Goal: Task Accomplishment & Management: Manage account settings

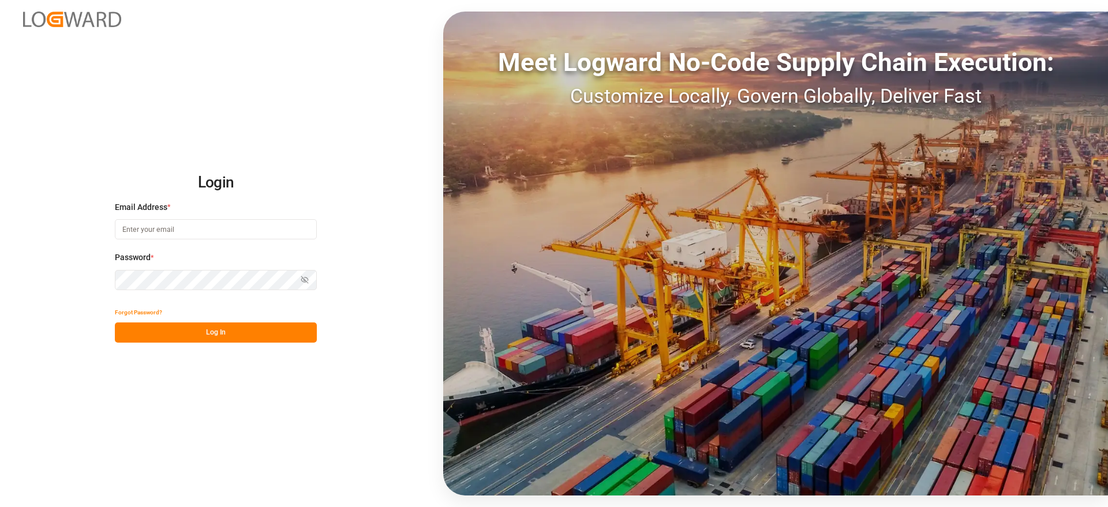
type input "[EMAIL_ADDRESS][DOMAIN_NAME]"
click at [220, 332] on button "Log In" at bounding box center [216, 333] width 202 height 20
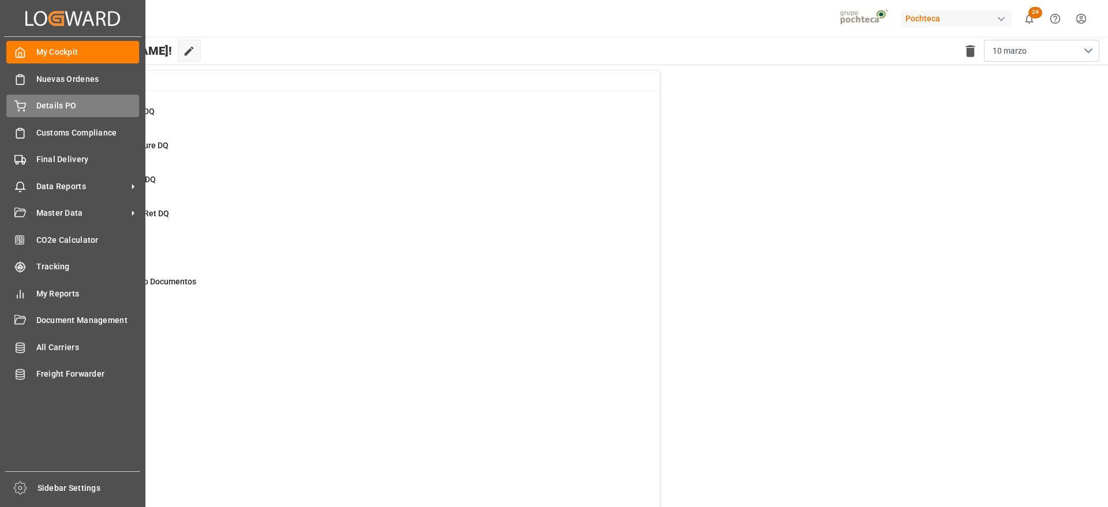
click at [59, 111] on span "Details PO" at bounding box center [87, 106] width 103 height 12
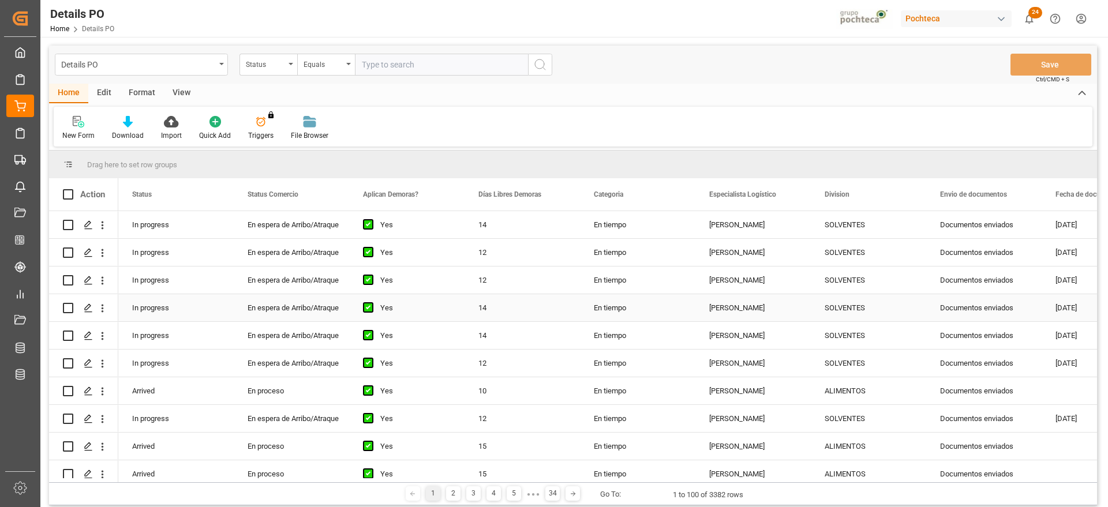
click at [859, 317] on div "SOLVENTES" at bounding box center [869, 308] width 88 height 27
click at [188, 93] on div "View" at bounding box center [181, 94] width 35 height 20
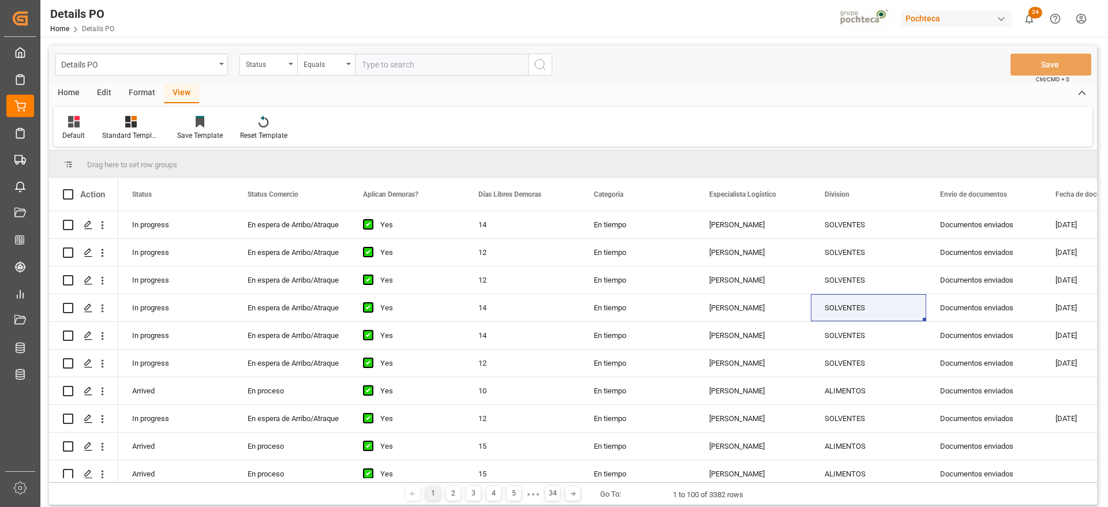
click at [90, 89] on div "Edit" at bounding box center [104, 94] width 32 height 20
click at [74, 130] on div "Bulk Edit" at bounding box center [75, 135] width 27 height 10
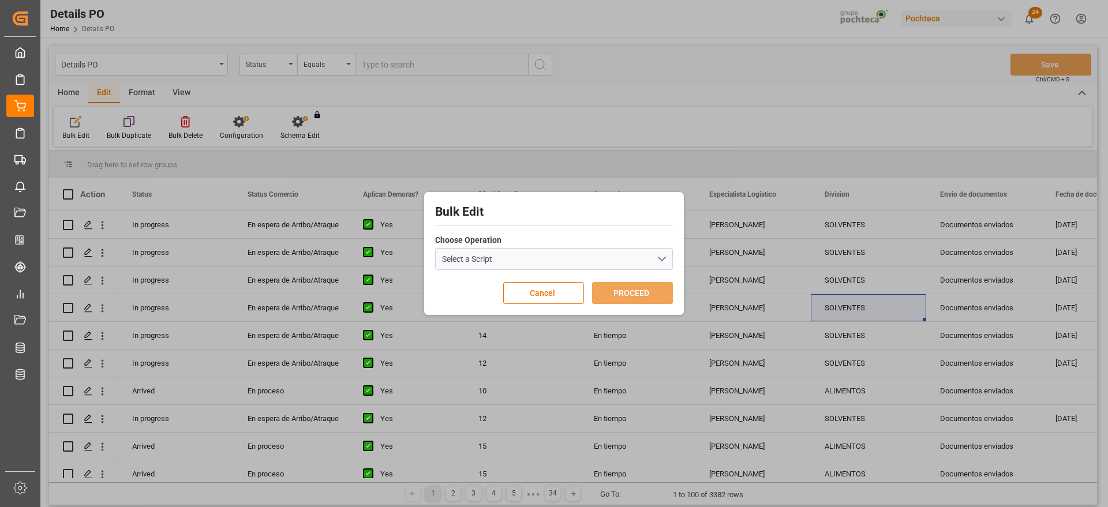
click at [534, 293] on button "Cancel" at bounding box center [543, 293] width 81 height 22
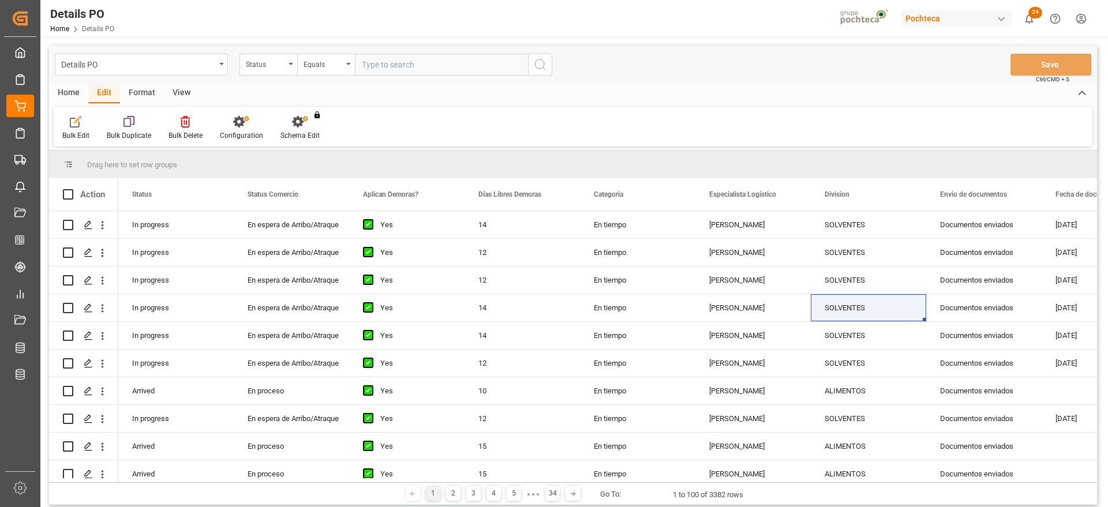
click at [152, 92] on div "Format" at bounding box center [142, 94] width 44 height 20
click at [177, 87] on div "View" at bounding box center [181, 94] width 35 height 20
drag, startPoint x: 139, startPoint y: 92, endPoint x: 122, endPoint y: 111, distance: 24.5
click at [138, 92] on div "Format" at bounding box center [142, 94] width 44 height 20
click at [78, 128] on div "Filter Rows" at bounding box center [79, 127] width 51 height 25
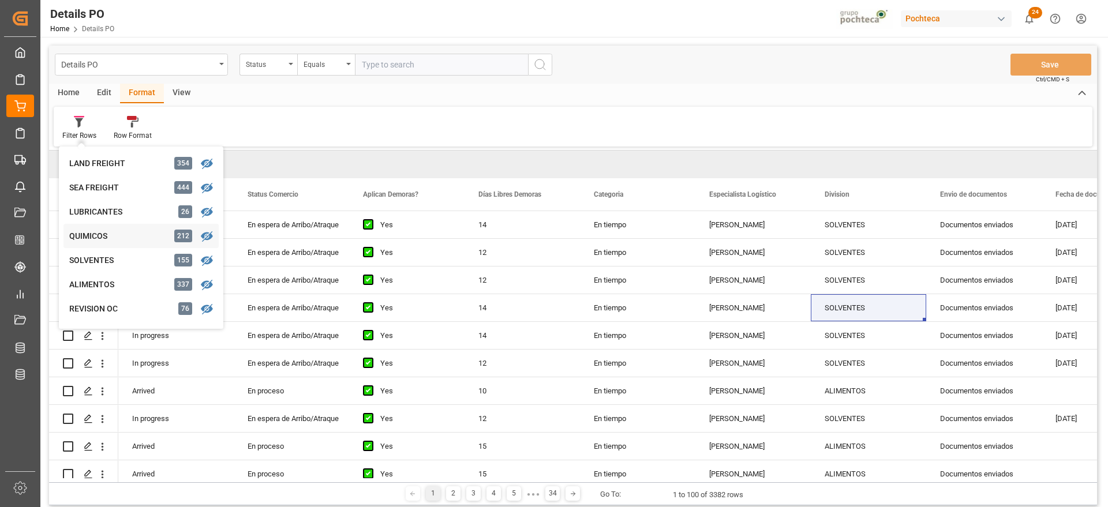
click at [95, 237] on div "QUIMICOS" at bounding box center [119, 236] width 101 height 12
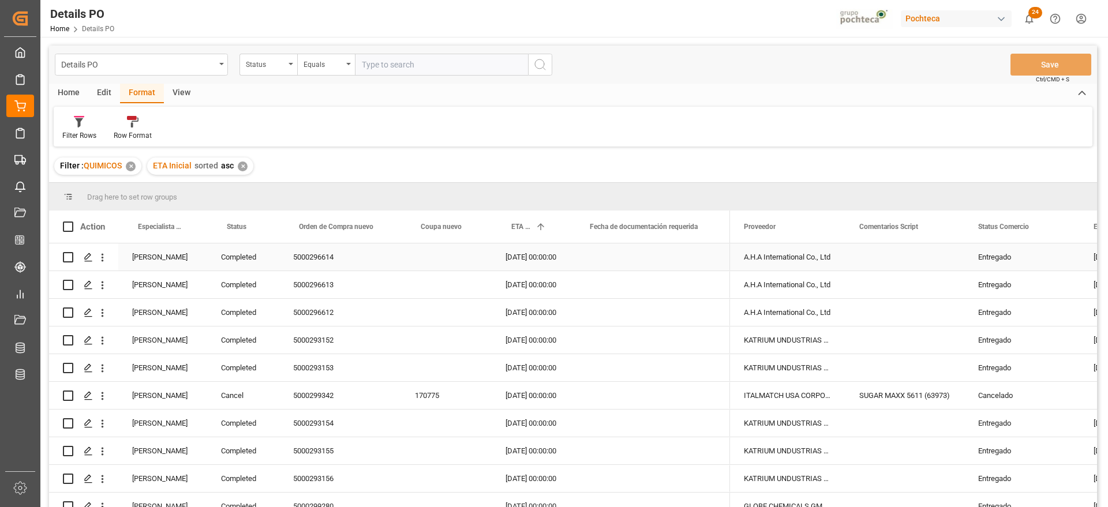
click at [634, 265] on div "Press SPACE to select this row." at bounding box center [650, 257] width 160 height 27
drag, startPoint x: 727, startPoint y: 196, endPoint x: 715, endPoint y: 189, distance: 14.0
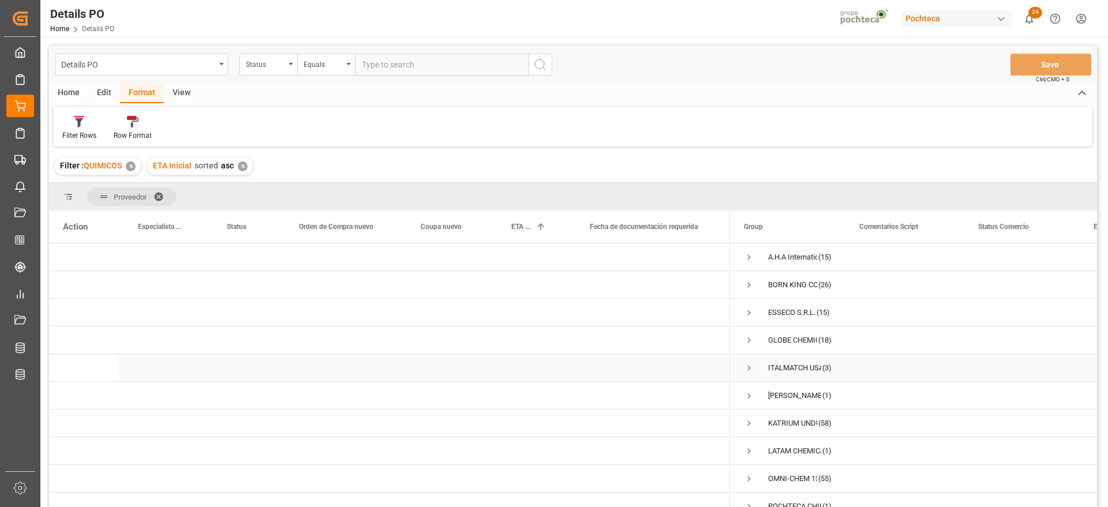
click at [791, 374] on div "ITALMATCH USA CORPORATION" at bounding box center [794, 368] width 53 height 27
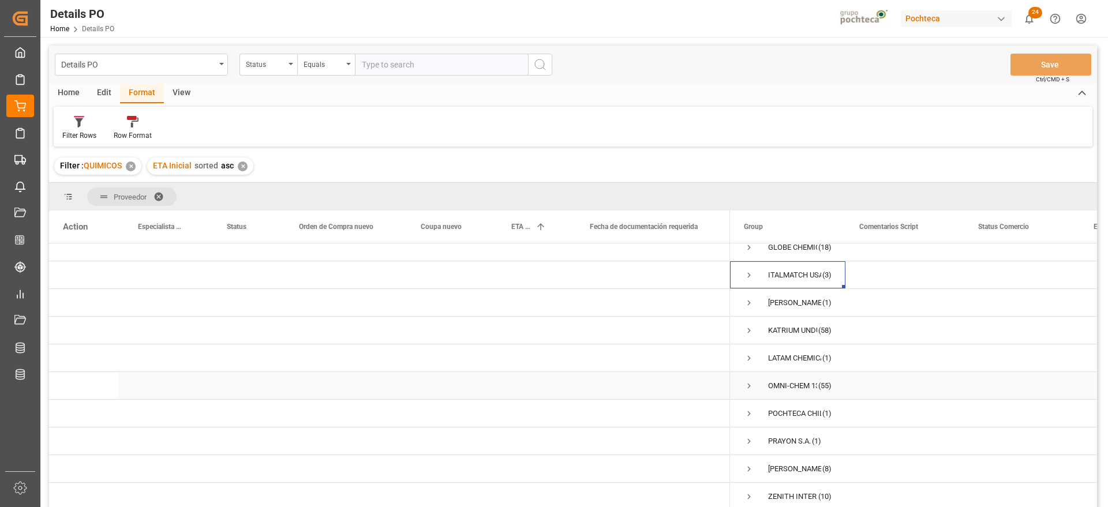
scroll to position [97, 0]
click at [749, 325] on span "Press SPACE to select this row." at bounding box center [749, 330] width 10 height 10
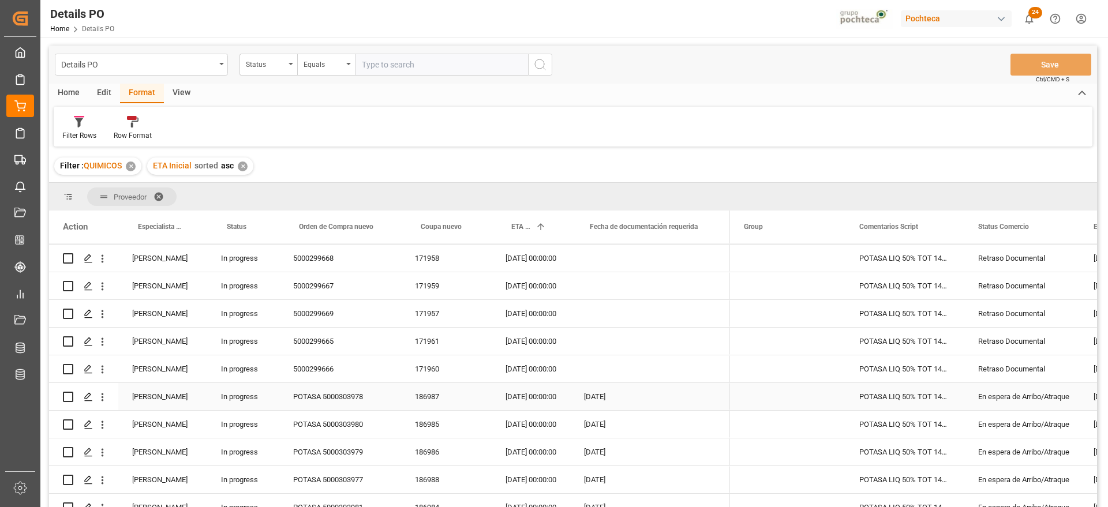
scroll to position [1035, 0]
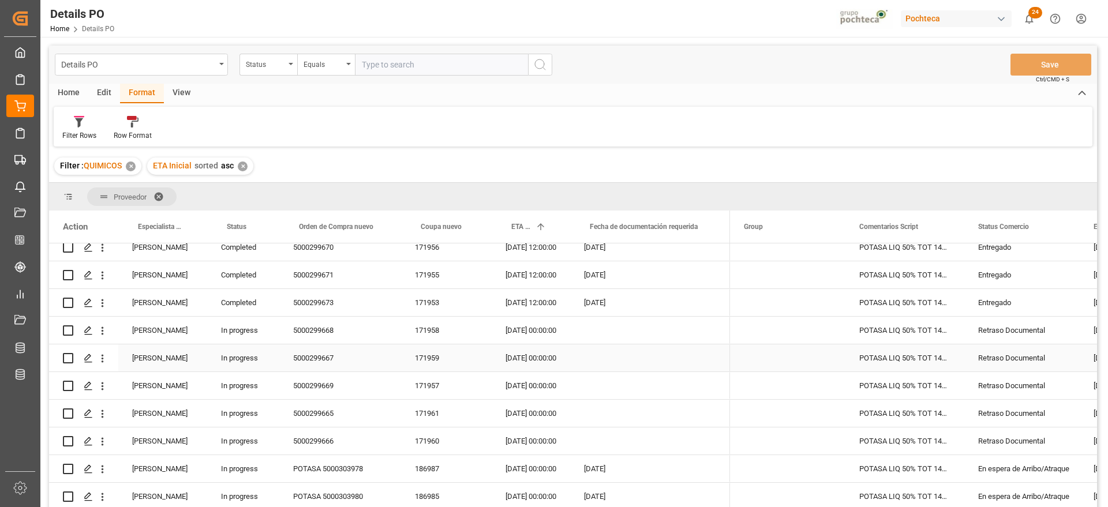
click at [886, 328] on div "POTASA LIQ 50% TOT 1450 KG E/I BR N (969" at bounding box center [904, 330] width 119 height 27
click at [350, 405] on div "5000299665" at bounding box center [340, 413] width 122 height 27
click at [289, 405] on input "5000299665" at bounding box center [340, 420] width 103 height 22
type input "POTASA 1 5000299665"
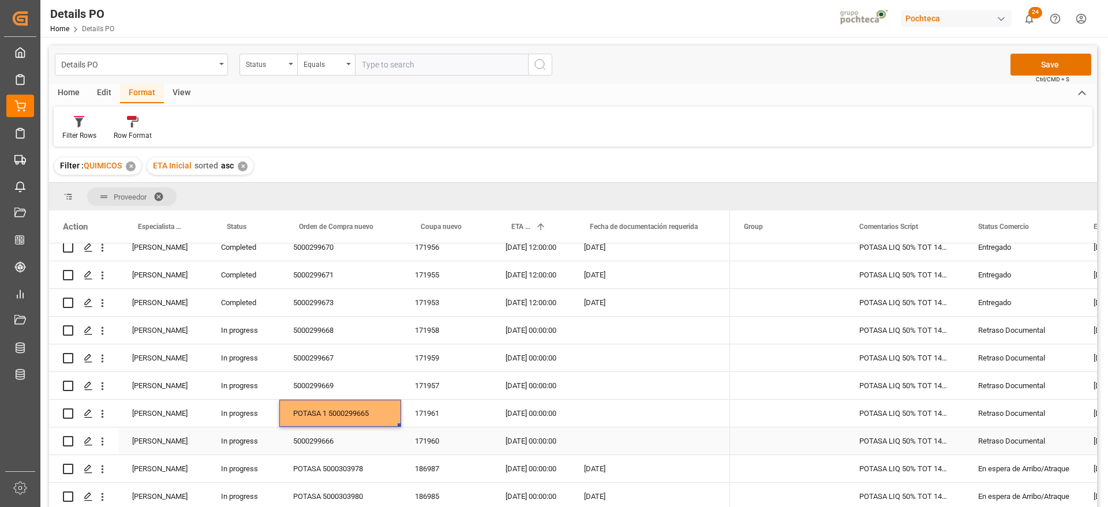
click at [291, 405] on div "5000299666" at bounding box center [340, 441] width 122 height 27
click at [292, 405] on input "5000299666" at bounding box center [340, 448] width 103 height 22
type input "POTASA 1 5000299666"
click at [297, 353] on div "5000299667" at bounding box center [340, 358] width 122 height 27
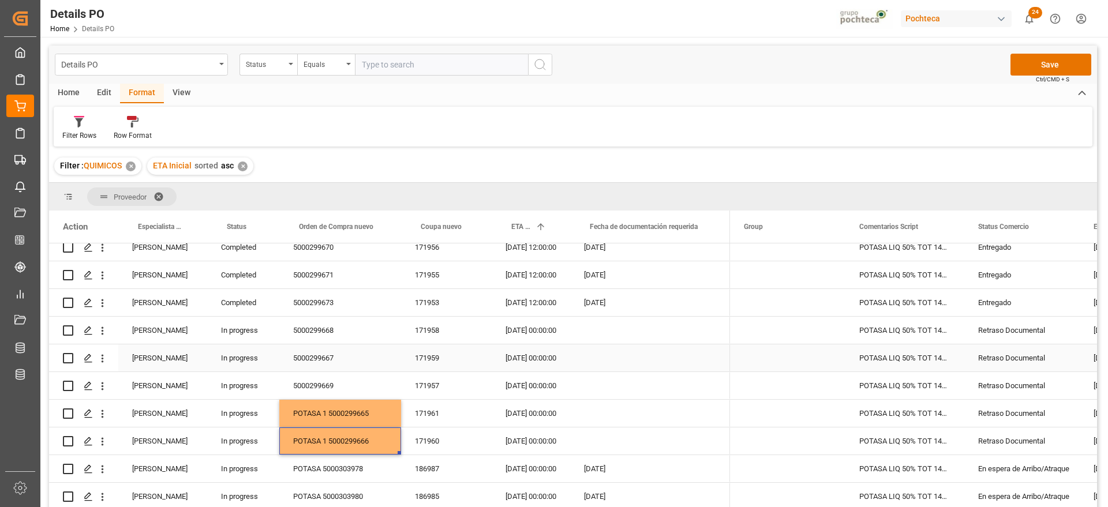
click at [297, 353] on div "5000299667" at bounding box center [340, 358] width 122 height 27
click at [293, 358] on input "5000299667" at bounding box center [340, 365] width 103 height 22
type input "POTASA 1 5000299667"
click at [298, 328] on div "5000299668" at bounding box center [340, 330] width 122 height 27
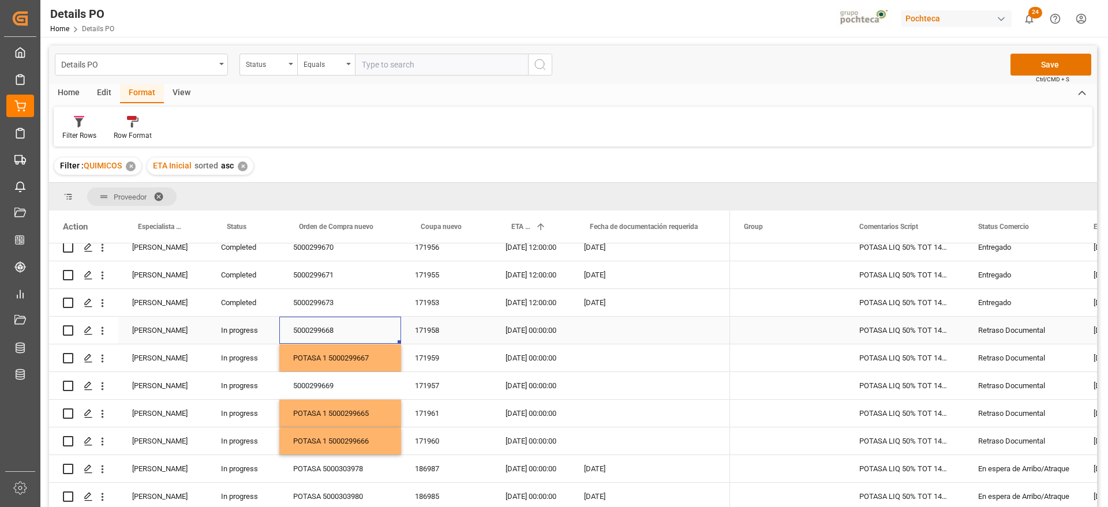
click at [298, 328] on div "5000299668" at bounding box center [340, 330] width 122 height 27
click at [298, 332] on input "5000299668" at bounding box center [340, 337] width 103 height 22
type input "POTASA 1 5000299668"
click at [320, 386] on div "5000299669" at bounding box center [340, 385] width 122 height 27
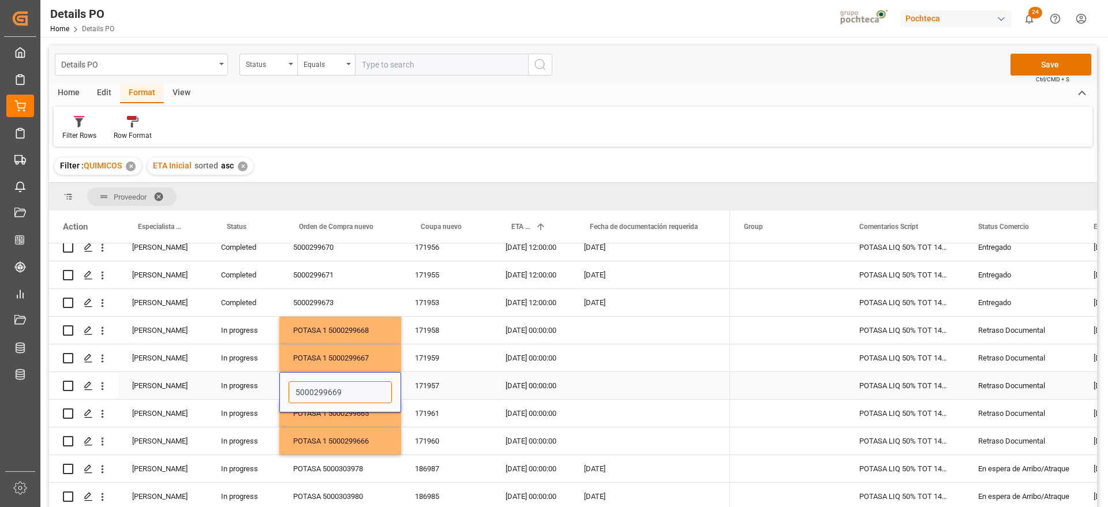
click at [293, 388] on input "5000299669" at bounding box center [340, 392] width 103 height 22
type input "POTASA 1 5000299669"
click at [488, 340] on div "171958" at bounding box center [446, 330] width 91 height 27
click at [886, 66] on button "Save" at bounding box center [1051, 65] width 81 height 22
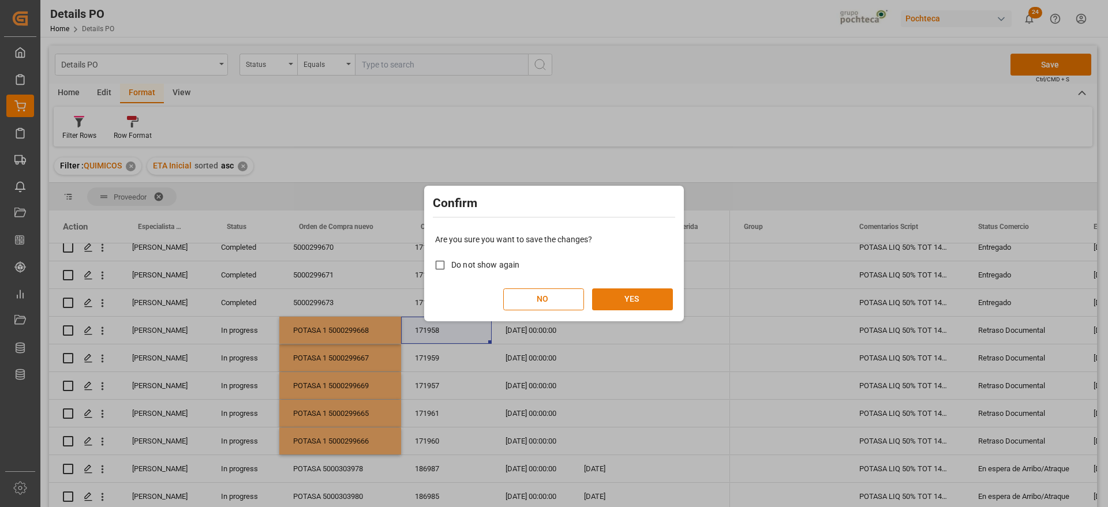
drag, startPoint x: 650, startPoint y: 300, endPoint x: 637, endPoint y: 307, distance: 15.2
click at [648, 300] on button "YES" at bounding box center [632, 300] width 81 height 22
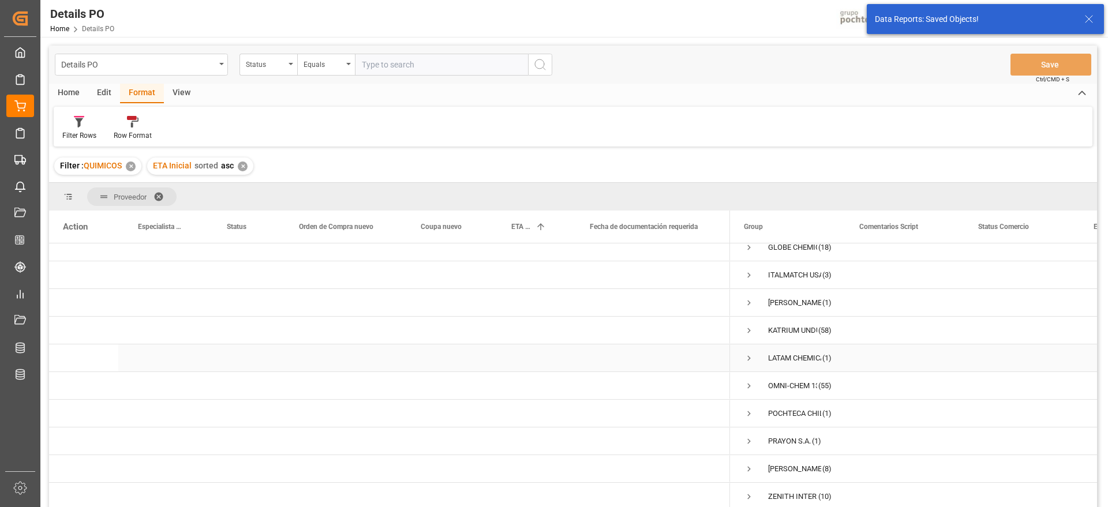
scroll to position [97, 0]
click at [242, 165] on div "✕" at bounding box center [243, 167] width 10 height 10
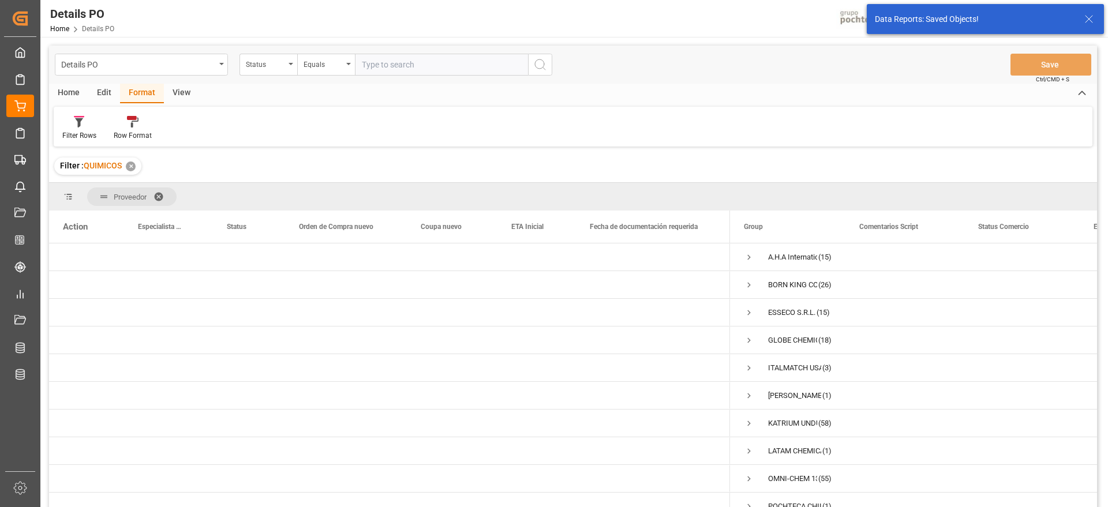
click at [133, 167] on div "✕" at bounding box center [131, 167] width 10 height 10
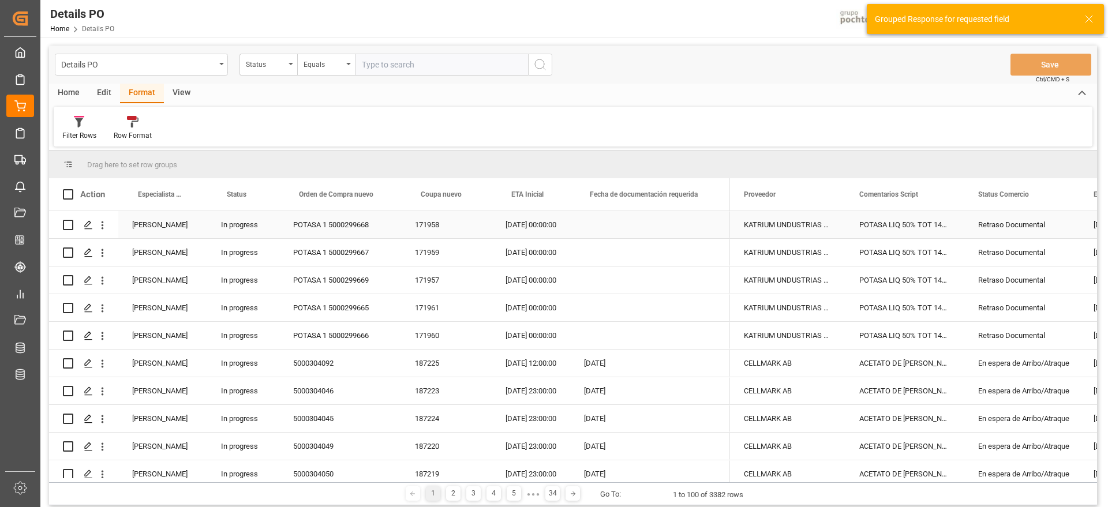
click at [814, 235] on div "KATRIUM UNDUSTRIAS QUIMICAS S/A" at bounding box center [787, 224] width 115 height 27
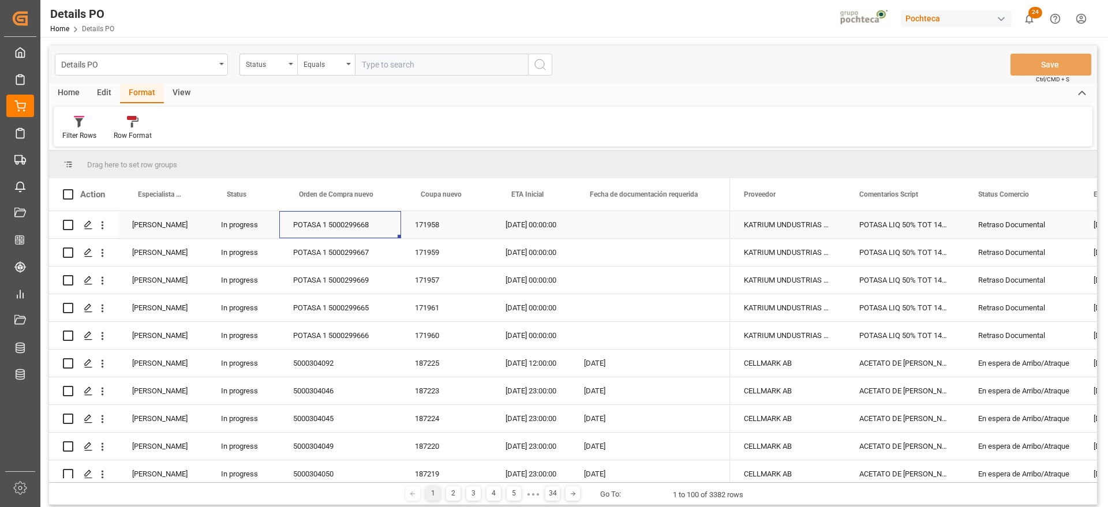
click at [321, 223] on div "POTASA 1 5000299668" at bounding box center [340, 224] width 122 height 27
click at [323, 223] on div "POTASA 1 5000299668" at bounding box center [340, 224] width 122 height 27
click at [329, 224] on div "POTASA 1 5000299668" at bounding box center [340, 224] width 122 height 27
drag, startPoint x: 330, startPoint y: 226, endPoint x: 292, endPoint y: 230, distance: 38.3
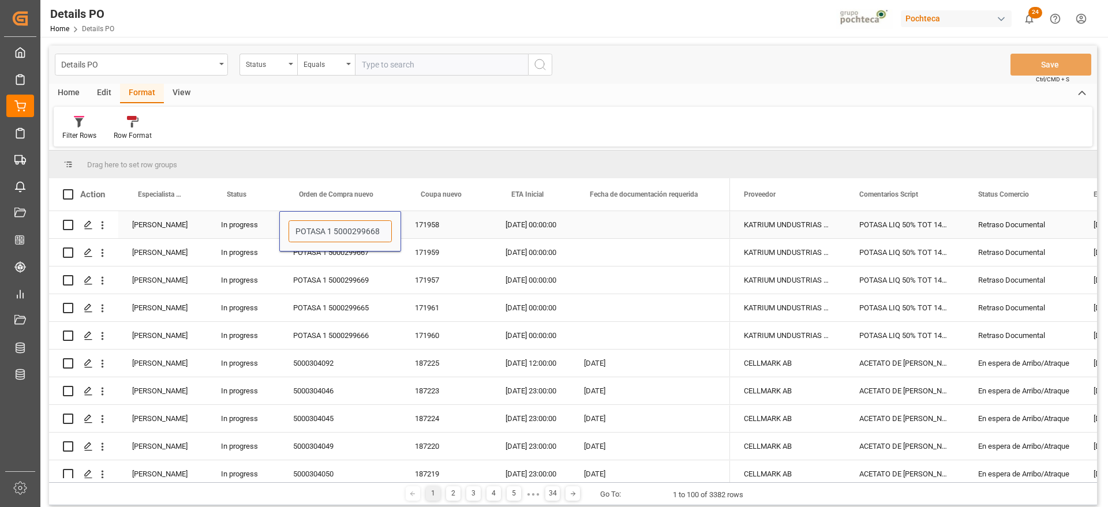
click at [292, 230] on input "POTASA 1 5000299668" at bounding box center [340, 231] width 103 height 22
click at [257, 59] on div "Status" at bounding box center [265, 63] width 39 height 13
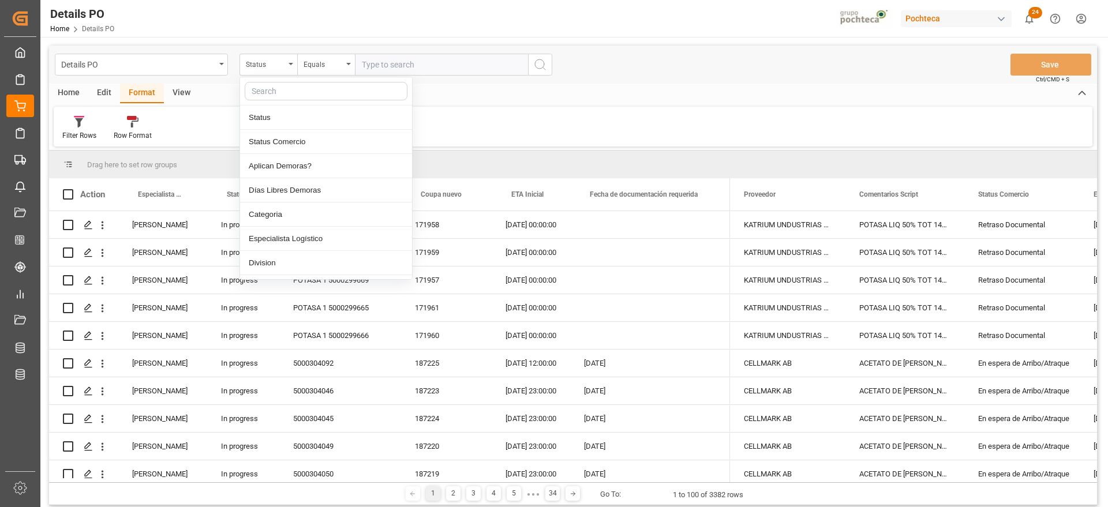
click at [277, 91] on input "text" at bounding box center [326, 91] width 163 height 18
type input "ORD"
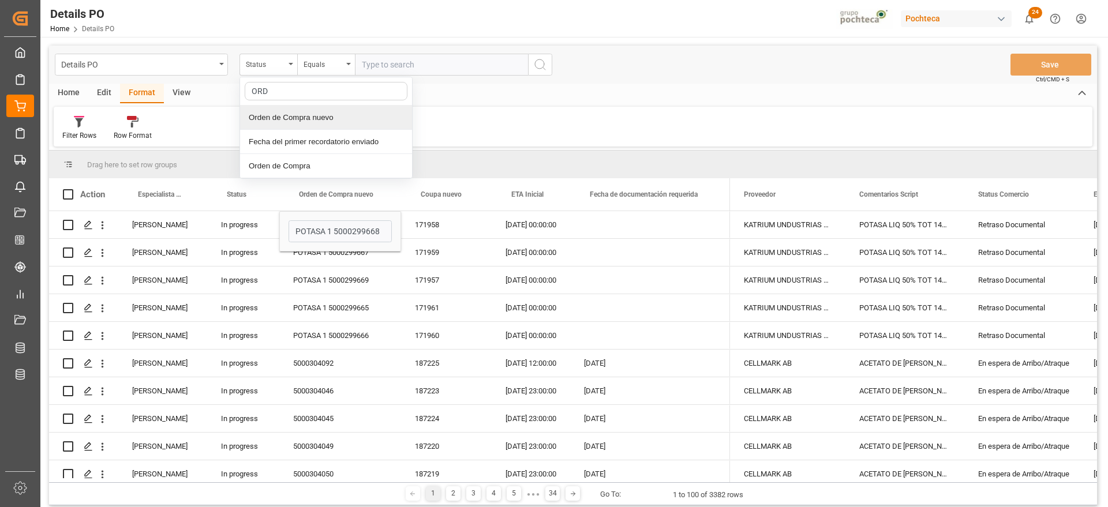
click at [321, 120] on div "Orden de Compra nuevo" at bounding box center [326, 118] width 172 height 24
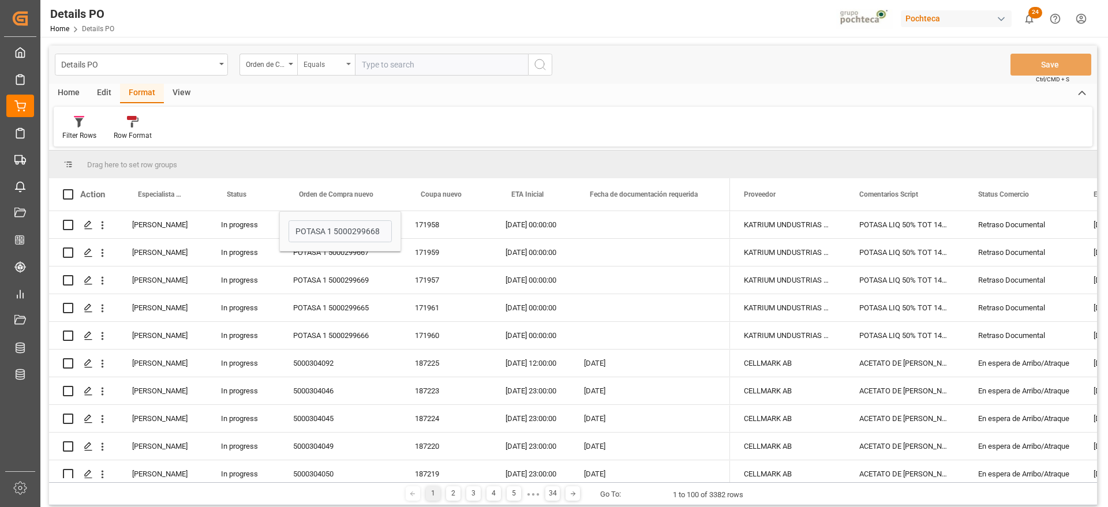
click at [325, 63] on div "Equals" at bounding box center [323, 63] width 39 height 13
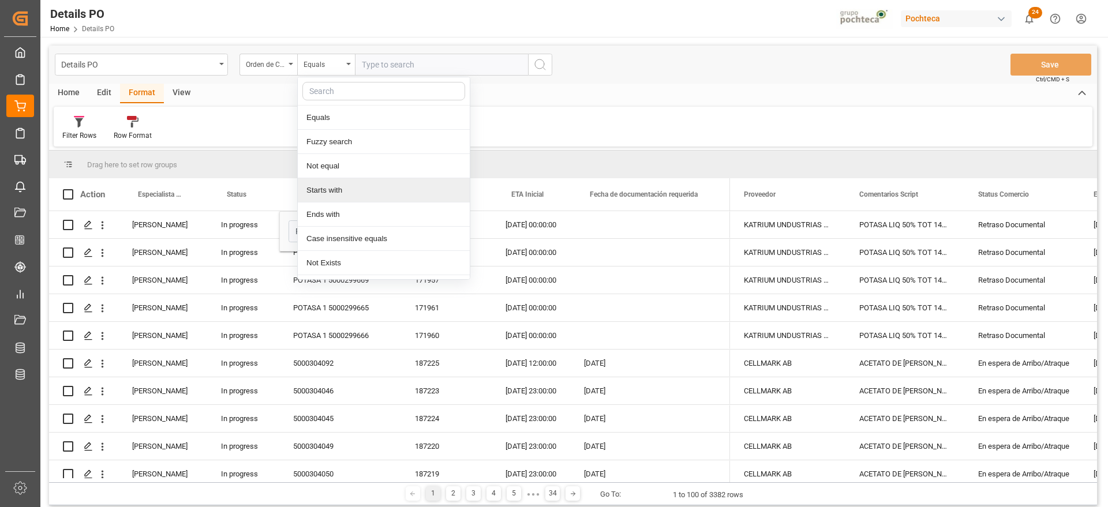
click at [338, 189] on div "Starts with" at bounding box center [384, 190] width 172 height 24
click at [384, 69] on input "text" at bounding box center [441, 65] width 173 height 22
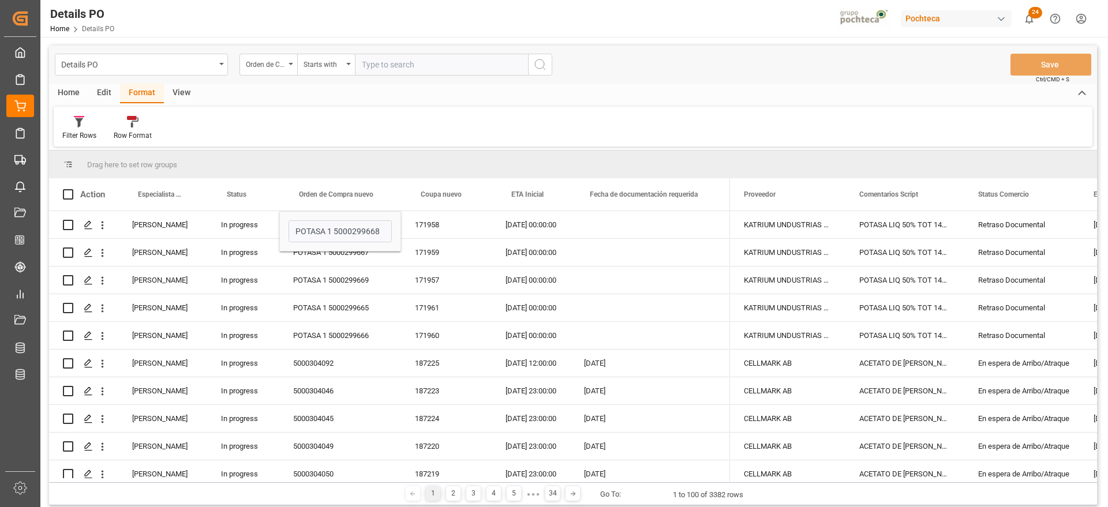
paste input "POTASA 1"
type input "POTASA 1"
click at [533, 67] on icon "search button" at bounding box center [540, 65] width 14 height 14
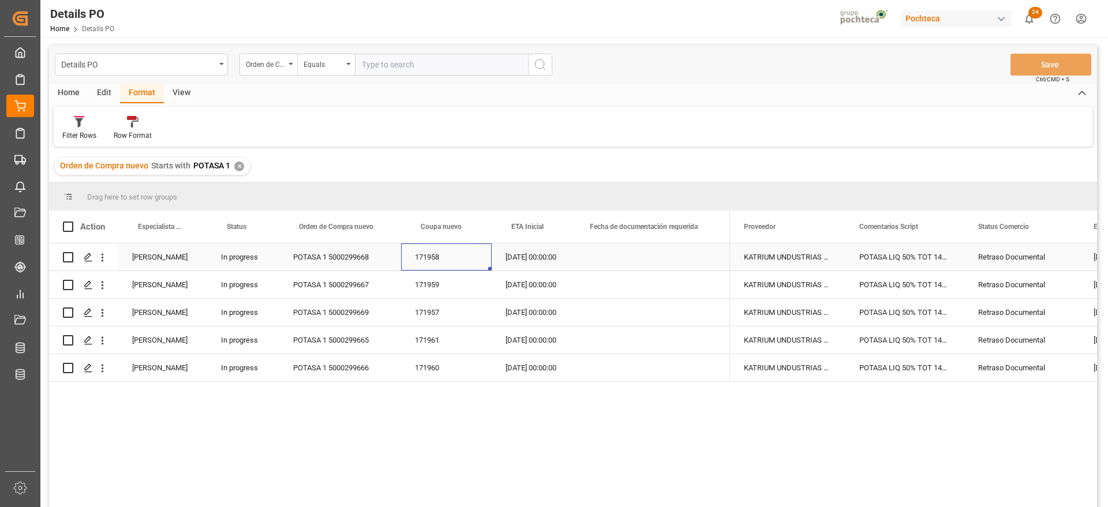
click at [438, 251] on div "171958" at bounding box center [446, 257] width 91 height 27
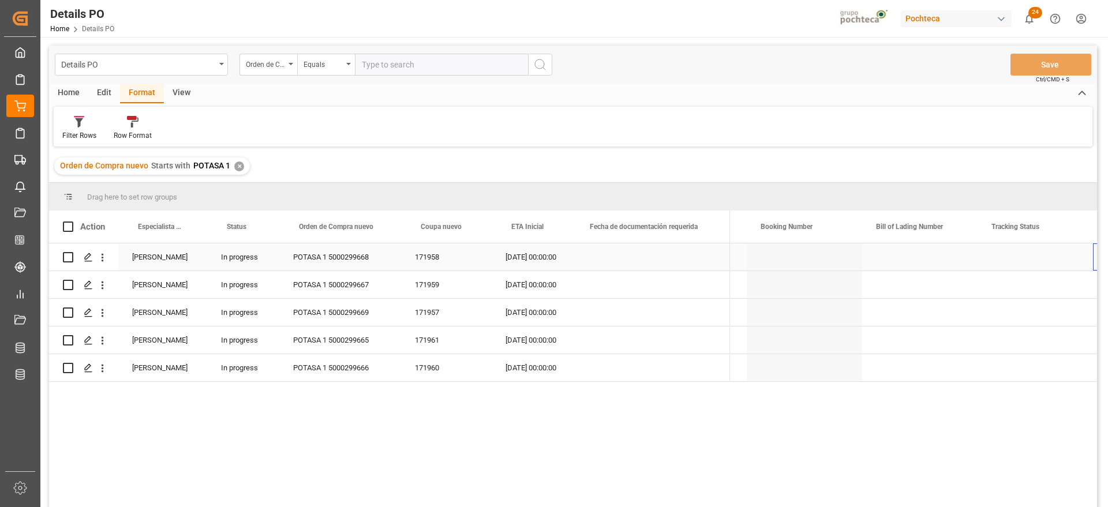
scroll to position [0, 756]
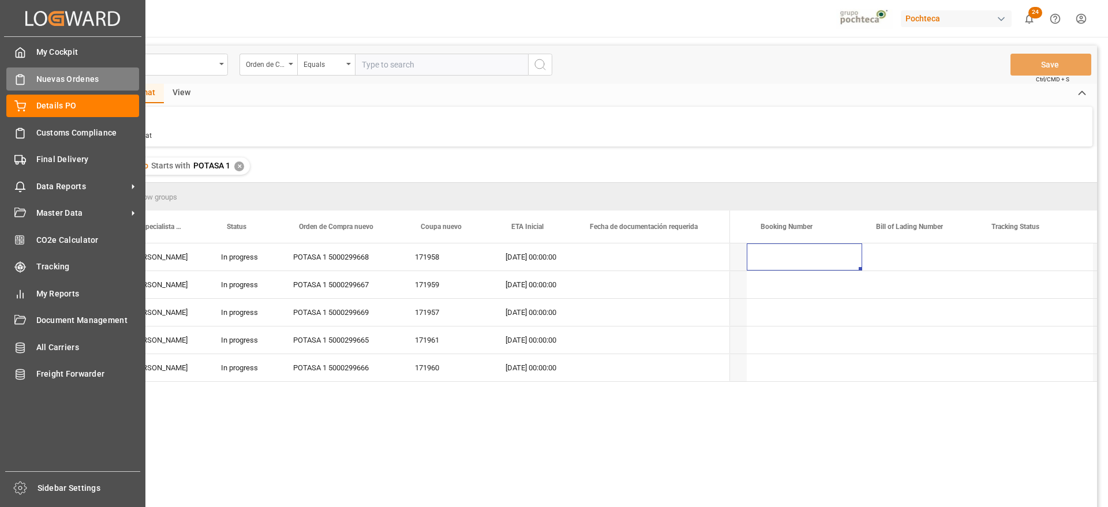
click at [46, 69] on div "Nuevas Ordenes Nuevas Ordenes" at bounding box center [72, 79] width 133 height 23
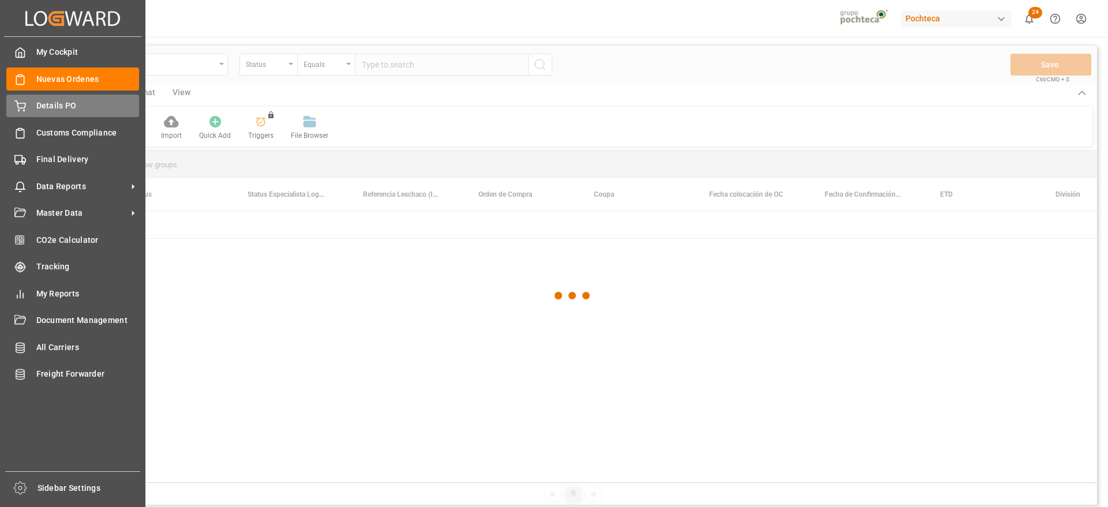
click at [61, 102] on span "Details PO" at bounding box center [87, 106] width 103 height 12
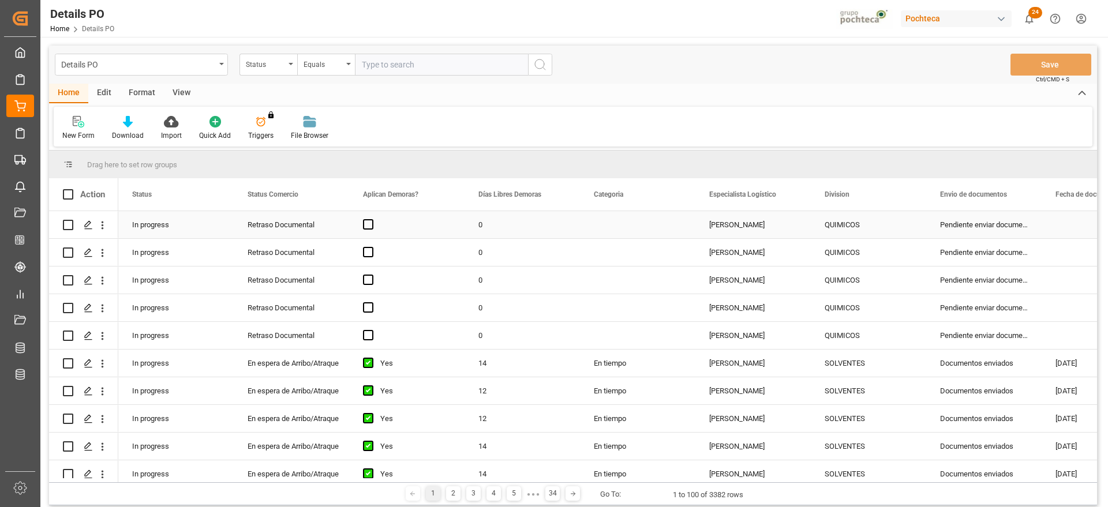
click at [863, 217] on div "QUIMICOS" at bounding box center [869, 225] width 88 height 27
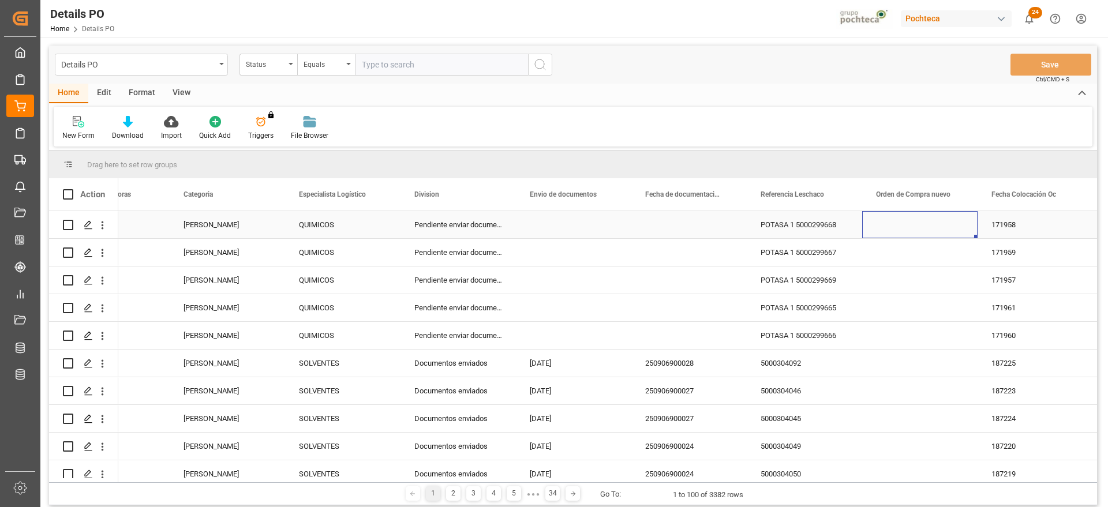
scroll to position [0, 526]
click at [794, 222] on div "POTASA 1 5000299668" at bounding box center [804, 224] width 115 height 27
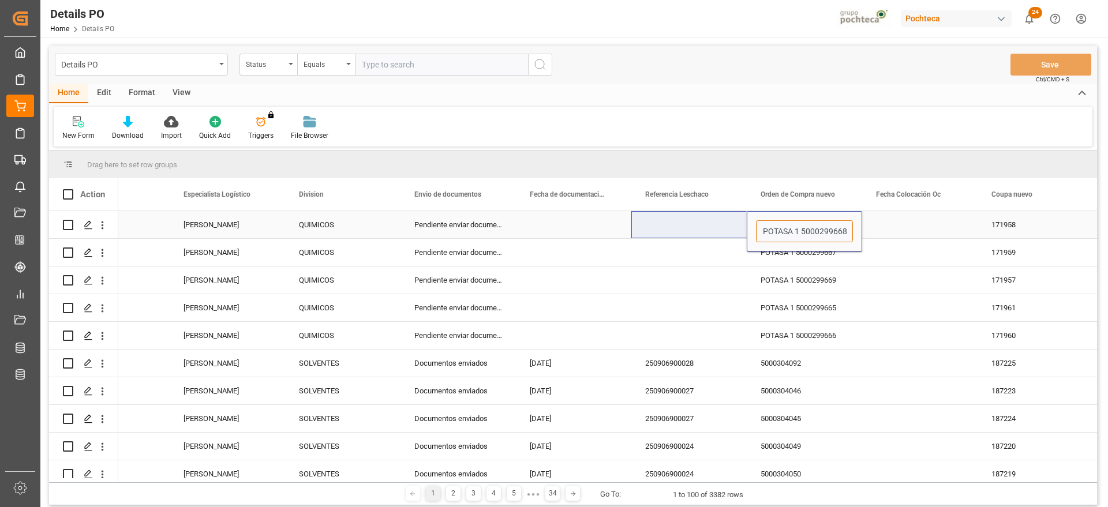
drag, startPoint x: 799, startPoint y: 227, endPoint x: 701, endPoint y: 227, distance: 97.5
click at [261, 65] on div "Status" at bounding box center [265, 63] width 39 height 13
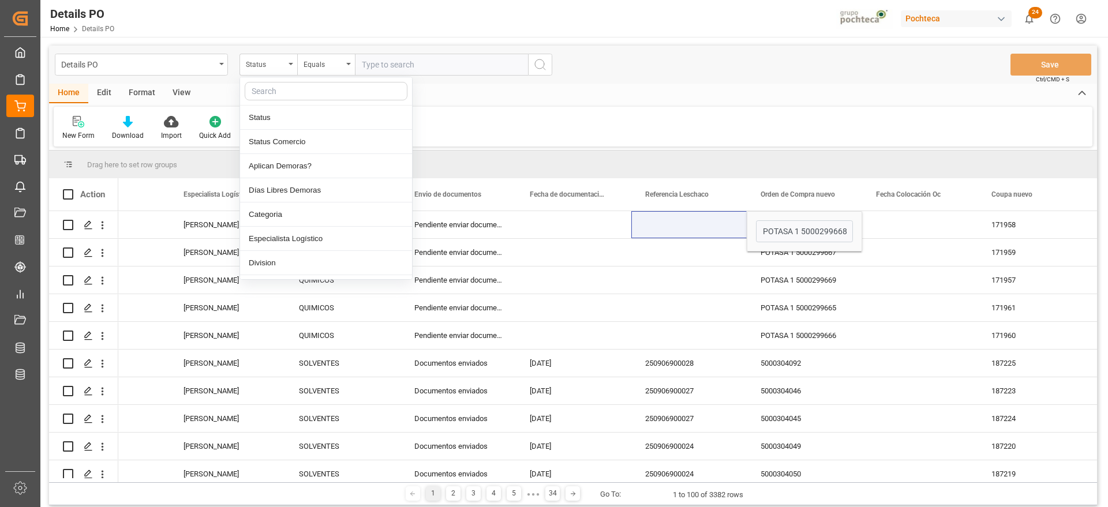
click at [271, 88] on input "text" at bounding box center [326, 91] width 163 height 18
type input "ORD"
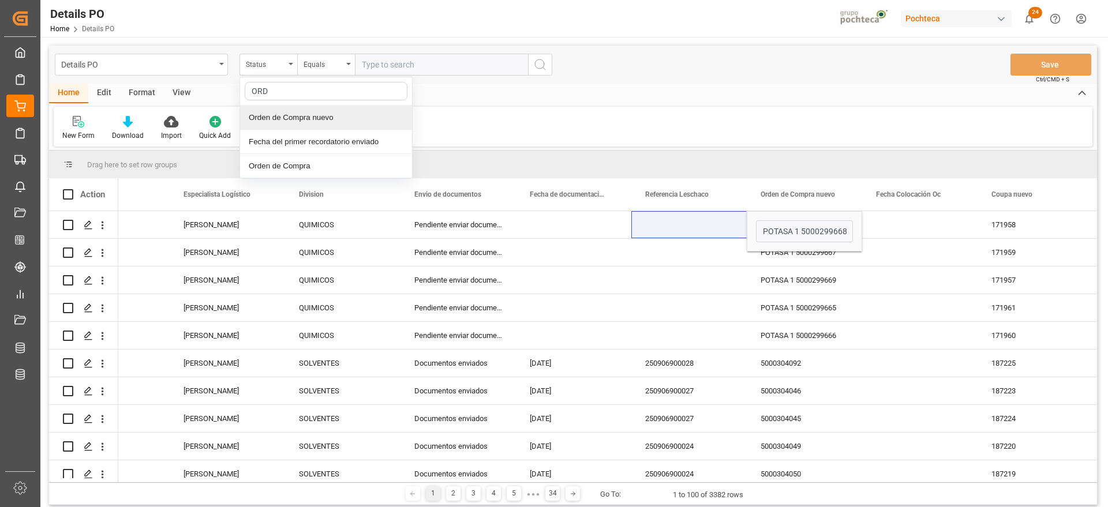
click at [334, 119] on div "Orden de Compra nuevo" at bounding box center [326, 118] width 172 height 24
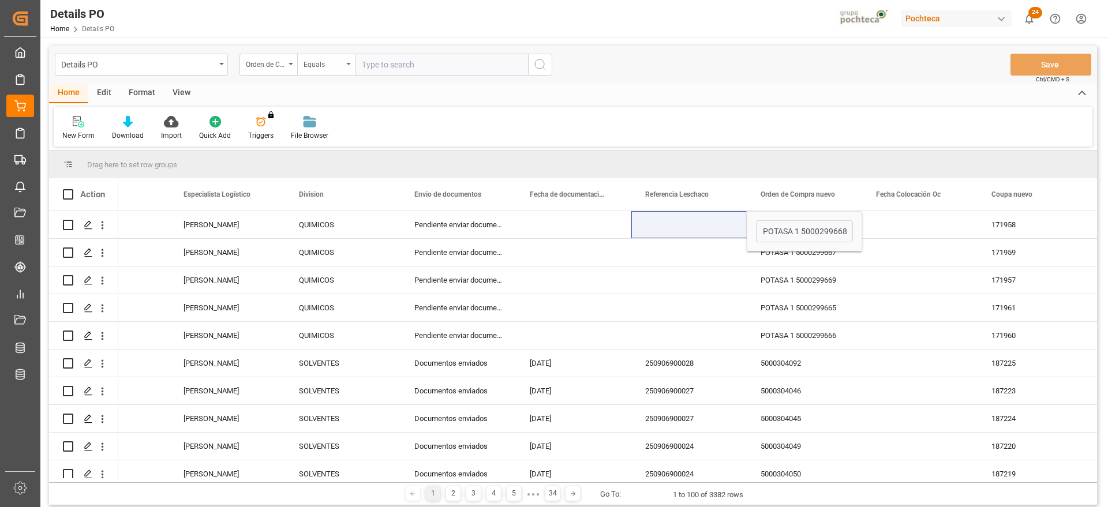
drag, startPoint x: 403, startPoint y: 62, endPoint x: 297, endPoint y: 62, distance: 105.6
click at [403, 61] on input "text" at bounding box center [441, 65] width 173 height 22
click at [323, 69] on div "Equals" at bounding box center [323, 63] width 39 height 13
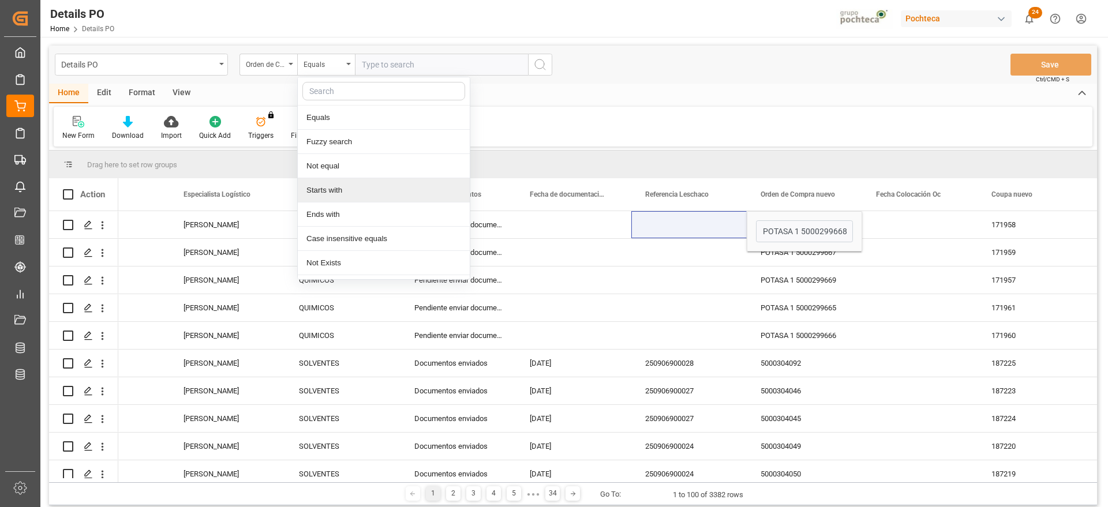
click at [353, 194] on div "Starts with" at bounding box center [384, 190] width 172 height 24
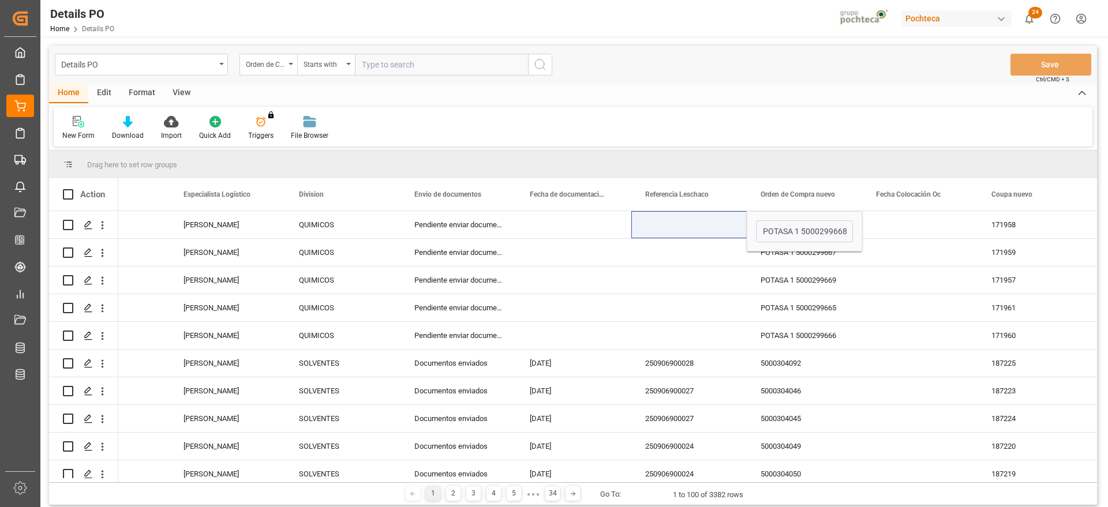
click at [394, 69] on input "text" at bounding box center [441, 65] width 173 height 22
paste input "POTASA 1"
type input "POTASA 1"
click at [537, 65] on icon "search button" at bounding box center [540, 65] width 14 height 14
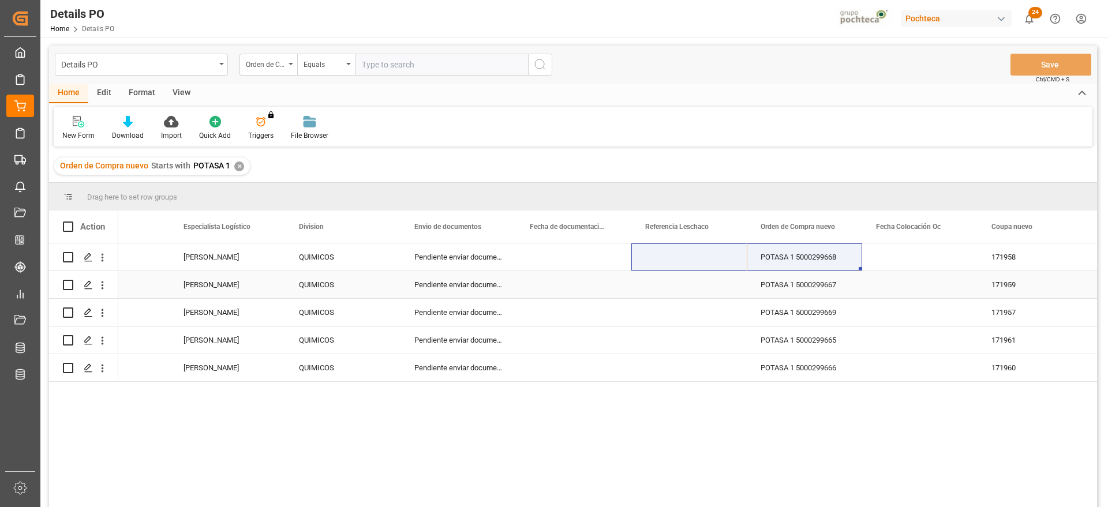
click at [158, 267] on div "Press SPACE to select this row." at bounding box center [111, 257] width 115 height 27
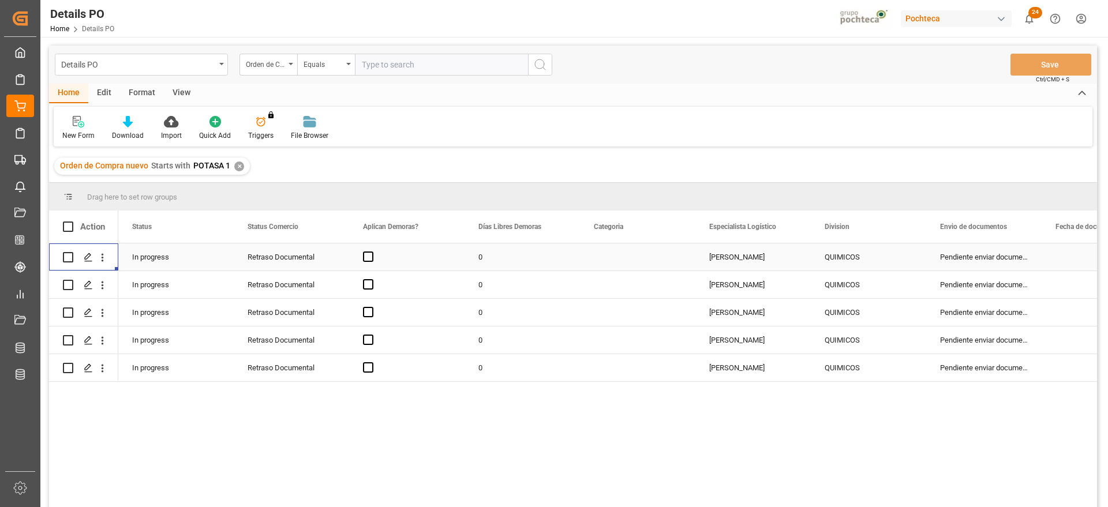
click at [290, 264] on div "Retraso Documental" at bounding box center [292, 257] width 88 height 27
click at [334, 261] on icon "open menu" at bounding box center [328, 264] width 14 height 14
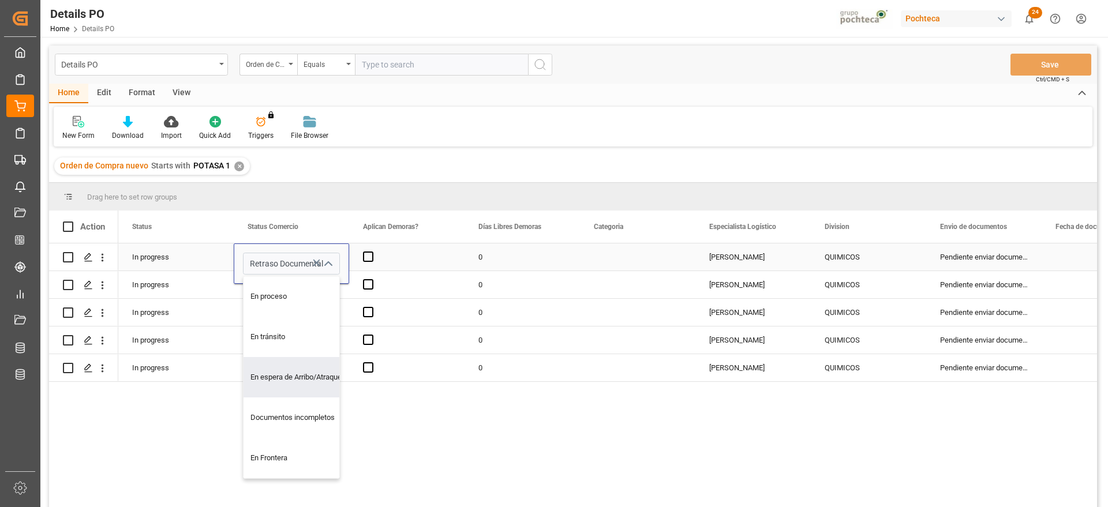
click at [309, 369] on div "En espera de Arribo/Atraque" at bounding box center [299, 377] width 110 height 40
type input "En espera de Arribo/Atraque"
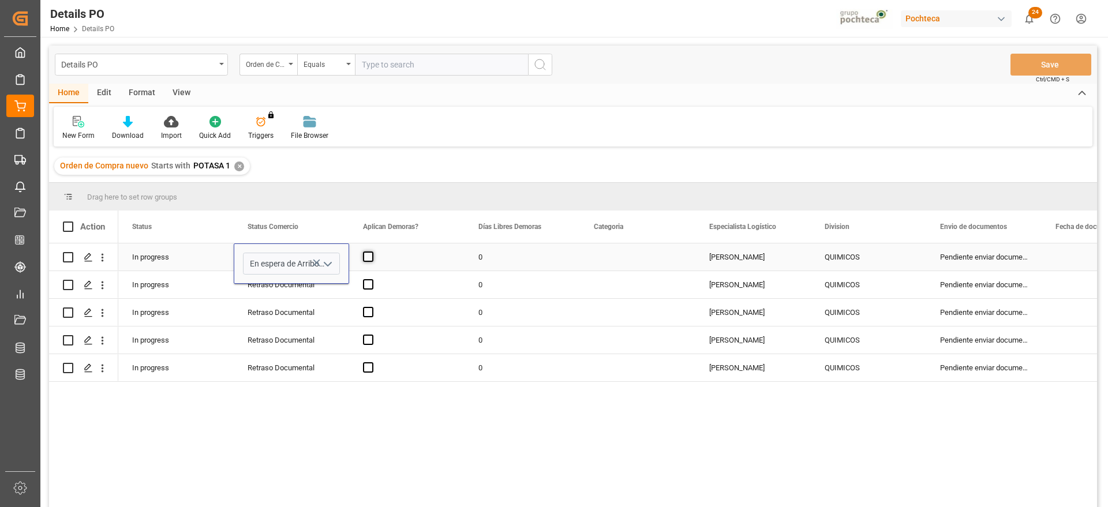
click at [369, 258] on span "Press SPACE to select this row." at bounding box center [368, 257] width 10 height 10
click at [372, 252] on input "Press SPACE to select this row." at bounding box center [372, 252] width 0 height 0
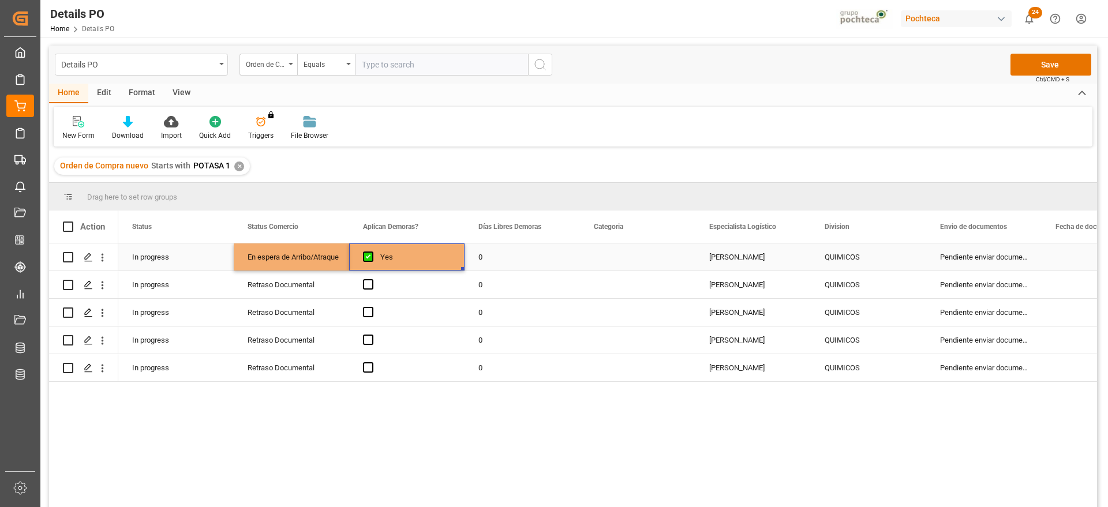
click at [305, 259] on div "En espera de Arribo/Atraque" at bounding box center [292, 257] width 88 height 27
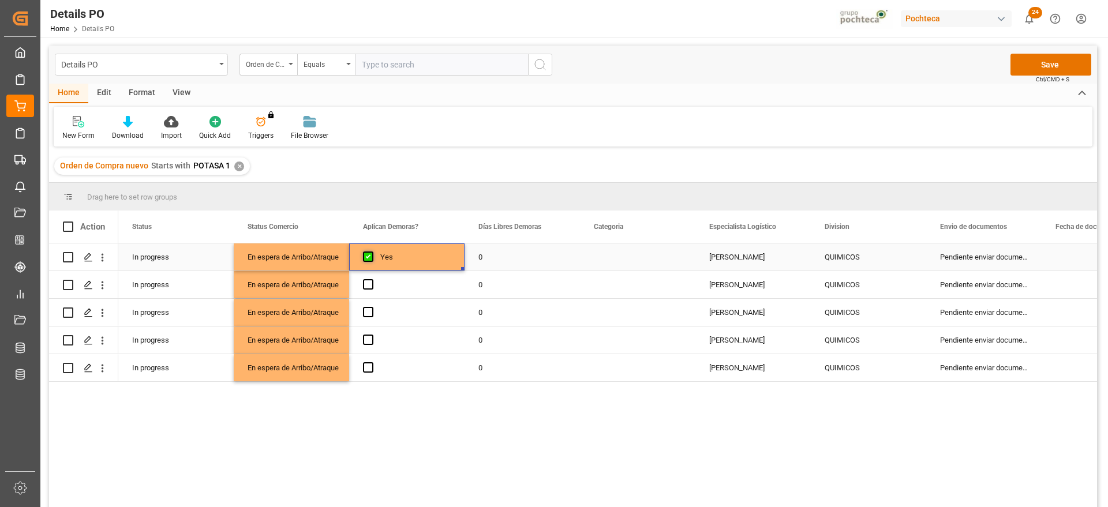
drag, startPoint x: 369, startPoint y: 248, endPoint x: 369, endPoint y: 259, distance: 11.0
click at [370, 250] on div "Press SPACE to select this row." at bounding box center [371, 257] width 17 height 27
click at [368, 283] on span "Press SPACE to select this row." at bounding box center [368, 284] width 10 height 10
click at [372, 279] on input "Press SPACE to select this row." at bounding box center [372, 279] width 0 height 0
click at [373, 306] on div "Press SPACE to select this row." at bounding box center [406, 312] width 115 height 27
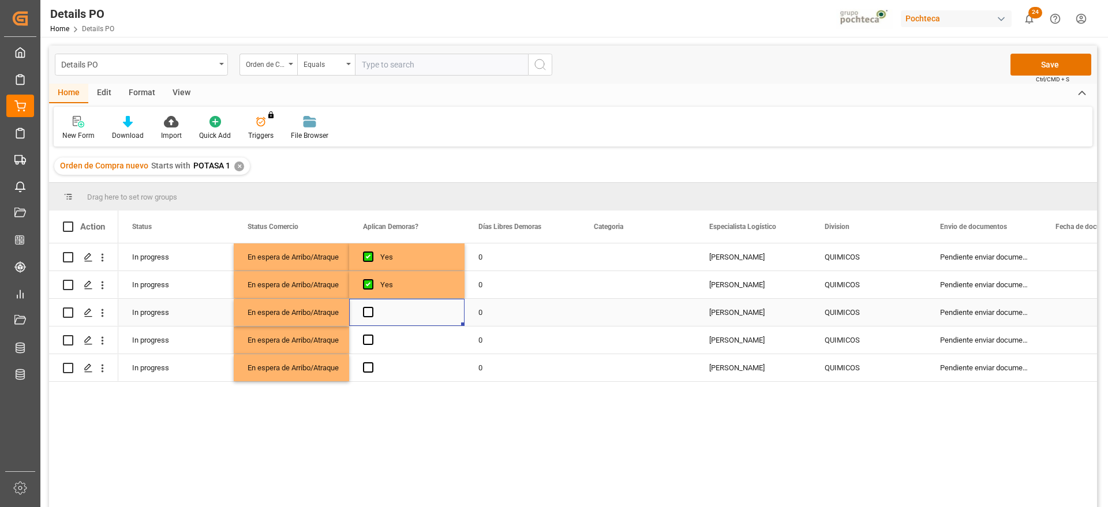
click at [375, 312] on div "Press SPACE to select this row." at bounding box center [406, 312] width 115 height 27
click at [371, 310] on span "Press SPACE to select this row." at bounding box center [368, 312] width 10 height 10
click at [372, 307] on input "Press SPACE to select this row." at bounding box center [372, 307] width 0 height 0
click at [370, 341] on span "Press SPACE to select this row." at bounding box center [368, 340] width 10 height 10
click at [372, 335] on input "Press SPACE to select this row." at bounding box center [372, 335] width 0 height 0
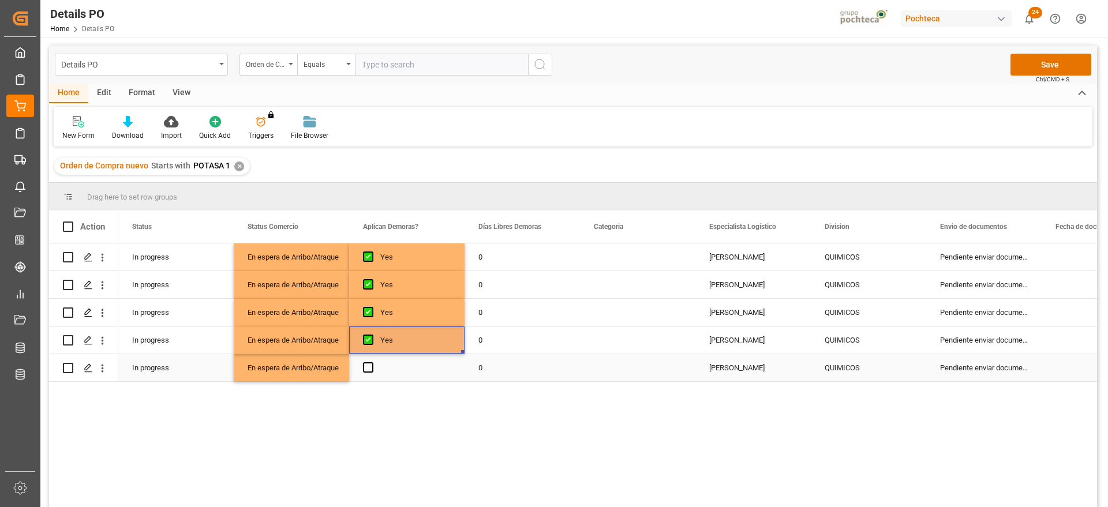
click at [368, 373] on div "Press SPACE to select this row." at bounding box center [406, 367] width 115 height 27
click at [371, 365] on span "Press SPACE to select this row." at bounding box center [368, 367] width 10 height 10
click at [372, 362] on input "Press SPACE to select this row." at bounding box center [372, 362] width 0 height 0
click at [499, 256] on div "0" at bounding box center [522, 257] width 115 height 27
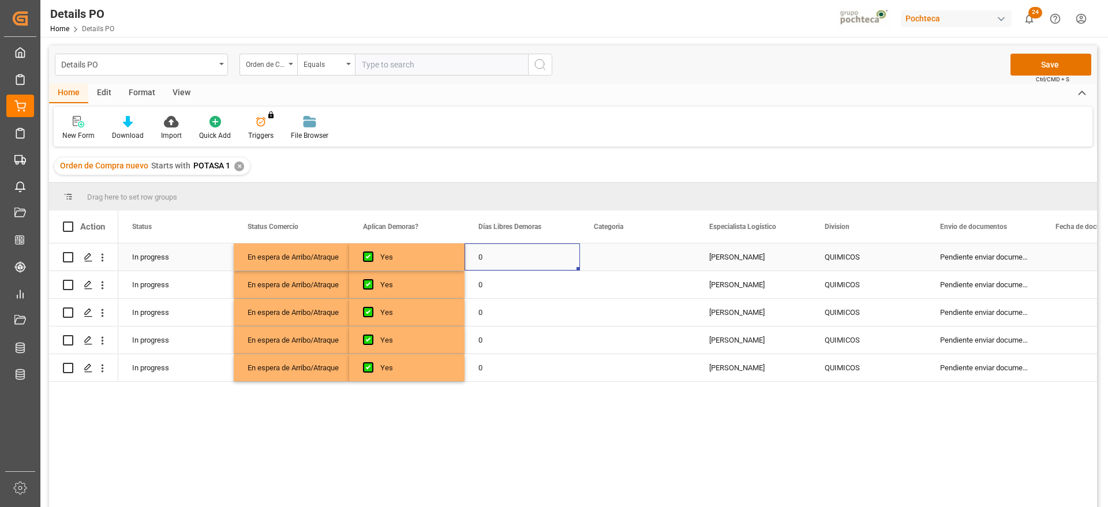
click at [499, 256] on div "0" at bounding box center [522, 257] width 115 height 27
click at [499, 256] on input "0" at bounding box center [522, 264] width 97 height 22
type input "15"
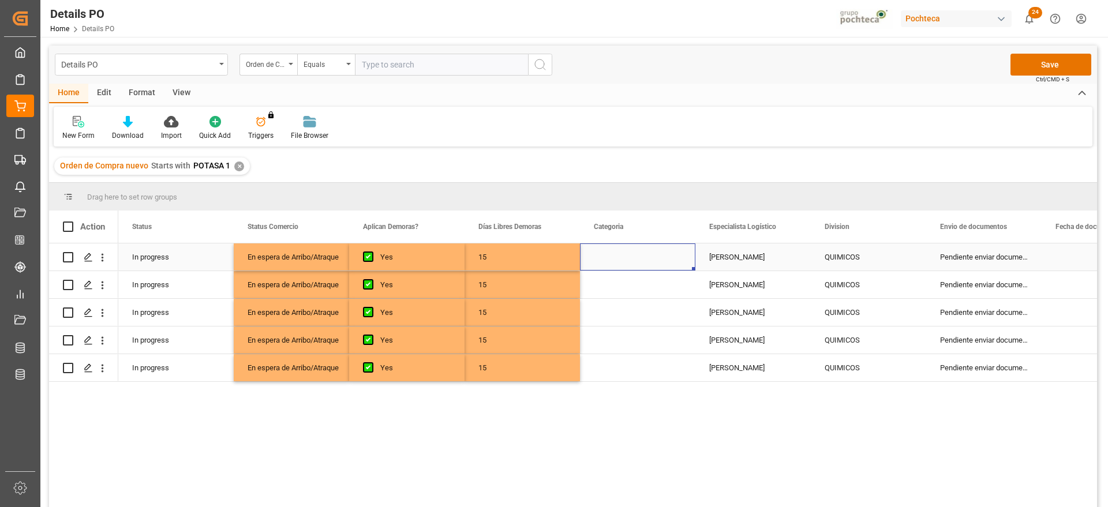
click at [649, 263] on div "Press SPACE to select this row." at bounding box center [637, 257] width 115 height 27
click at [676, 261] on button "Select" at bounding box center [637, 264] width 97 height 22
click at [635, 330] on div "En tiempo" at bounding box center [638, 329] width 84 height 12
click at [720, 267] on div "[PERSON_NAME]" at bounding box center [752, 257] width 115 height 27
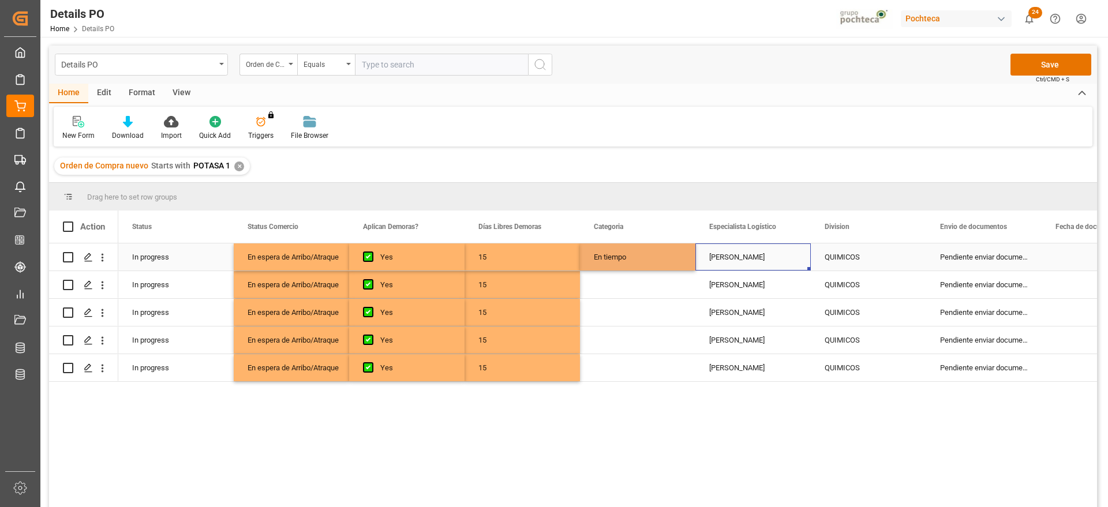
click at [628, 258] on div "En tiempo" at bounding box center [637, 257] width 115 height 27
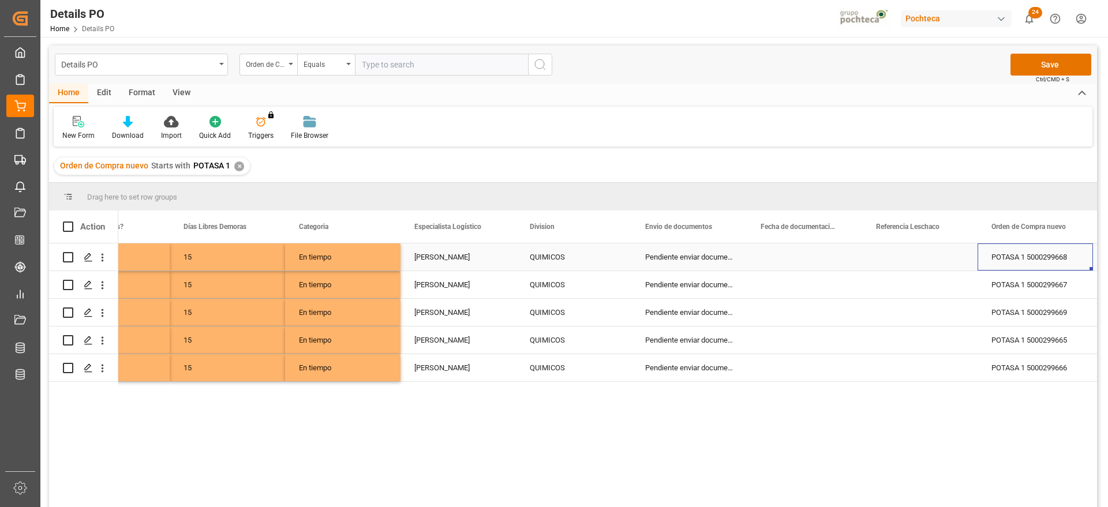
scroll to position [0, 410]
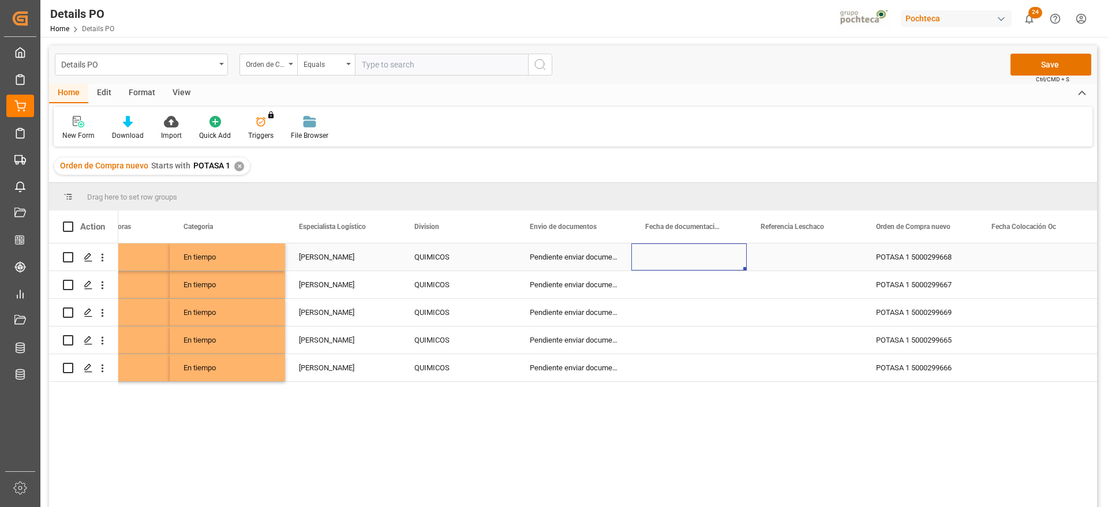
click at [575, 257] on div "Pendiente enviar documentos" at bounding box center [573, 257] width 115 height 27
click at [604, 260] on icon "Press SPACE to select this row." at bounding box center [604, 263] width 12 height 12
click at [577, 262] on button "Select" at bounding box center [573, 264] width 97 height 22
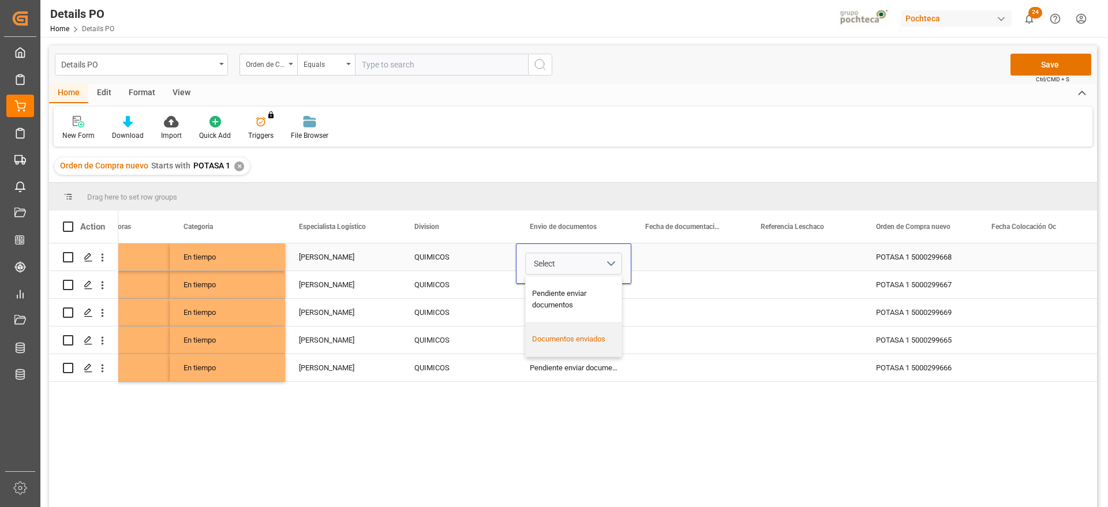
click at [583, 337] on div "Documentos enviados" at bounding box center [574, 340] width 84 height 12
click at [678, 255] on div "Press SPACE to select this row." at bounding box center [688, 257] width 115 height 27
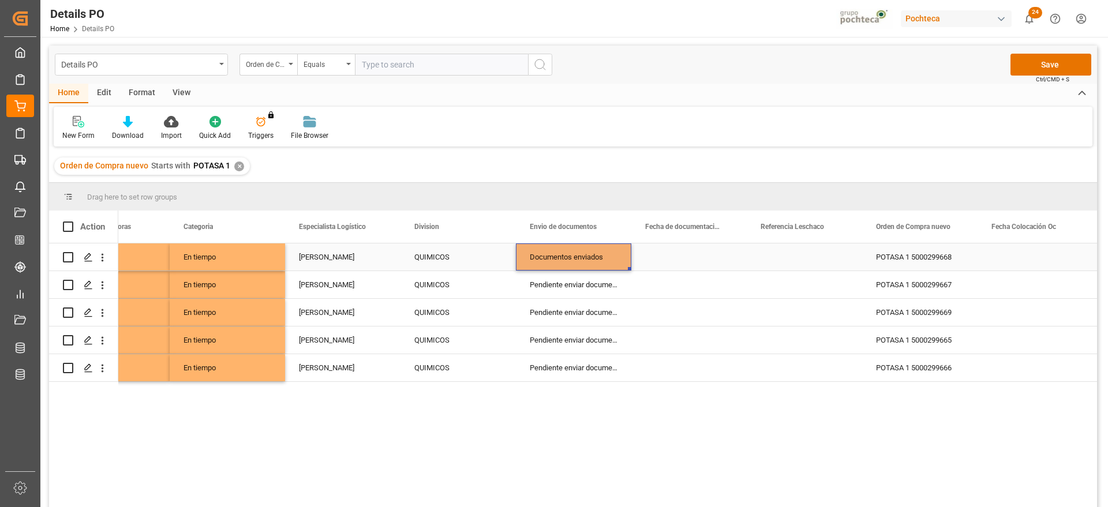
click at [590, 253] on div "Documentos enviados" at bounding box center [573, 257] width 115 height 27
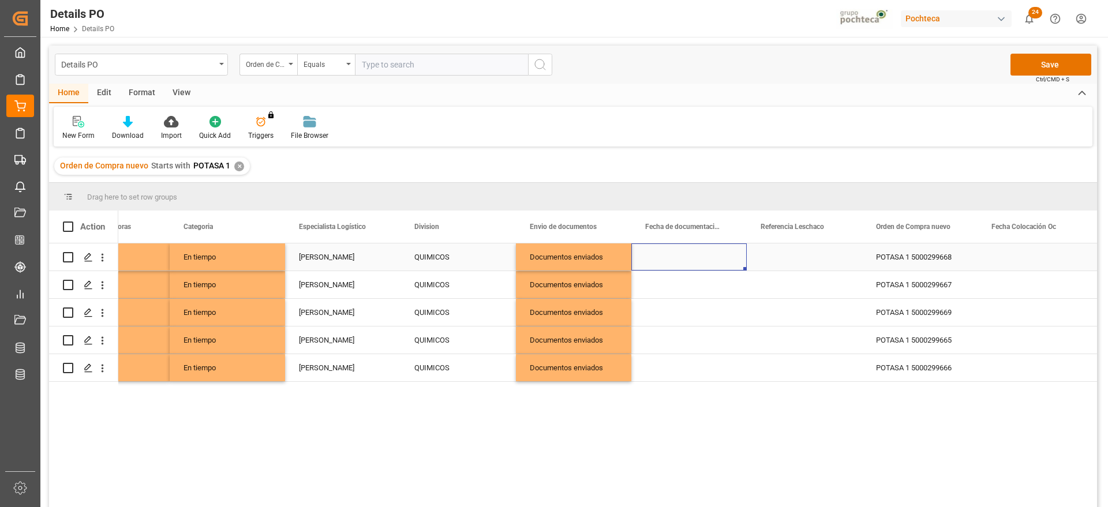
click at [688, 267] on div "Press SPACE to select this row." at bounding box center [688, 257] width 115 height 27
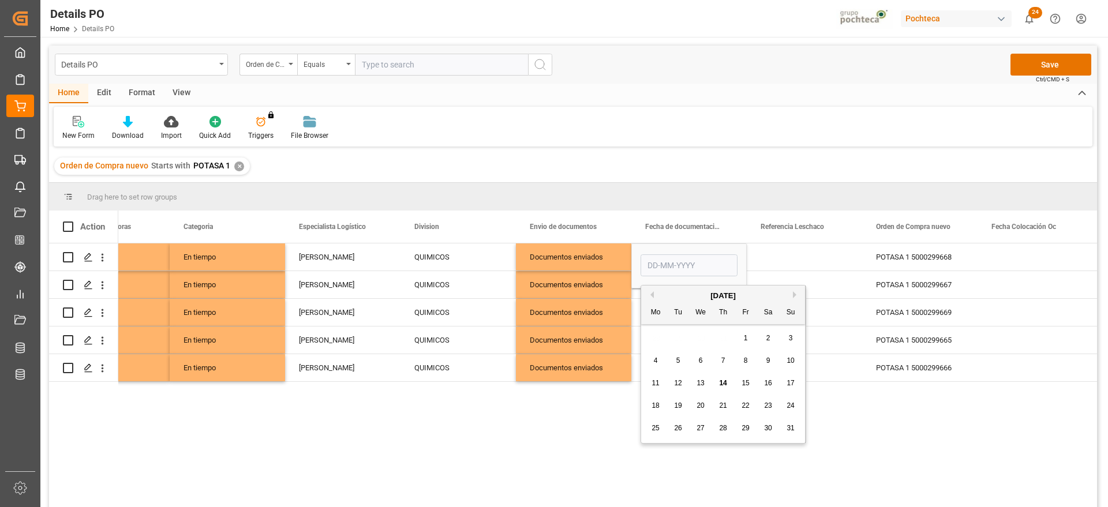
click at [725, 360] on div "7" at bounding box center [723, 361] width 14 height 14
type input "[DATE]"
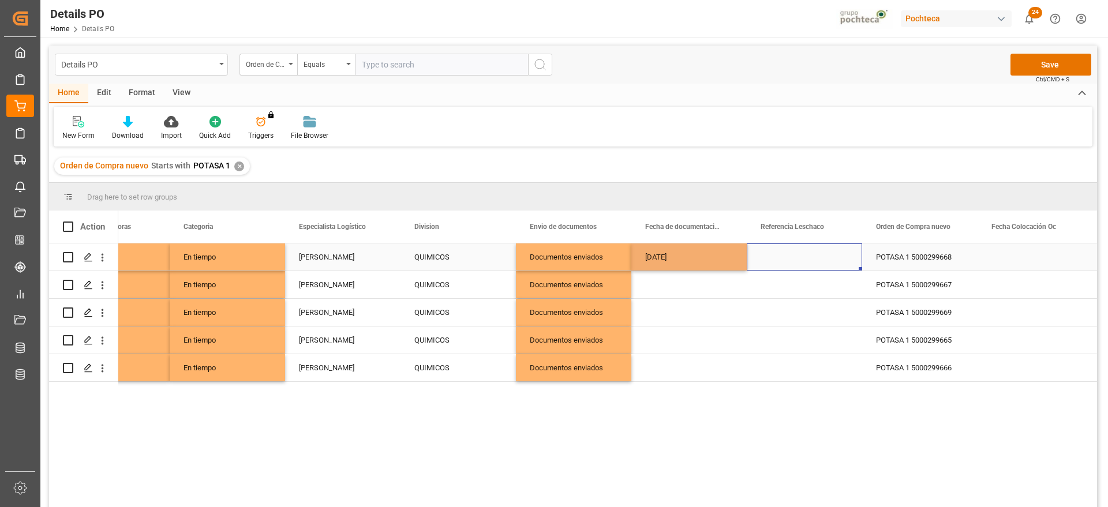
drag, startPoint x: 788, startPoint y: 258, endPoint x: 717, endPoint y: 255, distance: 71.6
click at [788, 257] on div "Press SPACE to select this row." at bounding box center [804, 257] width 115 height 27
click at [707, 254] on div "[DATE]" at bounding box center [688, 257] width 115 height 27
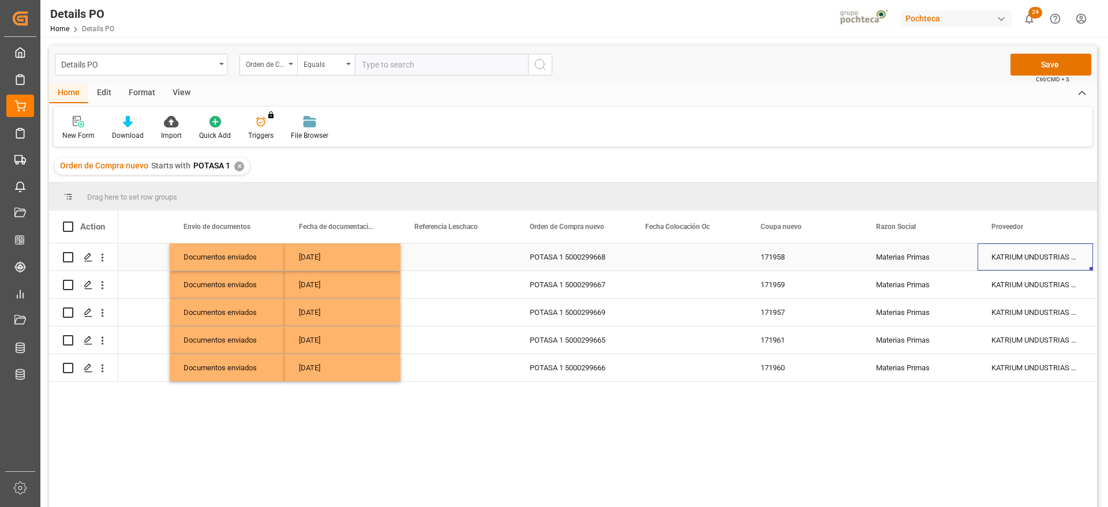
scroll to position [0, 872]
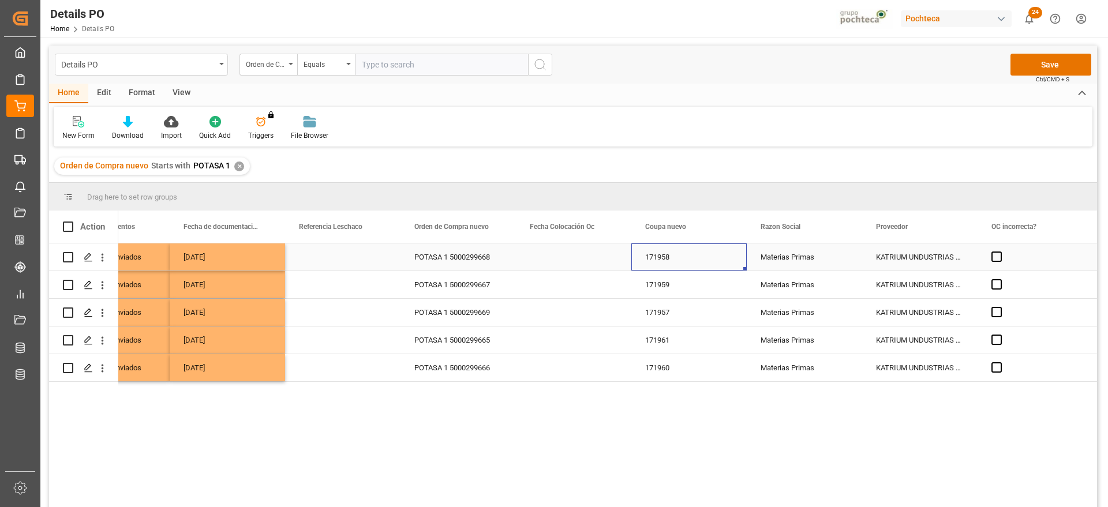
click at [707, 254] on div "171958" at bounding box center [688, 257] width 115 height 27
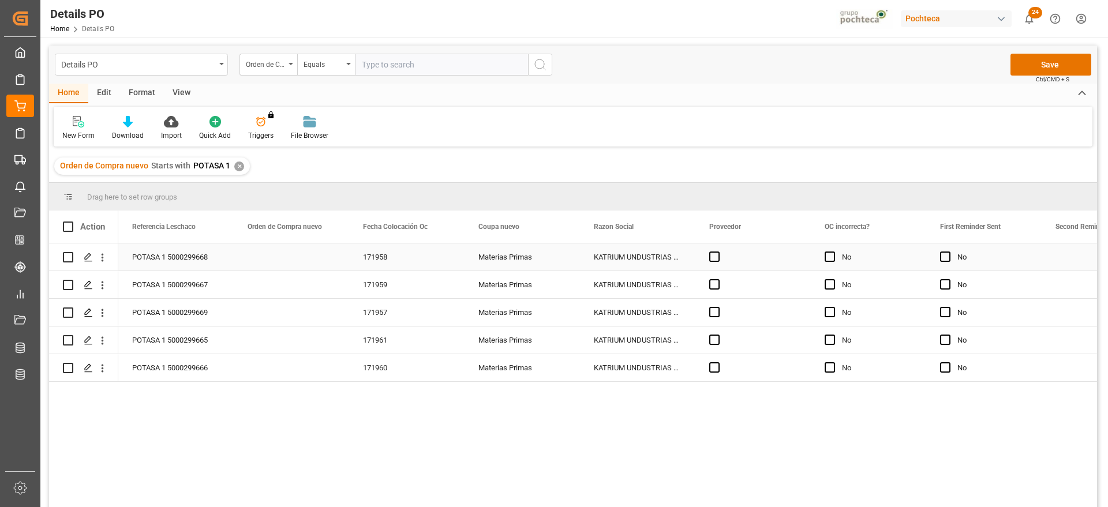
scroll to position [0, 1039]
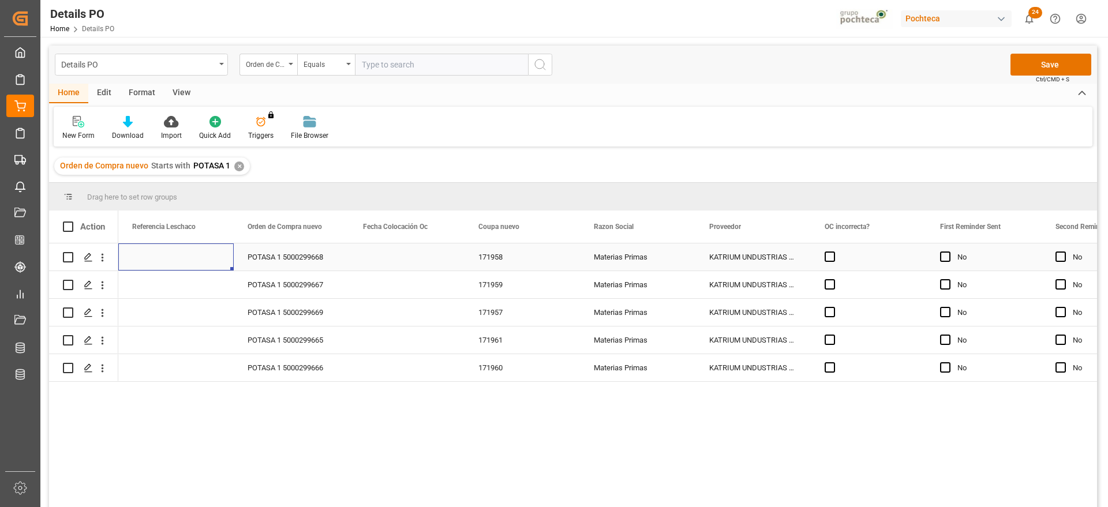
click at [160, 260] on div "Press SPACE to select this row." at bounding box center [175, 257] width 115 height 27
click at [160, 260] on input "Press SPACE to select this row." at bounding box center [176, 264] width 97 height 22
type input "POTASA 1"
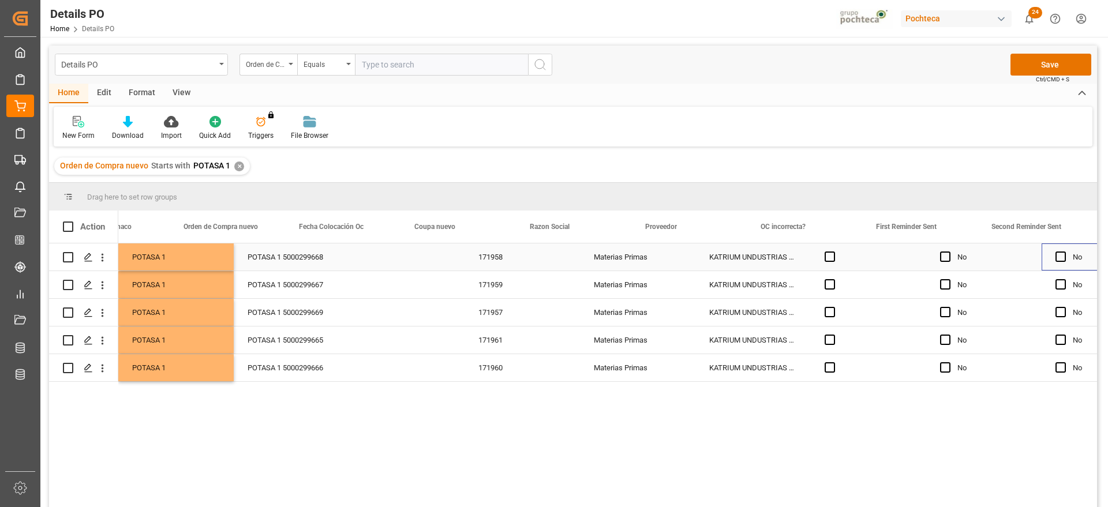
scroll to position [0, 0]
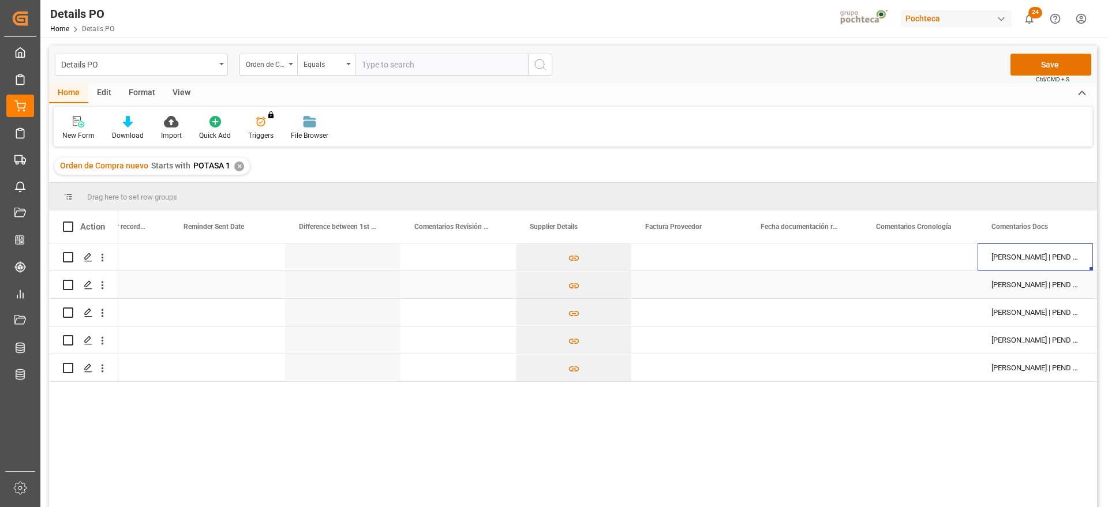
click at [663, 263] on div "Press SPACE to select this row." at bounding box center [688, 257] width 115 height 27
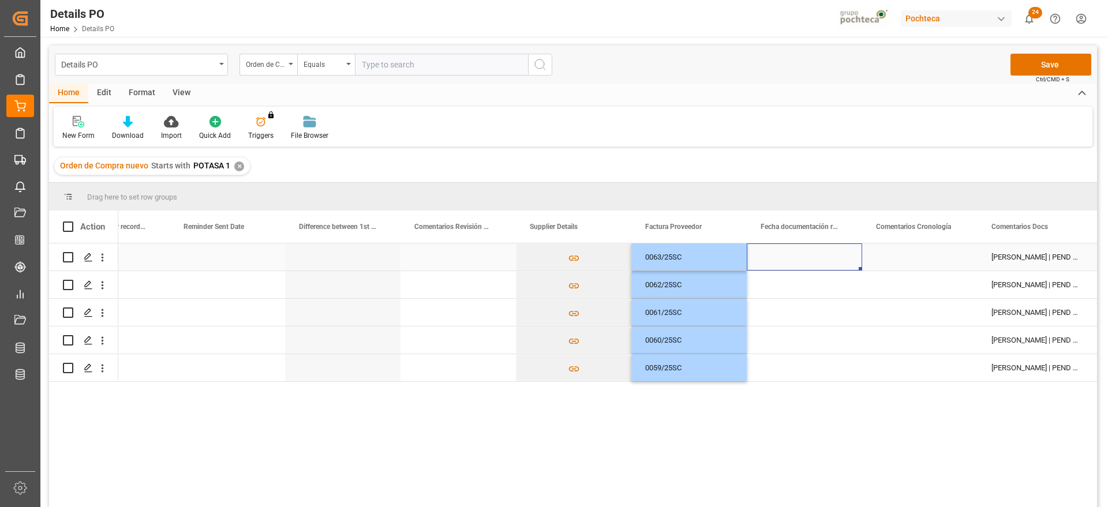
click at [822, 264] on div "Press SPACE to select this row." at bounding box center [804, 257] width 115 height 27
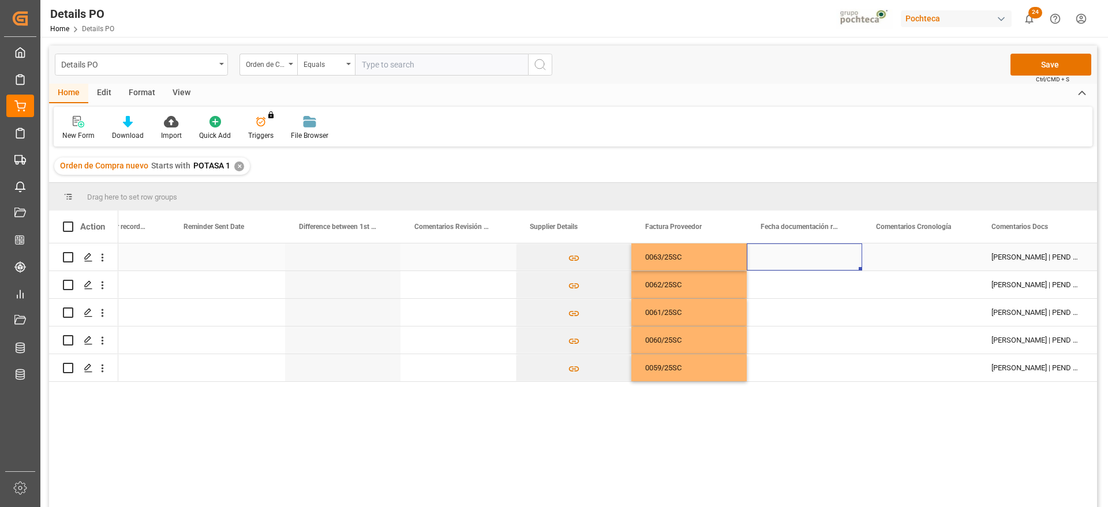
click at [822, 264] on div "Press SPACE to select this row." at bounding box center [804, 257] width 115 height 27
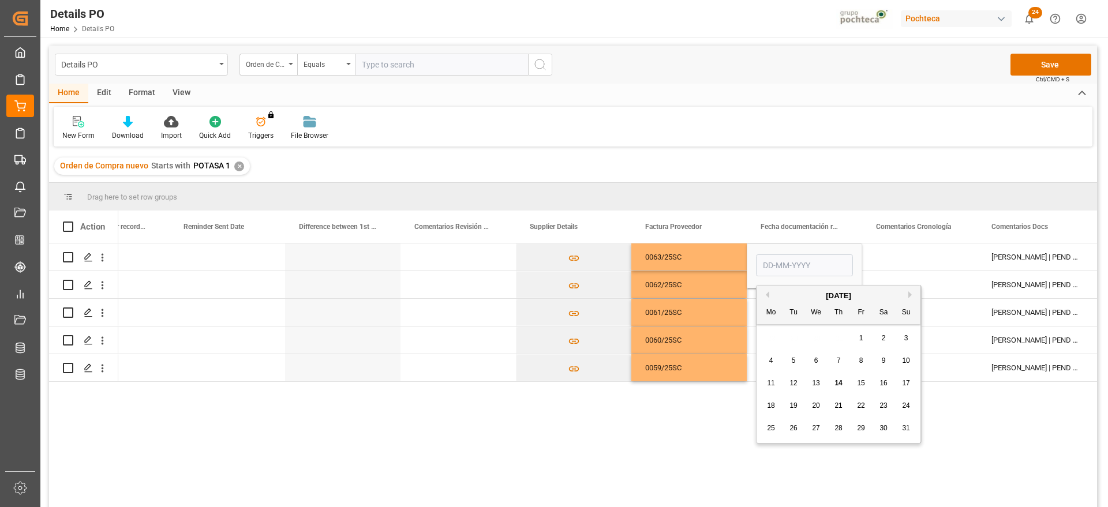
drag, startPoint x: 841, startPoint y: 362, endPoint x: 903, endPoint y: 269, distance: 111.6
click at [840, 361] on div "7" at bounding box center [839, 361] width 14 height 14
type input "[DATE]"
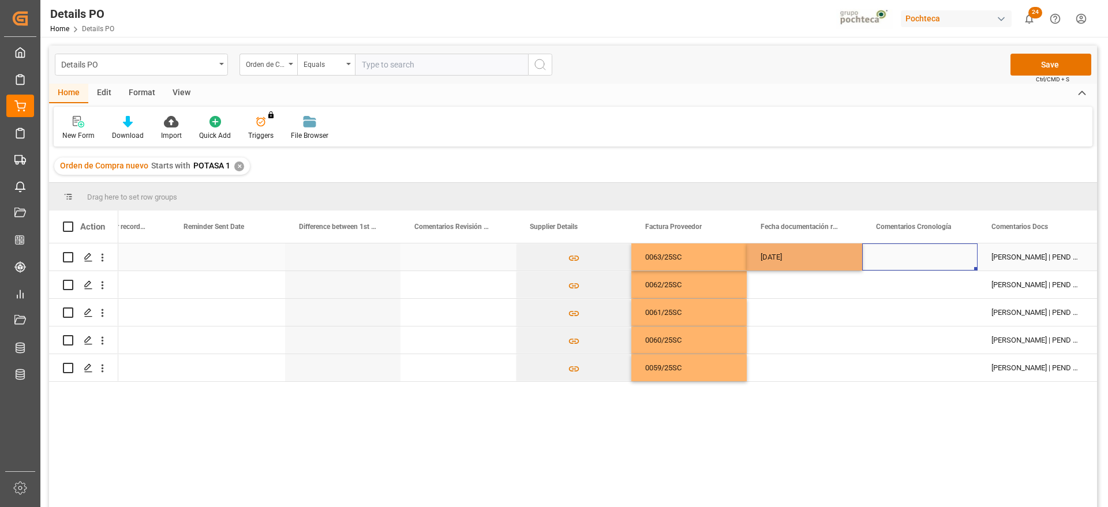
drag, startPoint x: 904, startPoint y: 260, endPoint x: 824, endPoint y: 255, distance: 80.4
click at [886, 259] on div "Press SPACE to select this row." at bounding box center [919, 257] width 115 height 27
click at [821, 255] on div "[DATE]" at bounding box center [804, 257] width 115 height 27
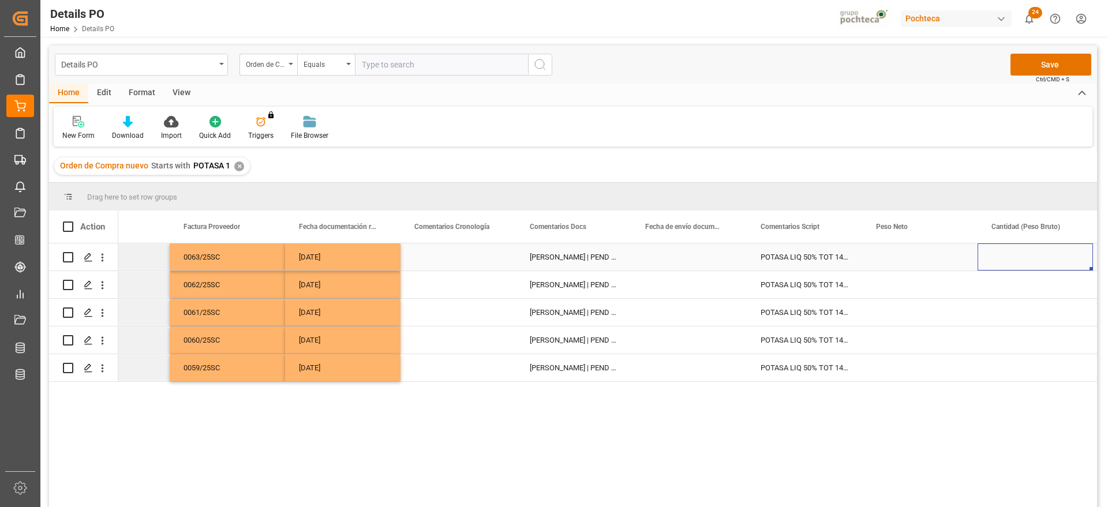
click at [705, 266] on div "Press SPACE to select this row." at bounding box center [688, 257] width 115 height 27
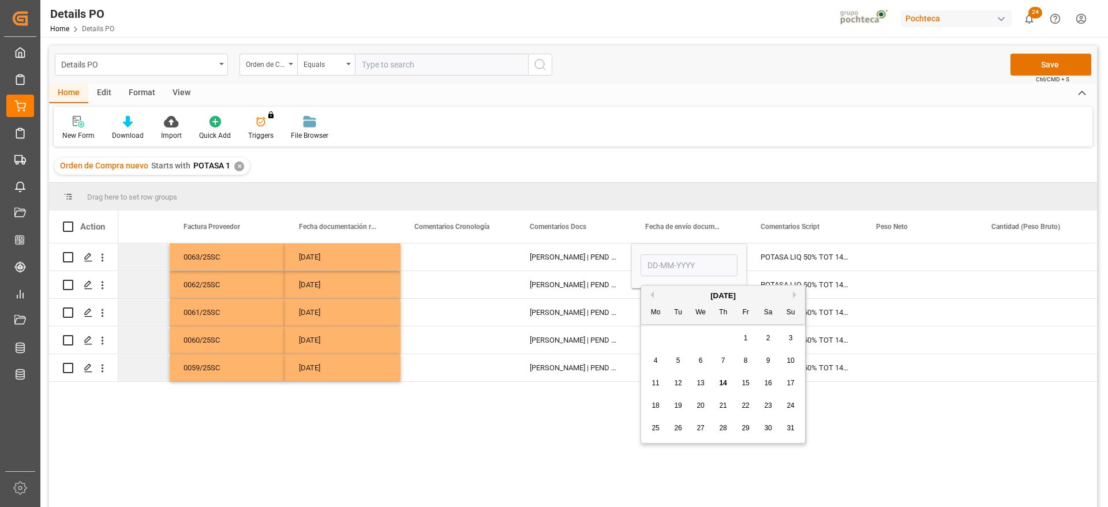
click at [705, 382] on div "13" at bounding box center [701, 384] width 14 height 14
type input "[DATE]"
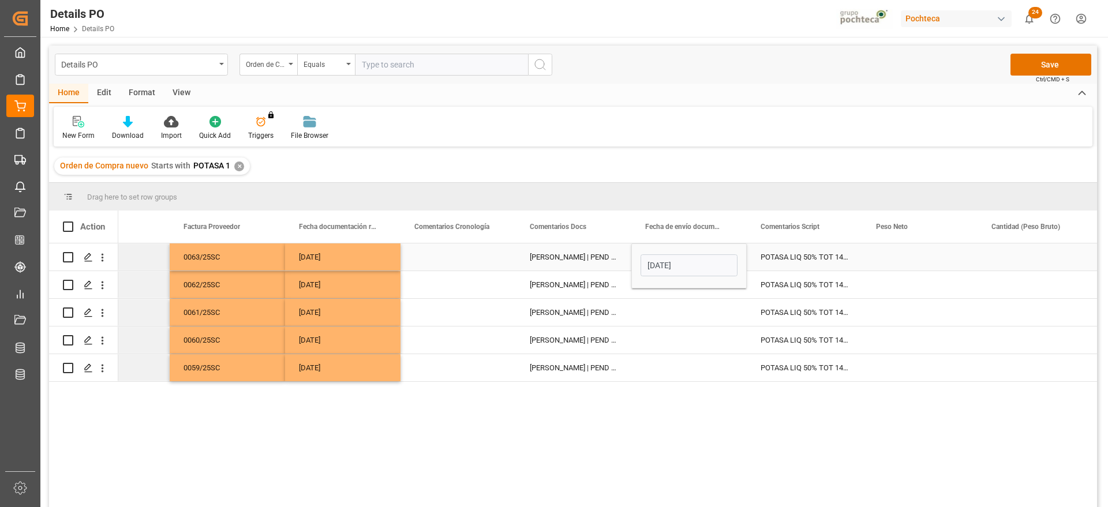
click at [797, 265] on div "POTASA LIQ 50% TOT 1450 KG E/I BR N (969" at bounding box center [804, 257] width 115 height 27
click at [718, 265] on div "[DATE]" at bounding box center [688, 257] width 115 height 27
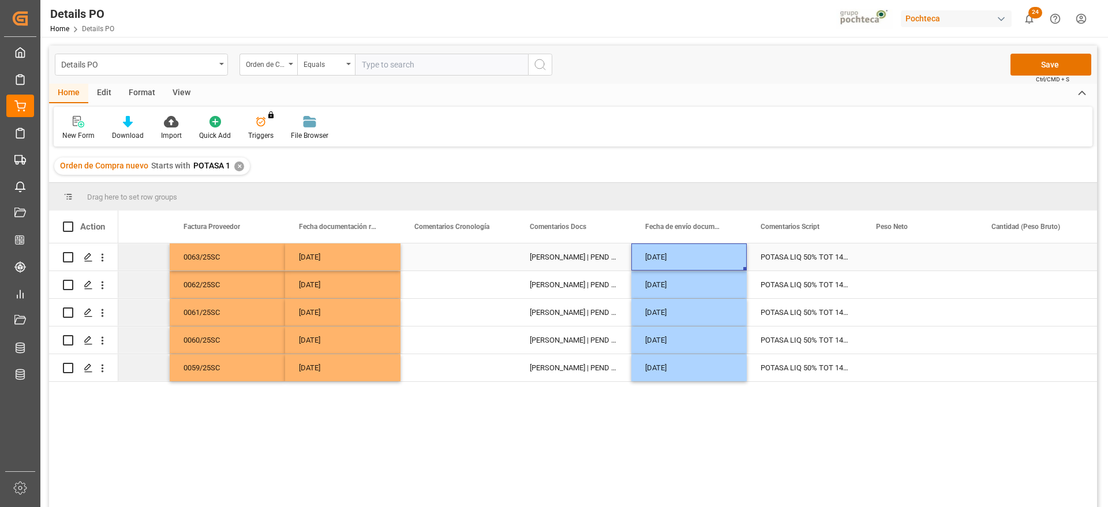
click at [718, 265] on div "[DATE]" at bounding box center [688, 257] width 115 height 27
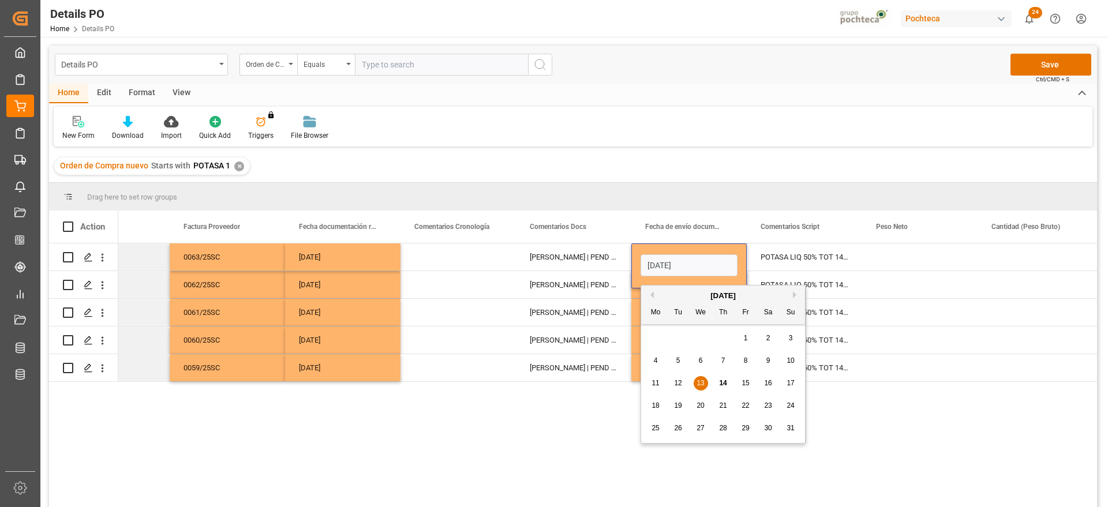
click at [721, 385] on span "14" at bounding box center [723, 383] width 8 height 8
type input "[DATE]"
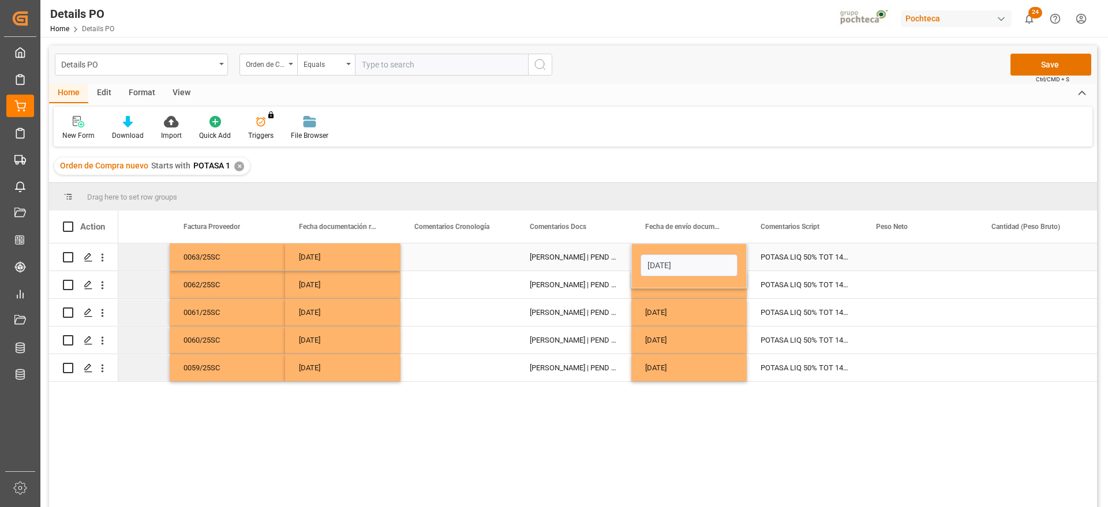
click at [777, 254] on div "POTASA LIQ 50% TOT 1450 KG E/I BR N (969" at bounding box center [804, 257] width 115 height 27
click at [688, 263] on div "[DATE]" at bounding box center [688, 257] width 115 height 27
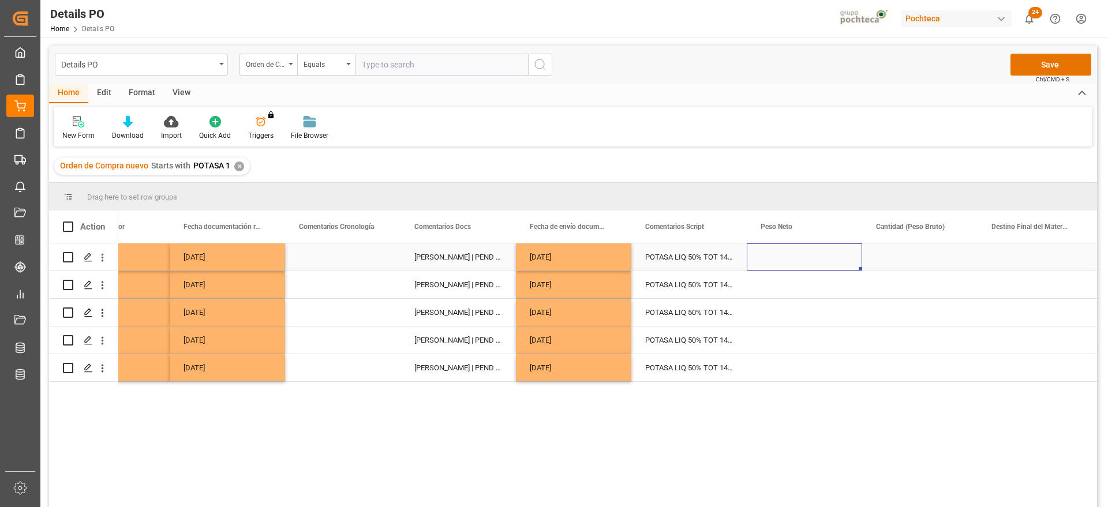
click at [795, 257] on div "Press SPACE to select this row." at bounding box center [804, 257] width 115 height 27
click at [795, 257] on input "Press SPACE to select this row." at bounding box center [804, 264] width 97 height 22
type input "26950"
click at [885, 256] on div "Press SPACE to select this row." at bounding box center [919, 257] width 115 height 27
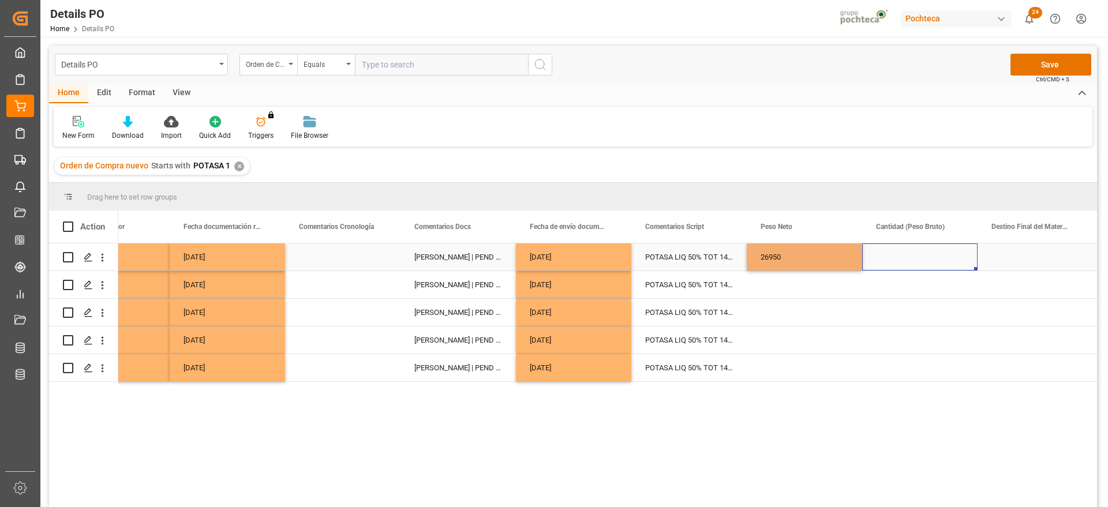
click at [885, 256] on div "Press SPACE to select this row." at bounding box center [919, 257] width 115 height 27
click at [885, 256] on input "Press SPACE to select this row." at bounding box center [919, 264] width 97 height 22
type input "27000"
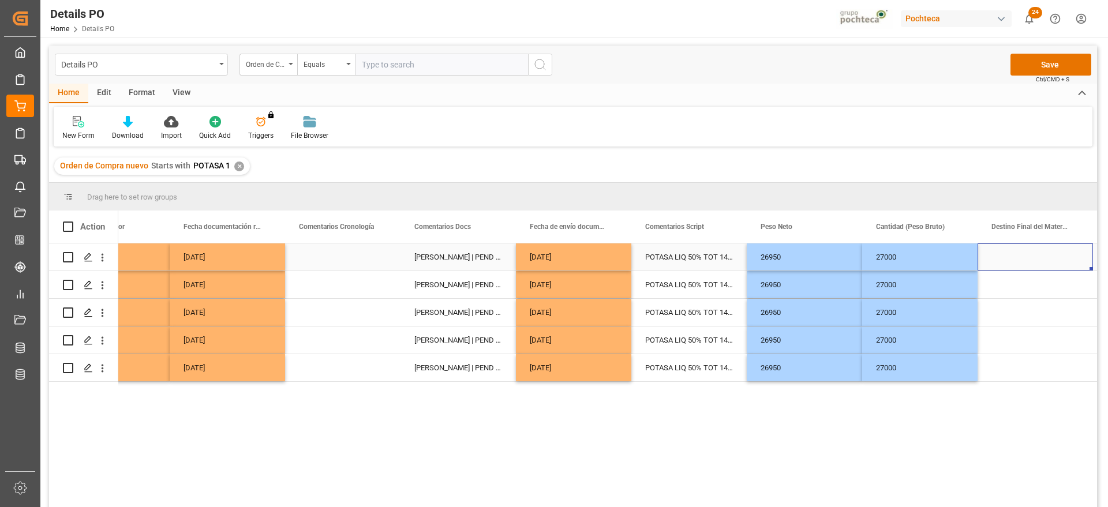
scroll to position [0, 2834]
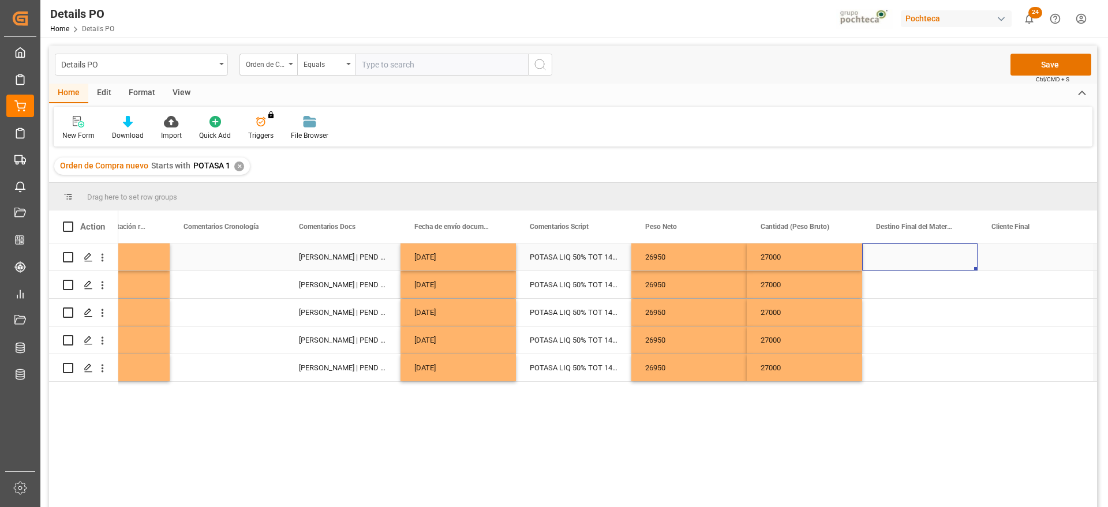
click at [885, 256] on div "Press SPACE to select this row." at bounding box center [919, 257] width 115 height 27
click at [885, 256] on input "Press SPACE to select this row." at bounding box center [919, 264] width 97 height 22
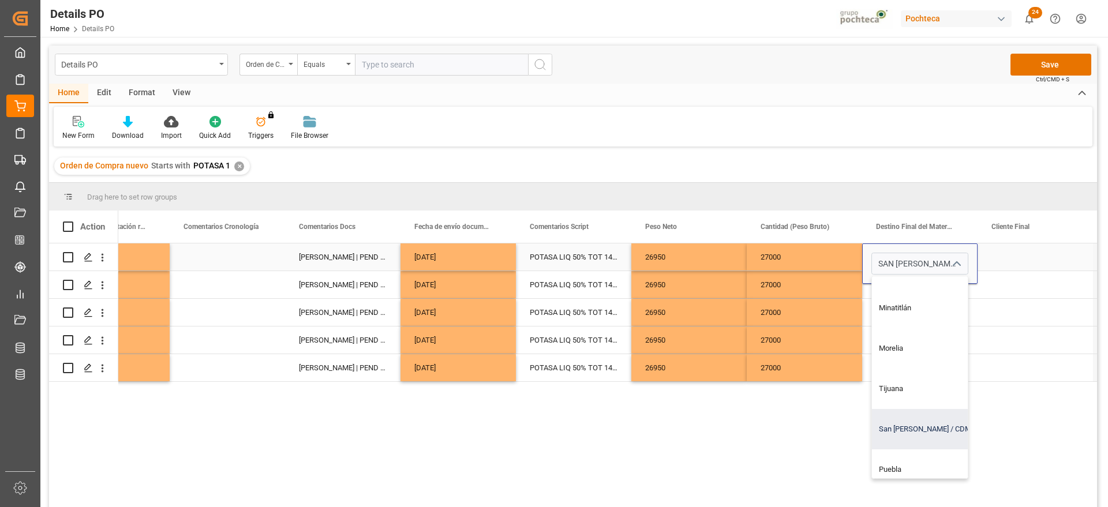
scroll to position [721, 0]
click at [886, 405] on div "San [PERSON_NAME] / CDMX" at bounding box center [942, 423] width 140 height 40
type input "San [PERSON_NAME] / CDMX"
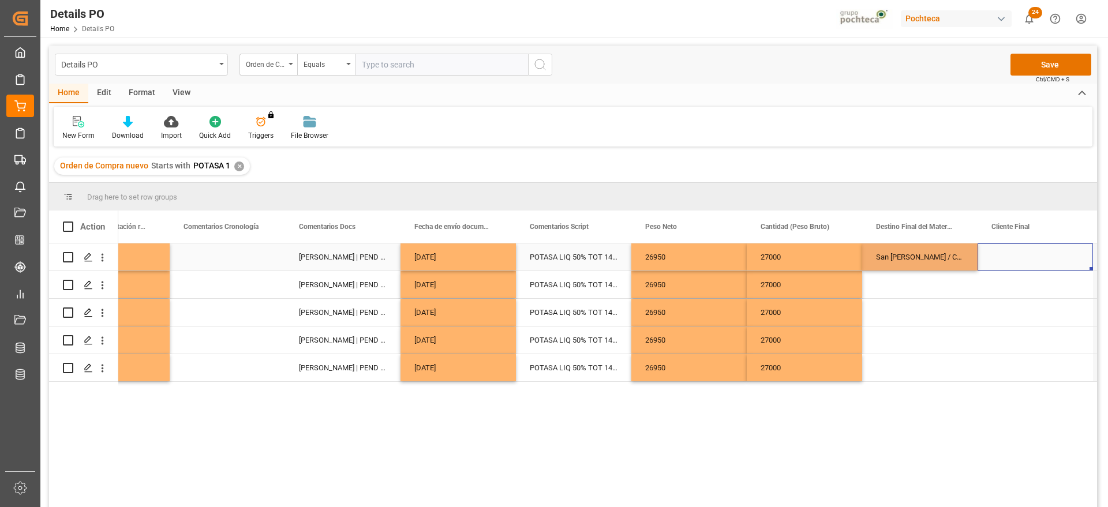
click at [886, 255] on div "Press SPACE to select this row." at bounding box center [1035, 257] width 115 height 27
click at [886, 254] on div "San [PERSON_NAME] / CDMX" at bounding box center [919, 257] width 115 height 27
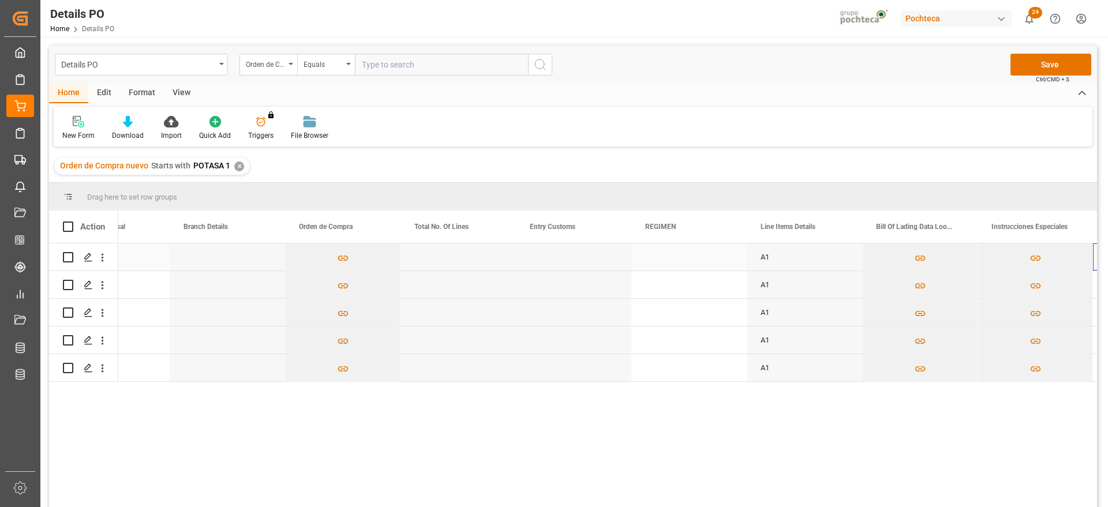
scroll to position [0, 3873]
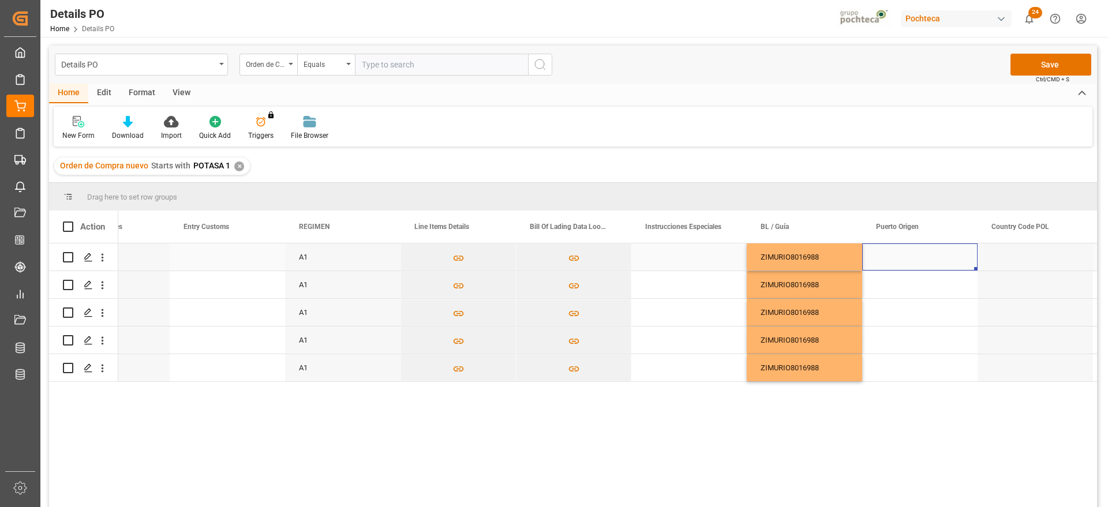
click at [886, 255] on div "Press SPACE to select this row." at bounding box center [919, 257] width 115 height 27
click at [886, 250] on div "Press SPACE to select this row." at bounding box center [919, 257] width 115 height 27
click at [886, 250] on div "Press SPACE to select this row." at bounding box center [919, 264] width 115 height 40
click at [886, 258] on input "Press SPACE to select this row." at bounding box center [919, 264] width 97 height 22
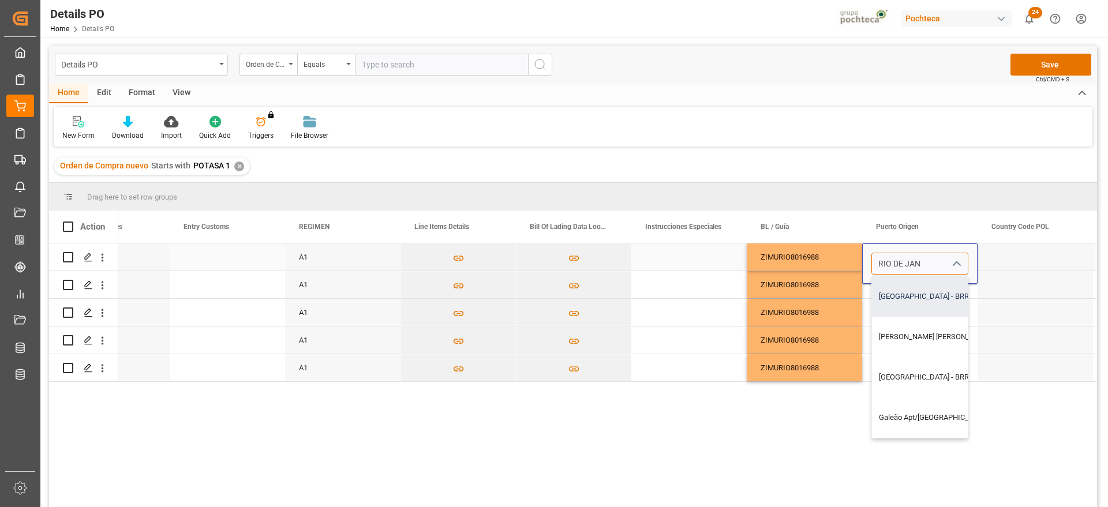
click at [886, 305] on div "[GEOGRAPHIC_DATA] - BRRIO" at bounding box center [1016, 296] width 289 height 40
type input "[GEOGRAPHIC_DATA] - BRRIO"
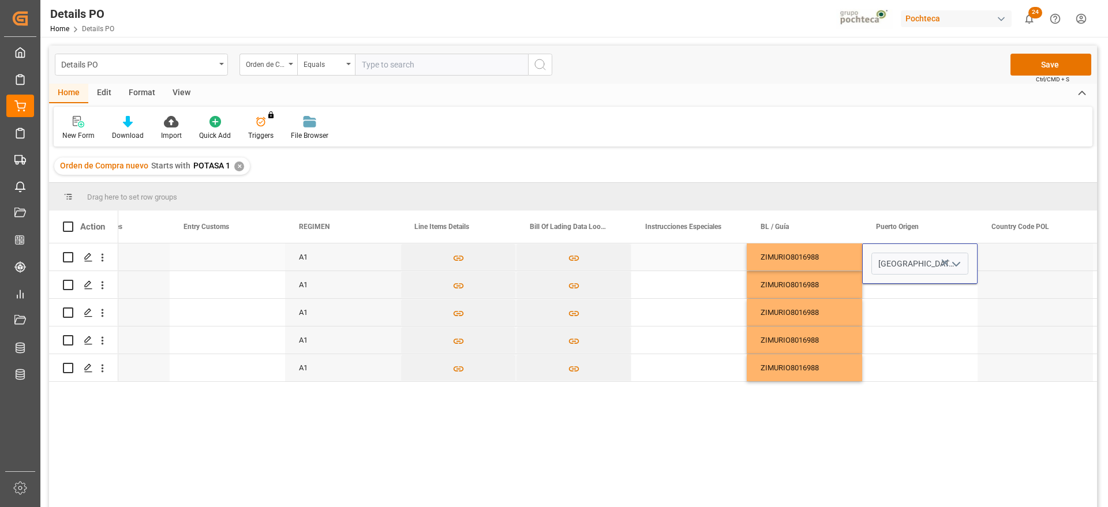
drag, startPoint x: 792, startPoint y: 259, endPoint x: 810, endPoint y: 259, distance: 18.5
click at [792, 259] on div "ZIMURIO8016988" at bounding box center [804, 257] width 115 height 27
click at [886, 259] on div "[GEOGRAPHIC_DATA]" at bounding box center [919, 257] width 115 height 27
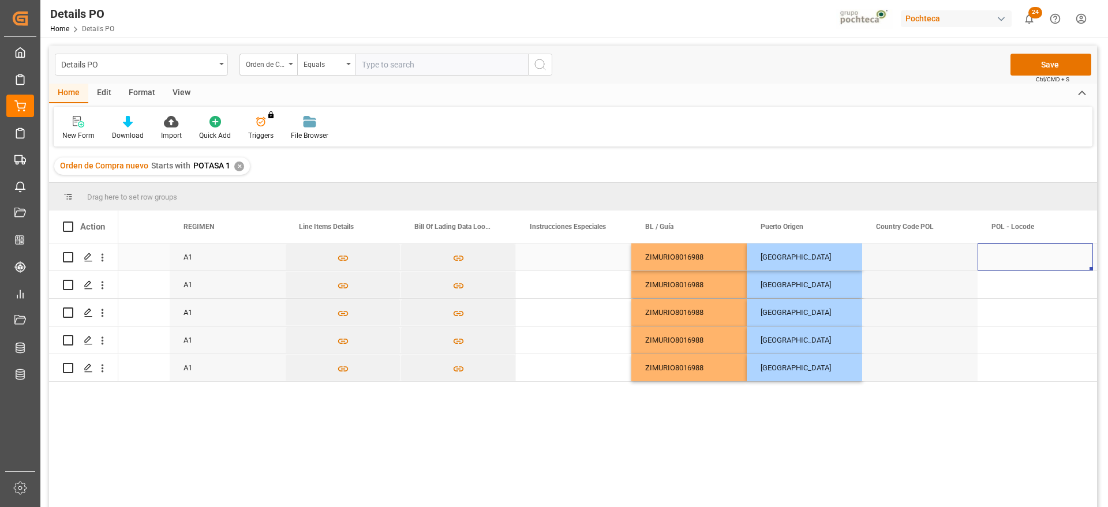
scroll to position [0, 4450]
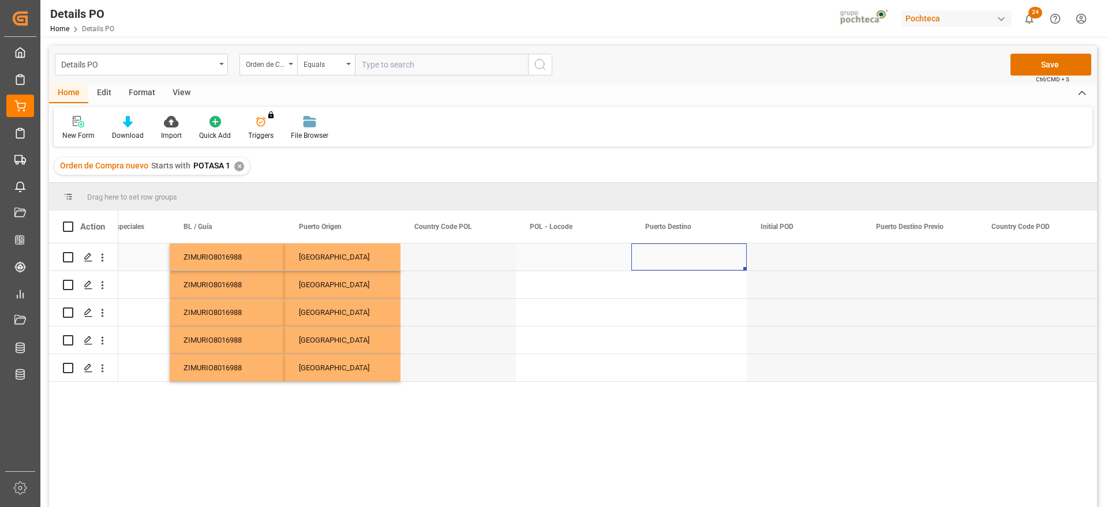
click at [675, 250] on div "Press SPACE to select this row." at bounding box center [688, 257] width 115 height 27
click at [673, 252] on div "Press SPACE to select this row." at bounding box center [688, 257] width 115 height 27
click at [667, 266] on input "Press SPACE to select this row." at bounding box center [689, 264] width 97 height 22
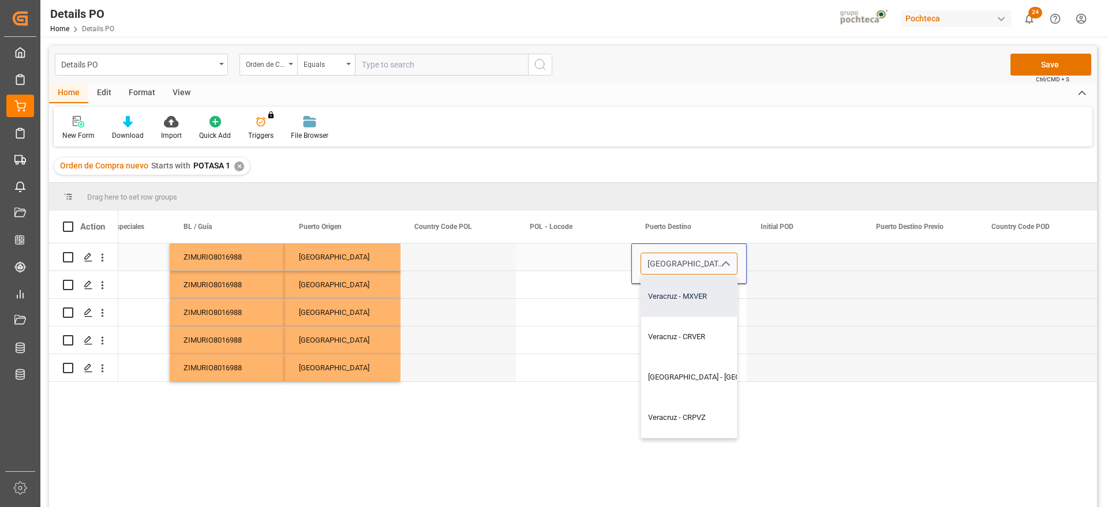
click at [705, 304] on div "Veracruz - MXVER" at bounding box center [721, 296] width 160 height 40
type input "Veracruz - MXVER"
drag, startPoint x: 770, startPoint y: 255, endPoint x: 708, endPoint y: 259, distance: 62.5
click at [769, 255] on div "Press SPACE to select this row." at bounding box center [804, 257] width 115 height 27
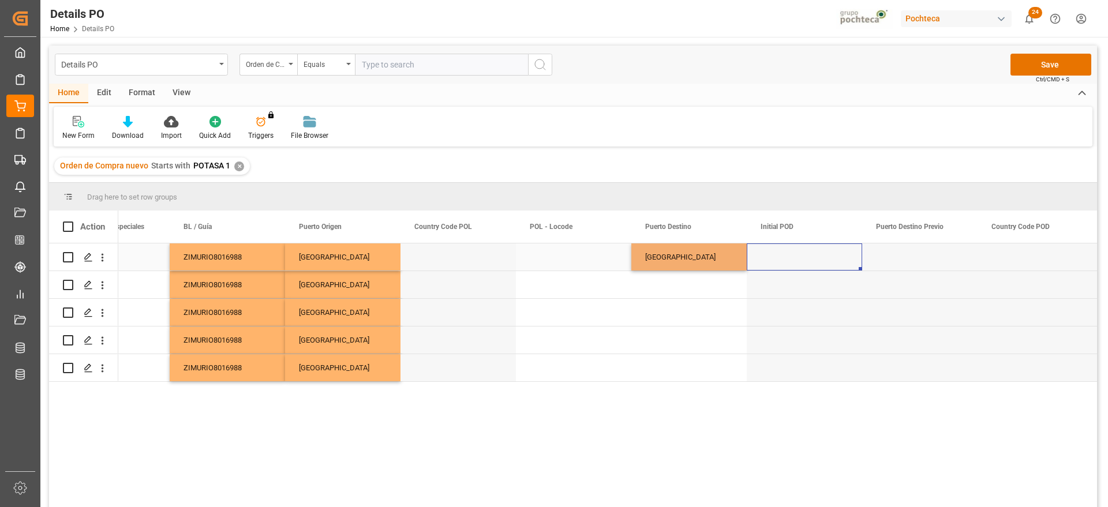
click at [706, 259] on div "[GEOGRAPHIC_DATA]" at bounding box center [688, 257] width 115 height 27
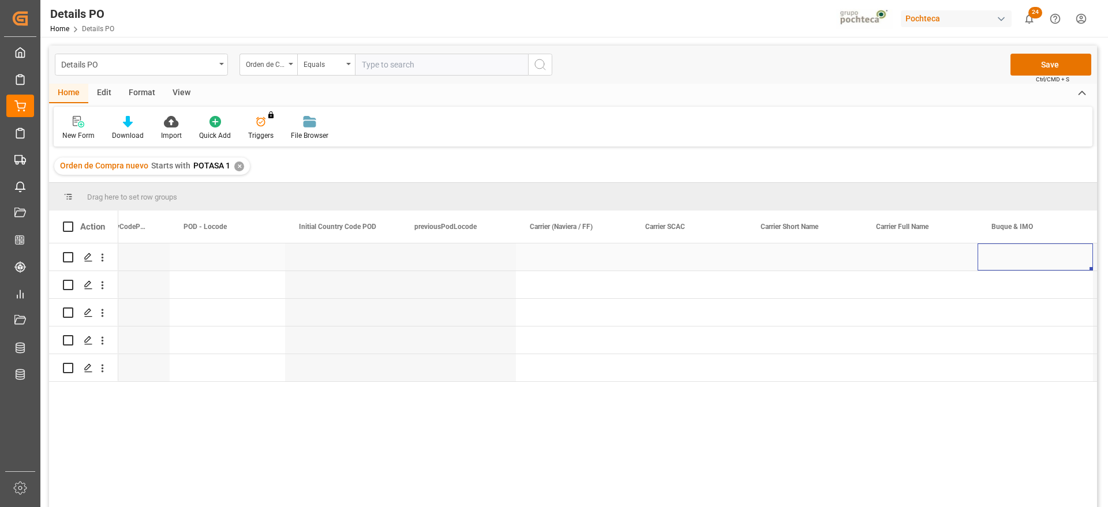
click at [587, 261] on div "Press SPACE to select this row." at bounding box center [573, 257] width 115 height 27
click at [587, 261] on input "Press SPACE to select this row." at bounding box center [573, 264] width 97 height 22
type input "ZIM"
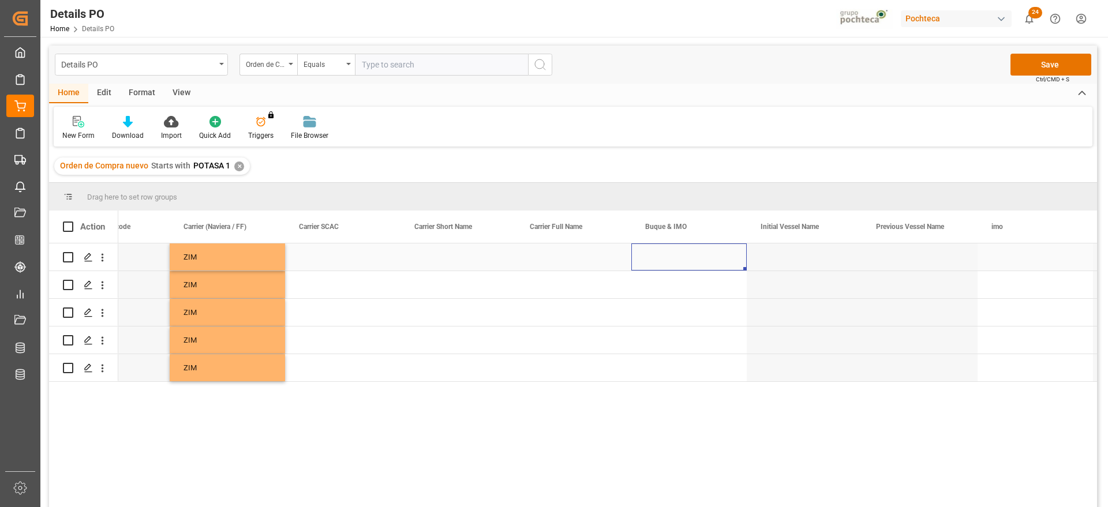
click at [697, 260] on div "Press SPACE to select this row." at bounding box center [688, 257] width 115 height 27
click at [697, 260] on input "Press SPACE to select this row." at bounding box center [689, 264] width 97 height 22
click at [705, 295] on div "GSL ROSSI - 9565338" at bounding box center [689, 296] width 96 height 40
type input "GSL ROSSI - 9565338"
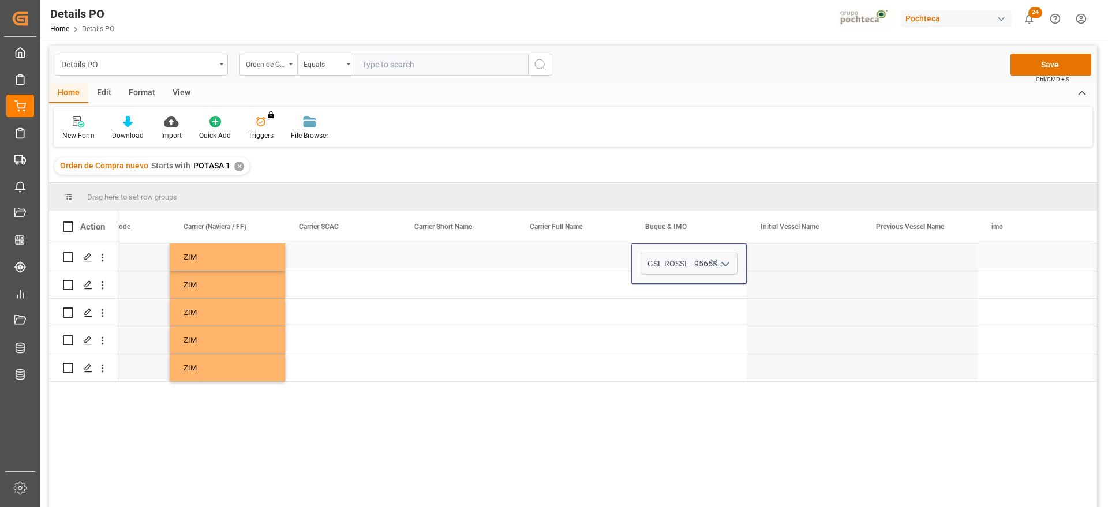
click at [799, 254] on div "Press SPACE to select this row." at bounding box center [804, 257] width 115 height 27
click at [726, 254] on div "GSL ROSSI" at bounding box center [688, 257] width 115 height 27
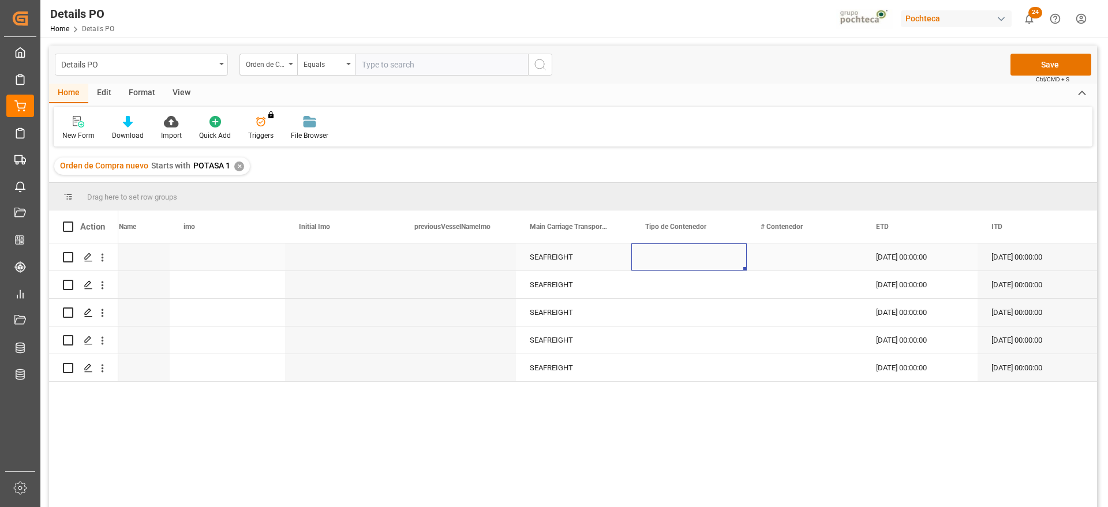
click at [726, 254] on div "Press SPACE to select this row." at bounding box center [688, 257] width 115 height 27
click at [728, 265] on icon "open menu" at bounding box center [725, 264] width 14 height 14
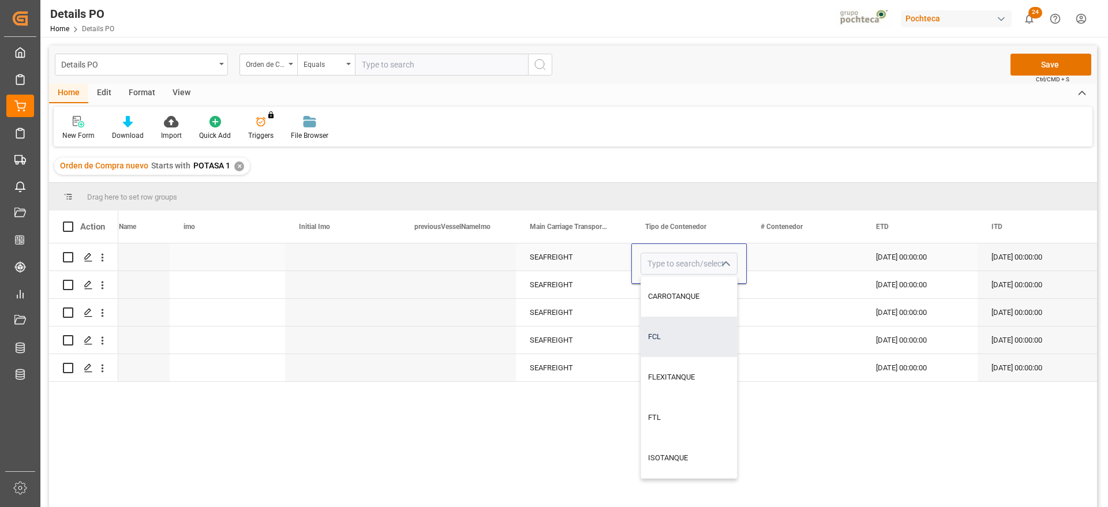
click at [708, 342] on div "FCL" at bounding box center [689, 337] width 96 height 40
type input "FCL"
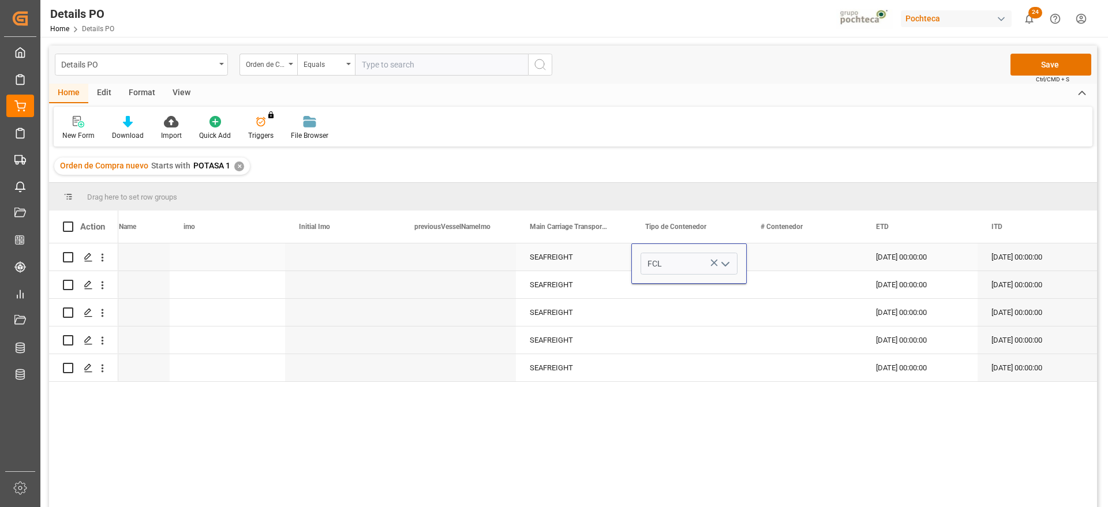
drag, startPoint x: 797, startPoint y: 255, endPoint x: 745, endPoint y: 257, distance: 52.0
click at [789, 255] on div "Press SPACE to select this row." at bounding box center [804, 257] width 115 height 27
click at [695, 258] on div "FCL" at bounding box center [689, 257] width 88 height 27
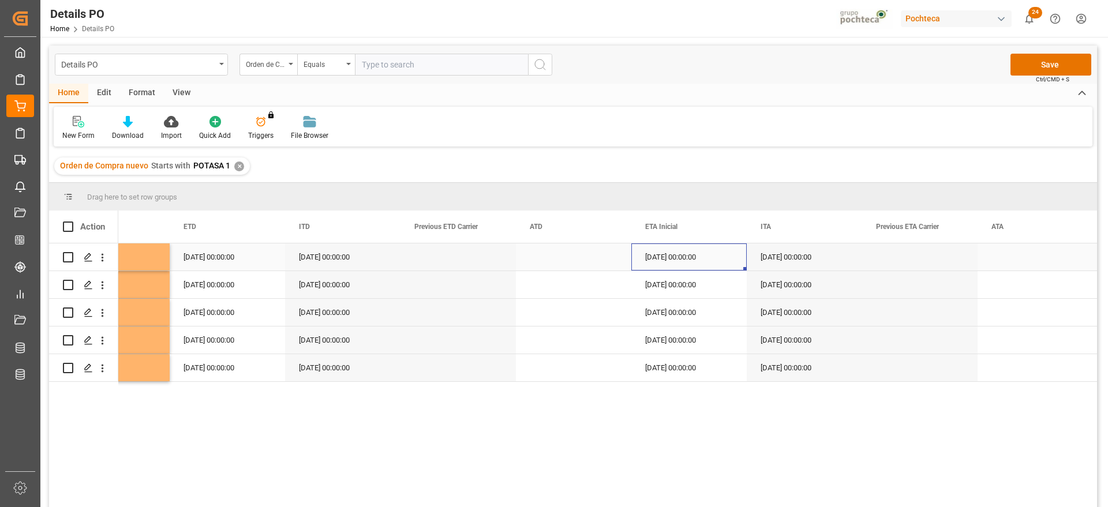
click at [686, 260] on div "[DATE] 00:00:00" at bounding box center [688, 257] width 115 height 27
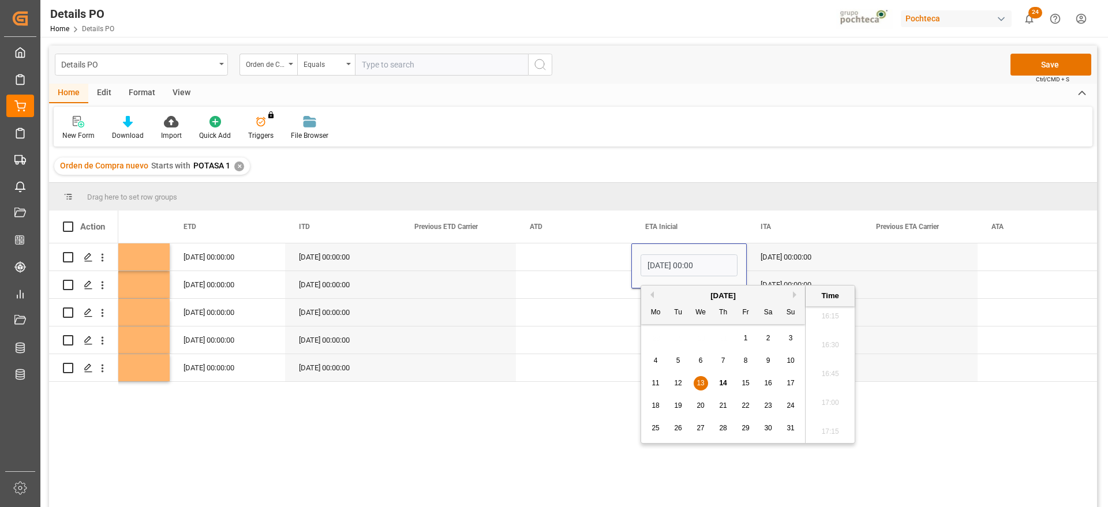
click at [699, 405] on span "20" at bounding box center [701, 406] width 8 height 8
type input "[DATE] 00:00"
click at [608, 263] on div "Press SPACE to select this row." at bounding box center [573, 257] width 115 height 27
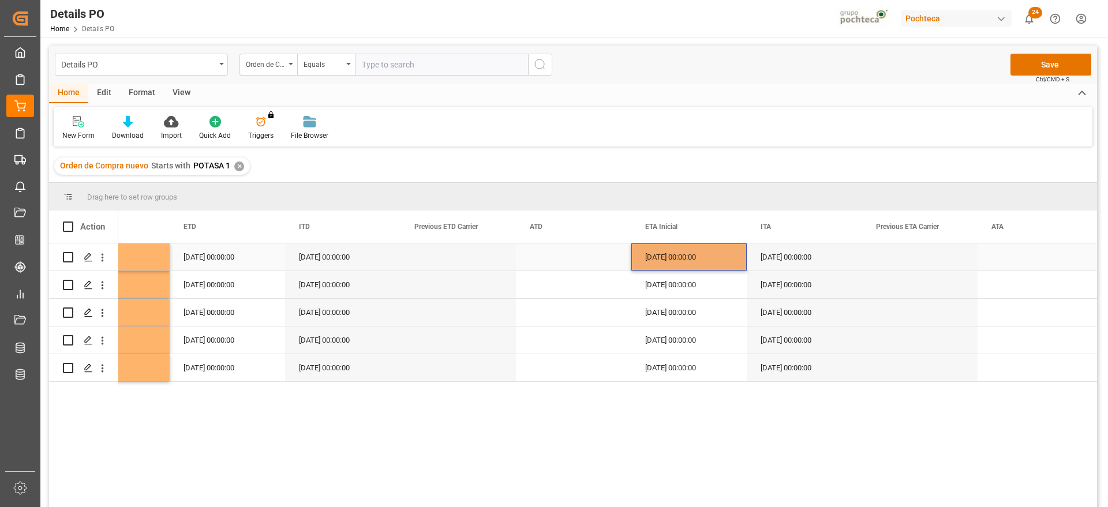
click at [693, 265] on div "[DATE] 00:00:00" at bounding box center [688, 257] width 115 height 27
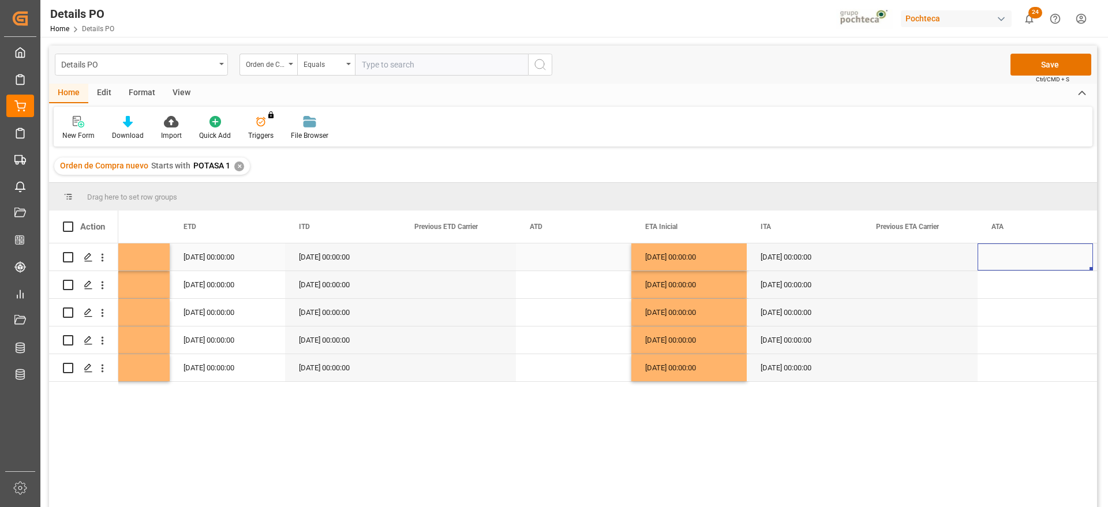
click at [219, 257] on div "[DATE] 00:00:00" at bounding box center [227, 257] width 115 height 27
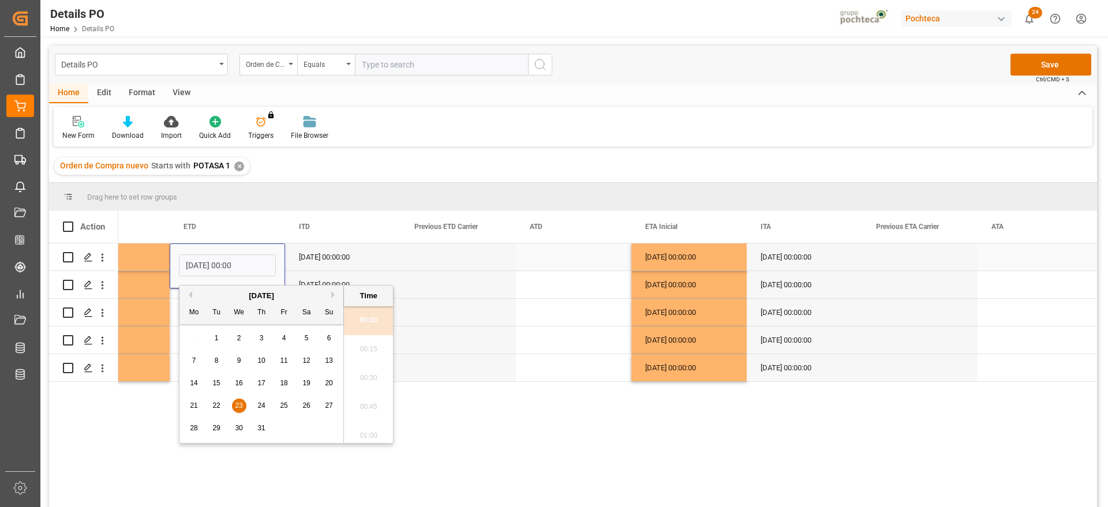
click at [219, 257] on input "[DATE] 00:00" at bounding box center [227, 266] width 97 height 22
click at [335, 292] on button "Next Month" at bounding box center [334, 294] width 7 height 7
click at [287, 336] on div "1" at bounding box center [284, 339] width 14 height 14
type input "[DATE] 00:00"
click at [320, 260] on div "[DATE] 00:00:00" at bounding box center [342, 257] width 115 height 27
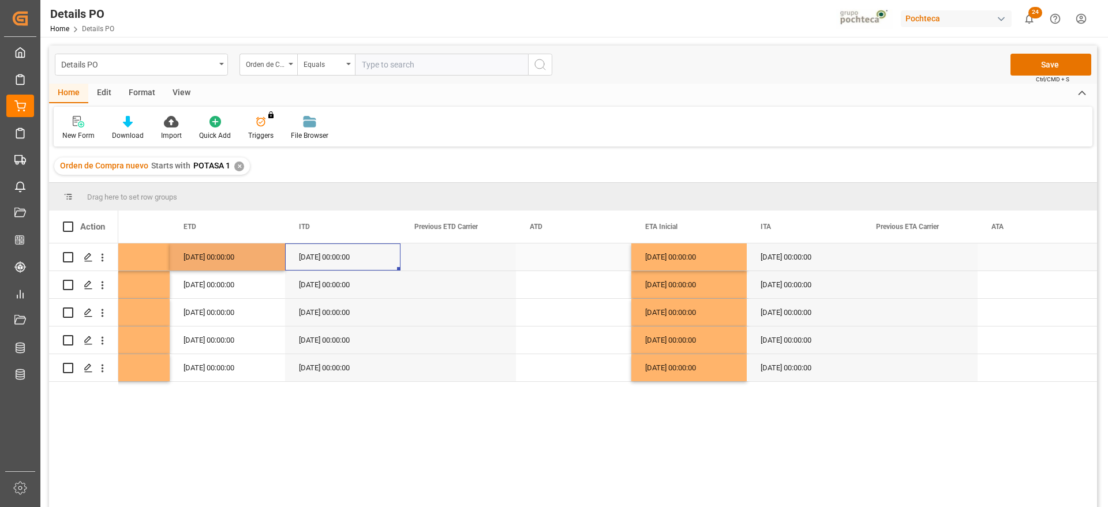
click at [246, 262] on div "[DATE] 00:00:00" at bounding box center [227, 257] width 115 height 27
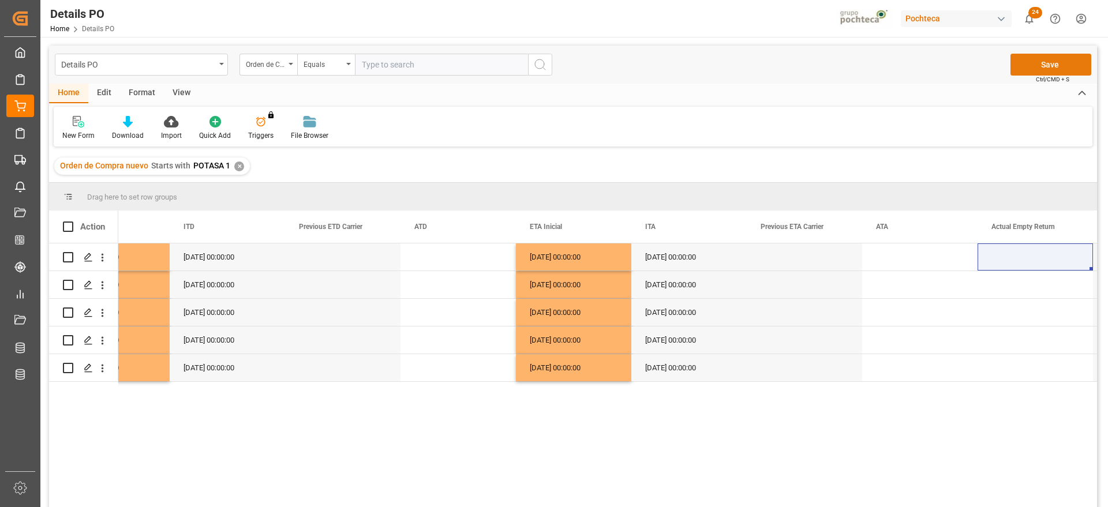
click at [886, 64] on button "Save" at bounding box center [1051, 65] width 81 height 22
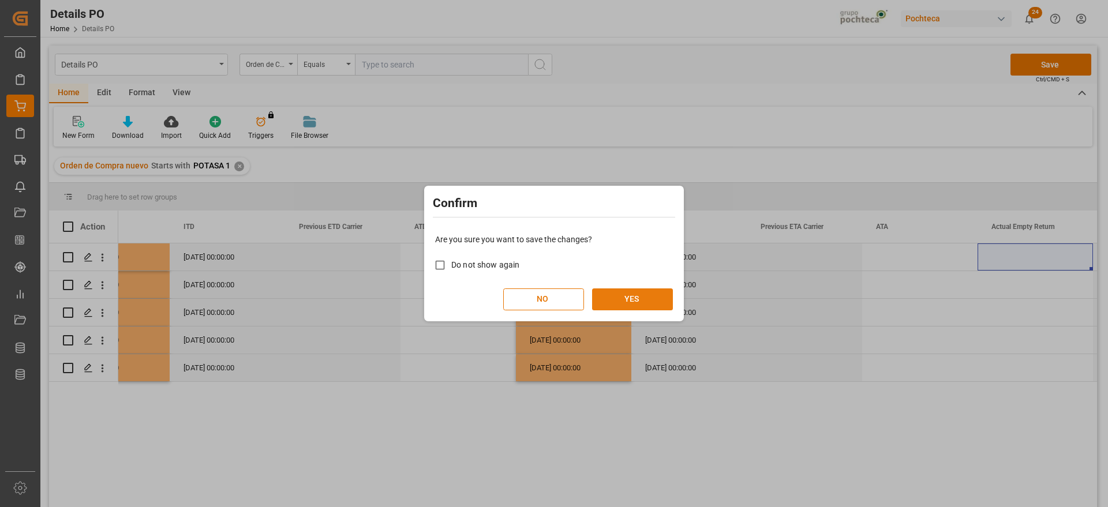
click at [656, 299] on button "YES" at bounding box center [632, 300] width 81 height 22
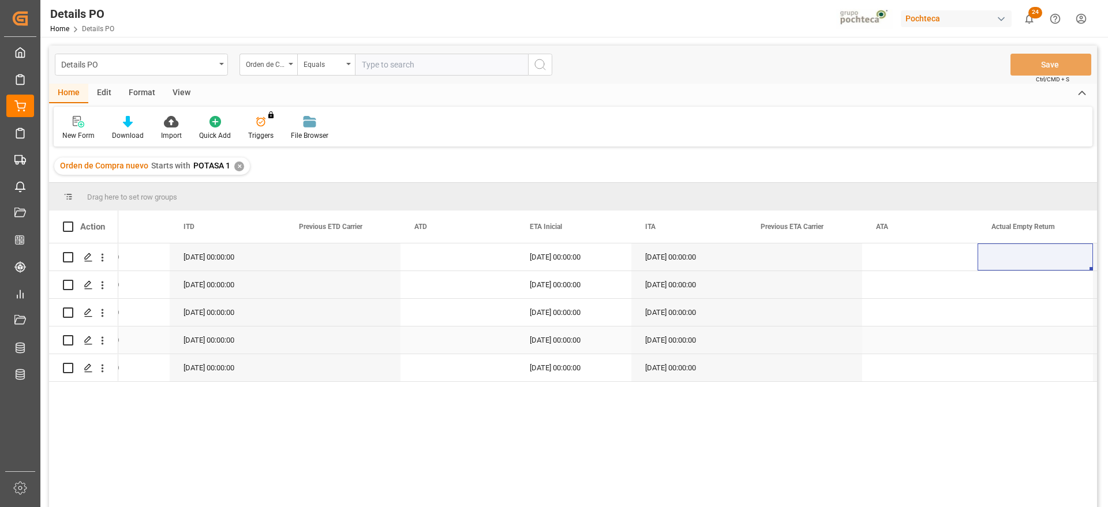
click at [886, 317] on div "Press SPACE to select this row." at bounding box center [1035, 312] width 115 height 27
click at [816, 286] on div "Press SPACE to select this row." at bounding box center [804, 284] width 115 height 27
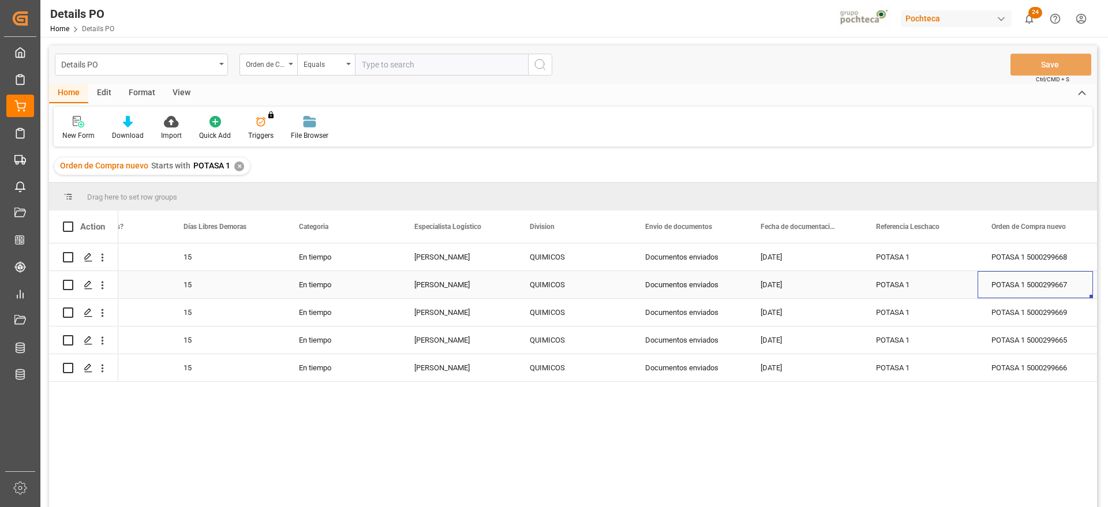
scroll to position [0, 410]
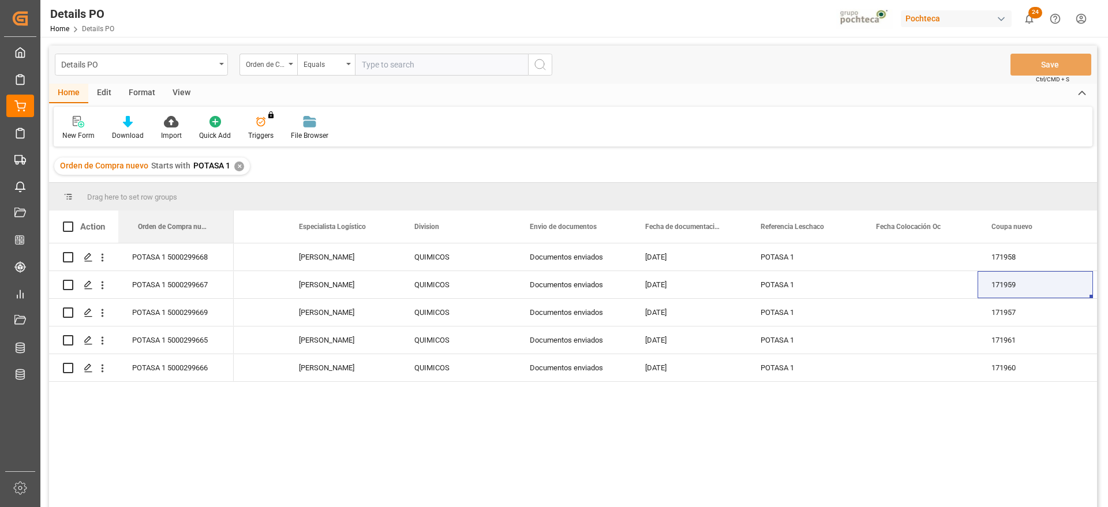
drag, startPoint x: 798, startPoint y: 227, endPoint x: 75, endPoint y: 215, distance: 723.2
click at [104, 255] on icon "open menu" at bounding box center [102, 258] width 12 height 12
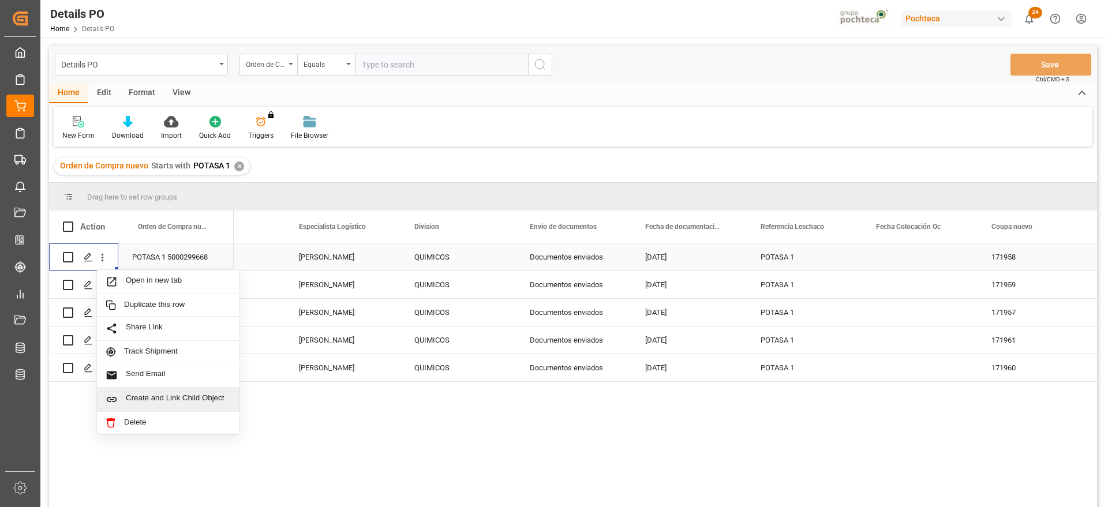
click at [170, 396] on span "Create and Link Child Object" at bounding box center [178, 400] width 105 height 12
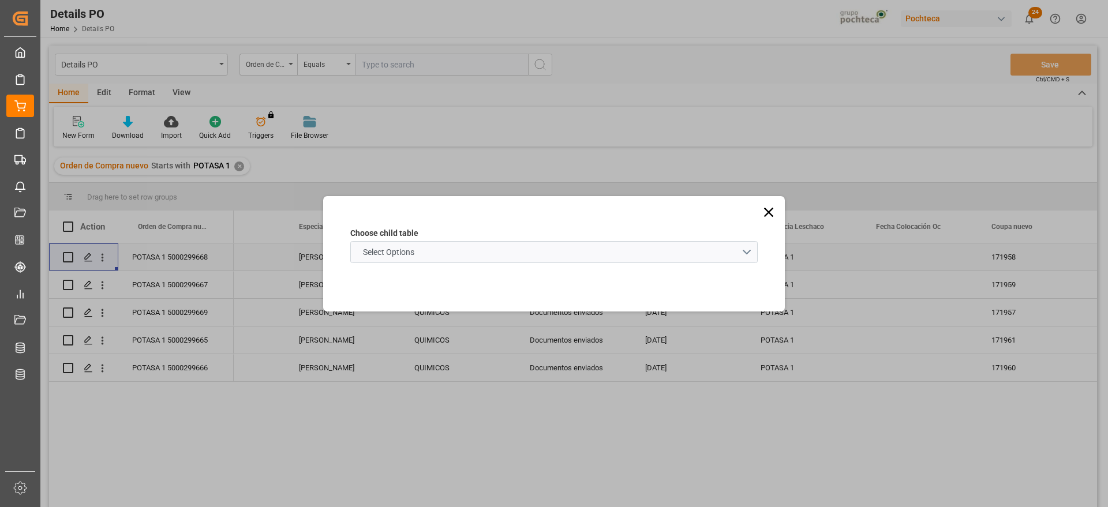
click at [453, 255] on schema "Select Options" at bounding box center [553, 252] width 407 height 22
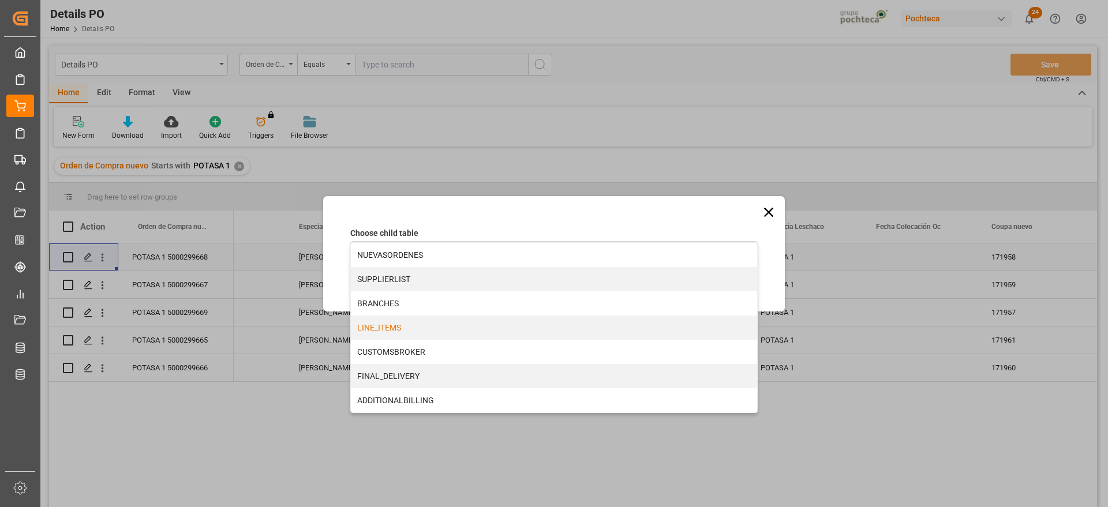
click at [413, 327] on div "LINE_ITEMS" at bounding box center [554, 328] width 406 height 24
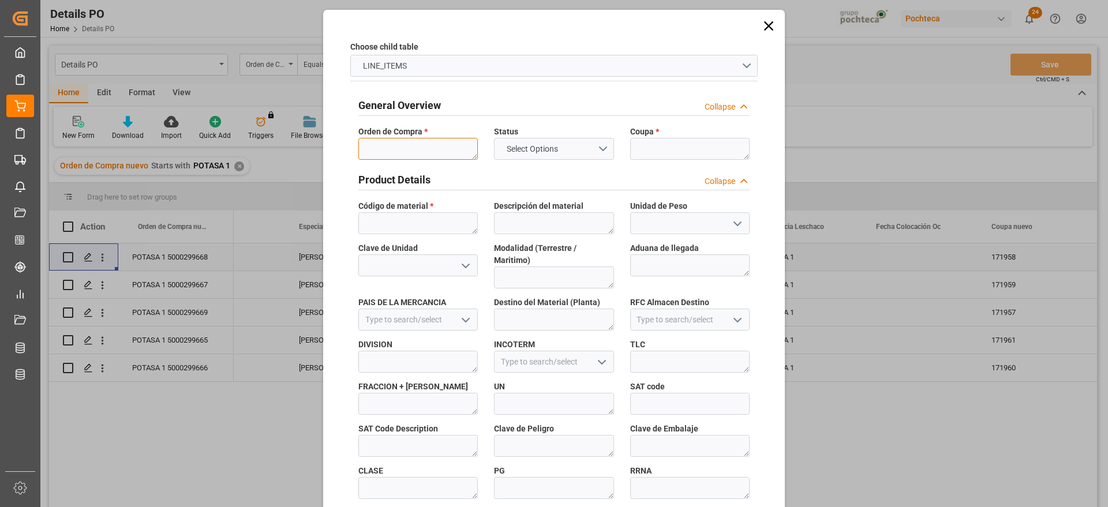
click at [427, 141] on textarea at bounding box center [417, 149] width 119 height 22
paste textarea "5000299668"
type textarea "5000299668"
click at [698, 155] on textarea at bounding box center [689, 149] width 119 height 22
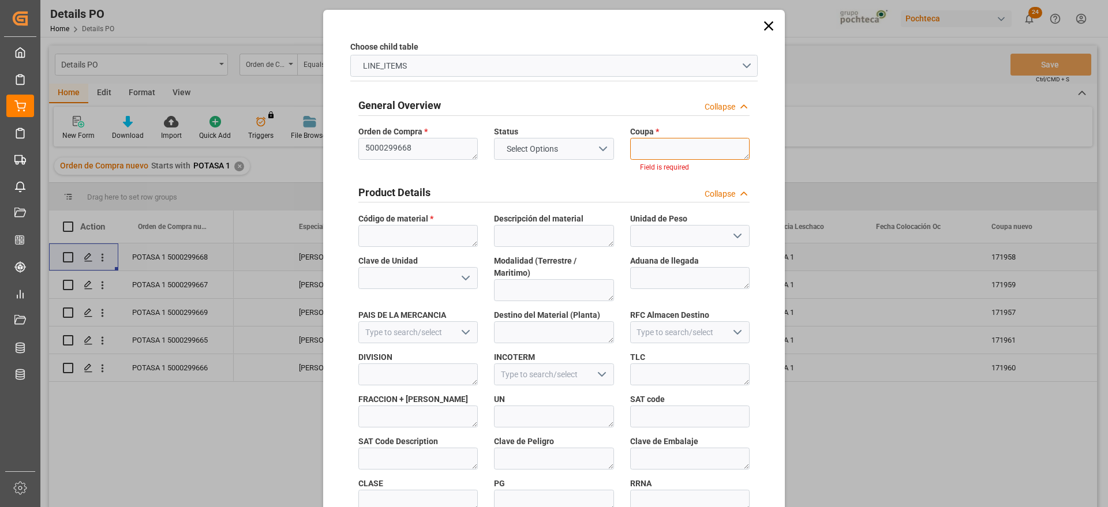
paste textarea "171958"
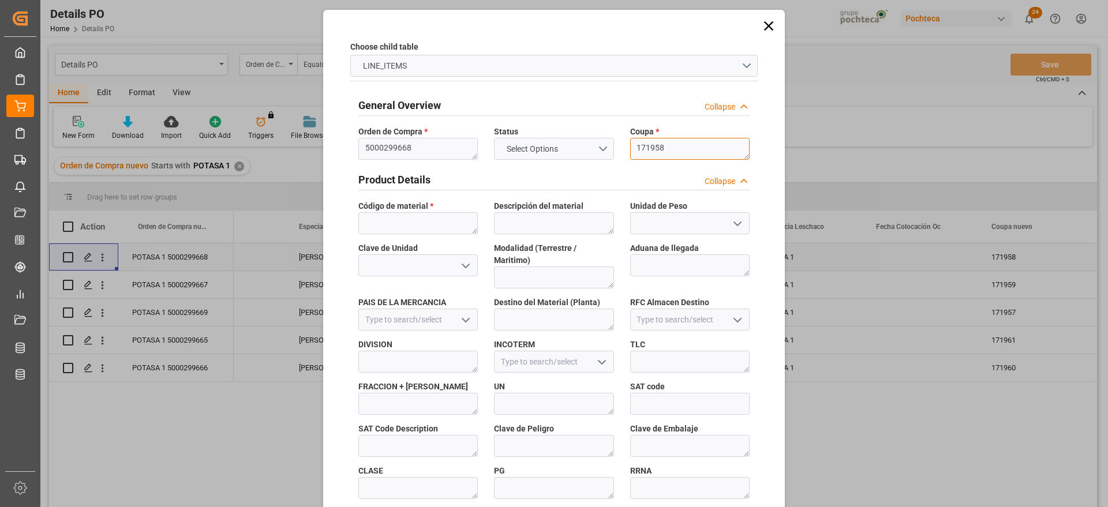
type textarea "171958"
click at [431, 228] on textarea at bounding box center [417, 223] width 119 height 22
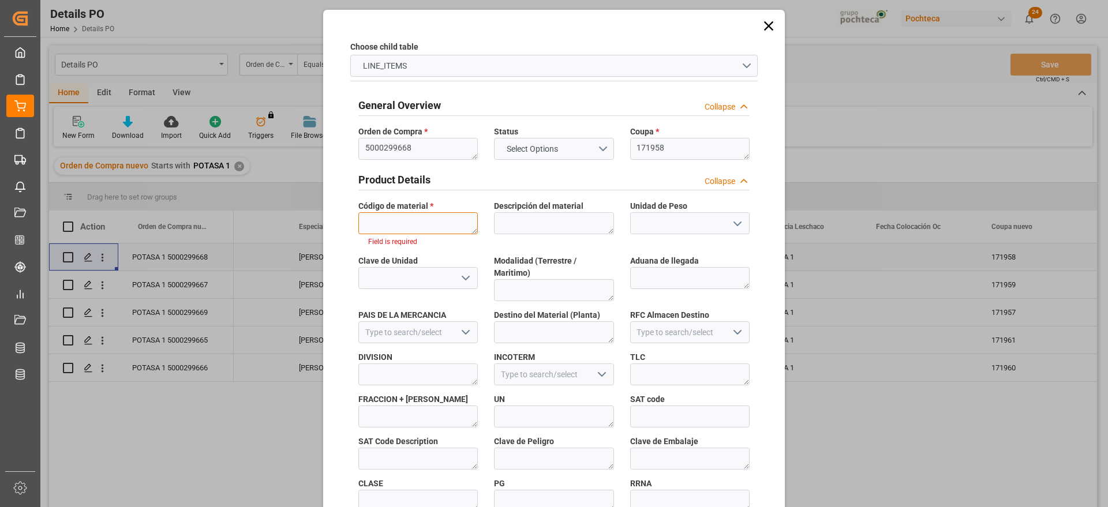
paste textarea "96937"
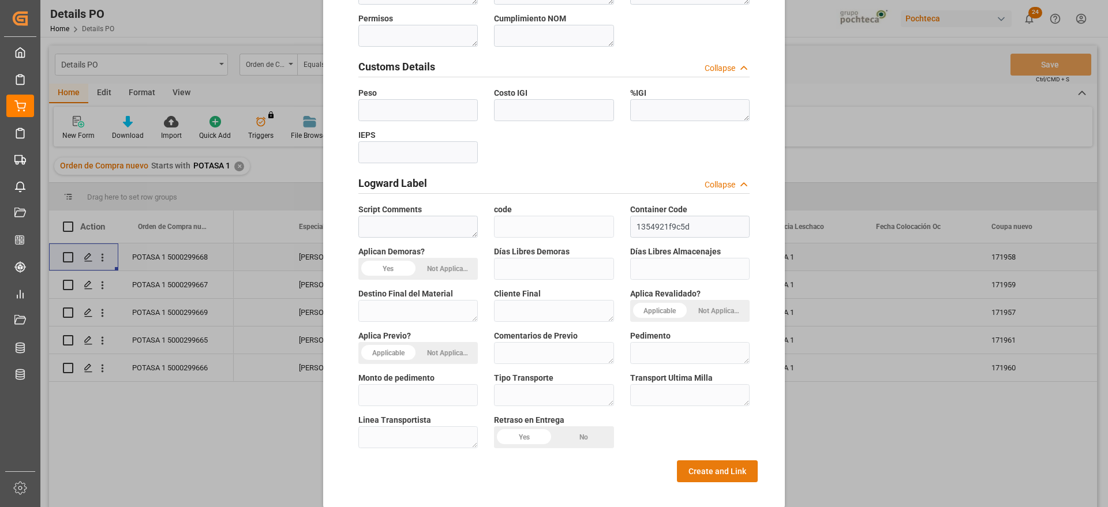
type textarea "96937"
click at [703, 405] on button "Create and Link" at bounding box center [717, 472] width 81 height 22
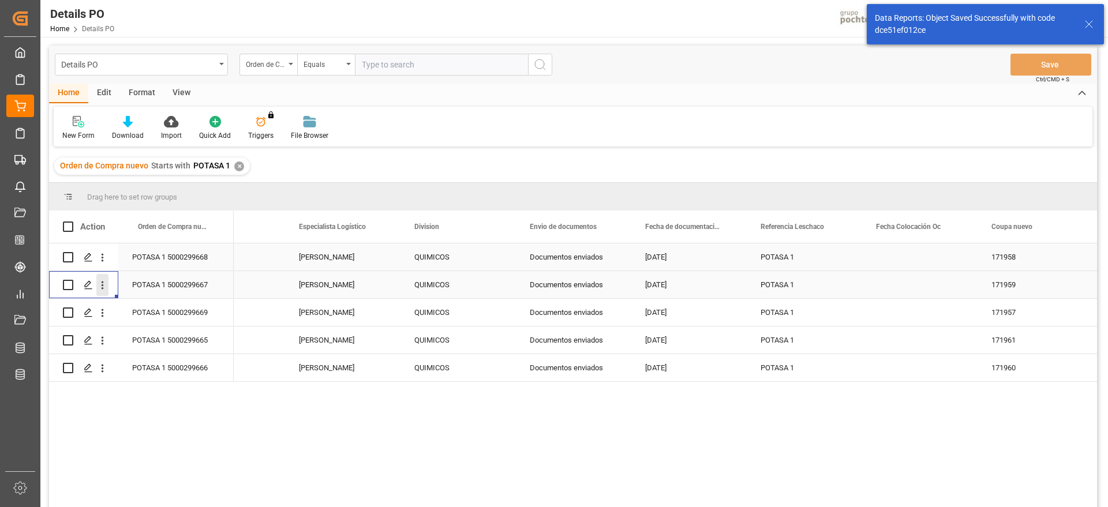
click at [104, 282] on icon "open menu" at bounding box center [102, 285] width 12 height 12
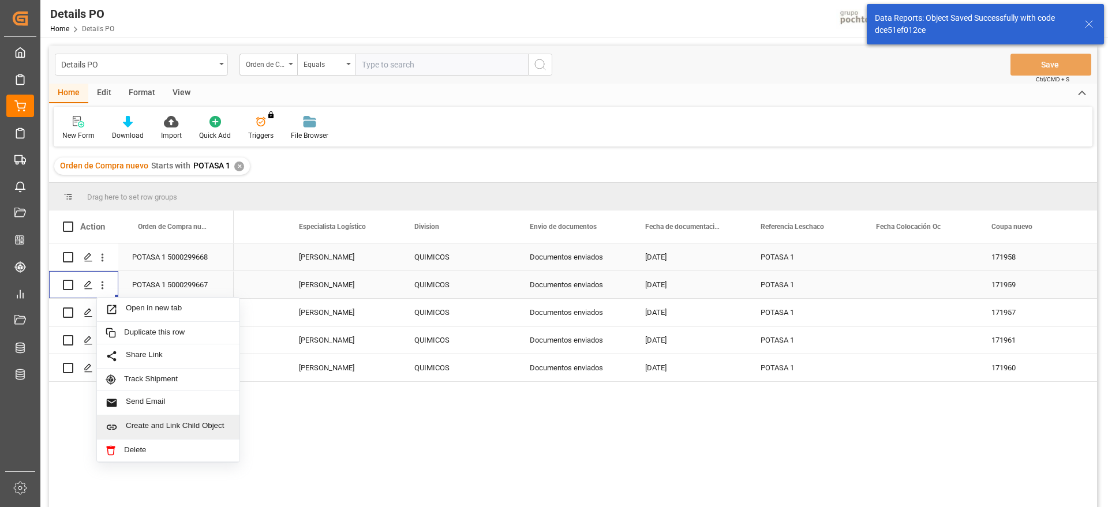
click at [176, 405] on span "Create and Link Child Object" at bounding box center [178, 427] width 105 height 12
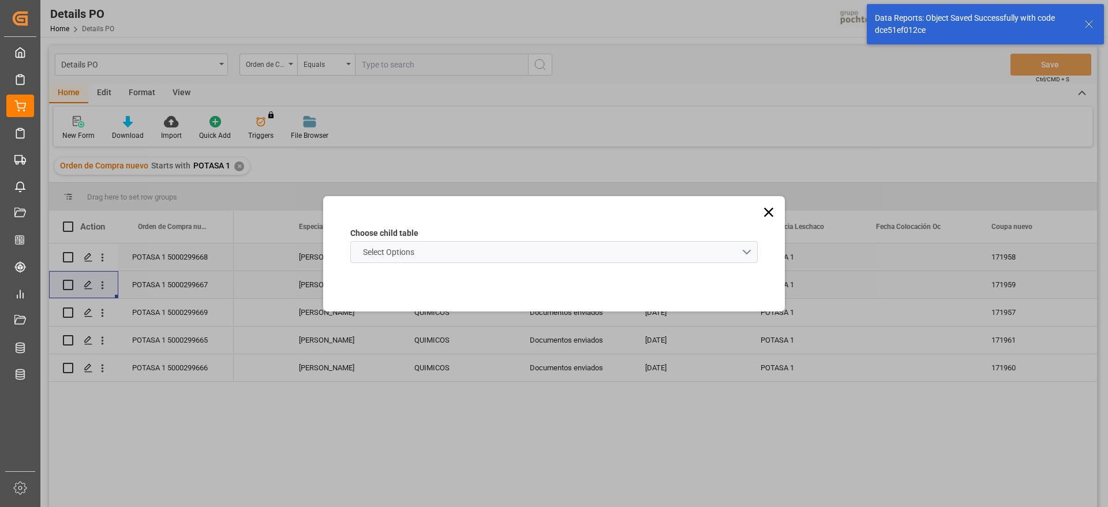
click at [510, 255] on schema "Select Options" at bounding box center [553, 252] width 407 height 22
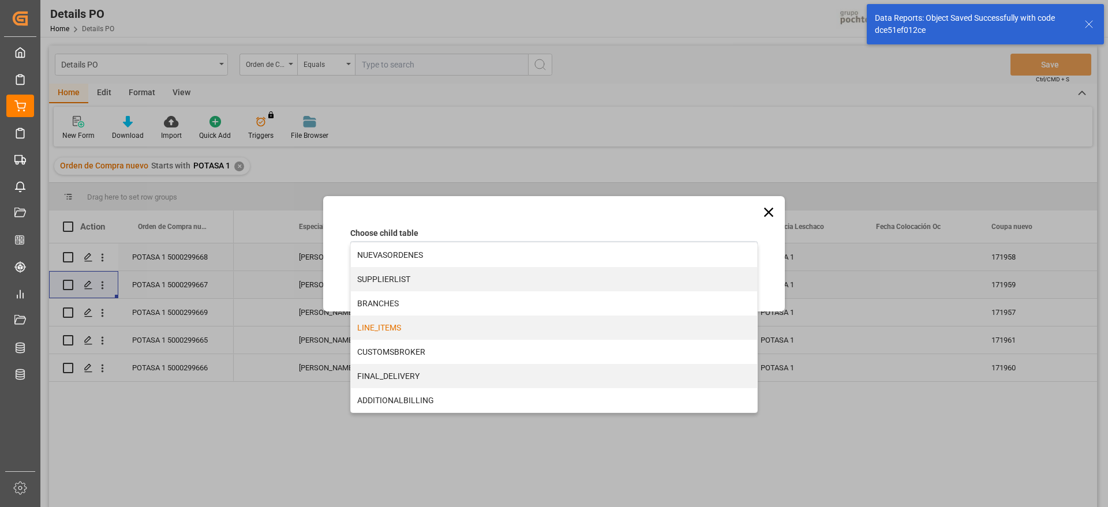
click at [441, 324] on div "LINE_ITEMS" at bounding box center [554, 328] width 406 height 24
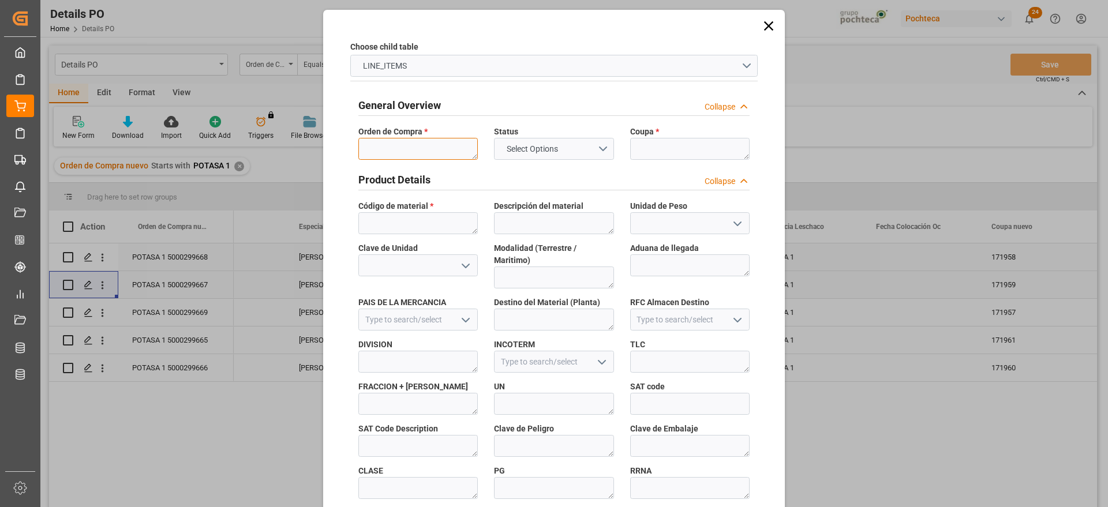
click at [409, 149] on textarea at bounding box center [417, 149] width 119 height 22
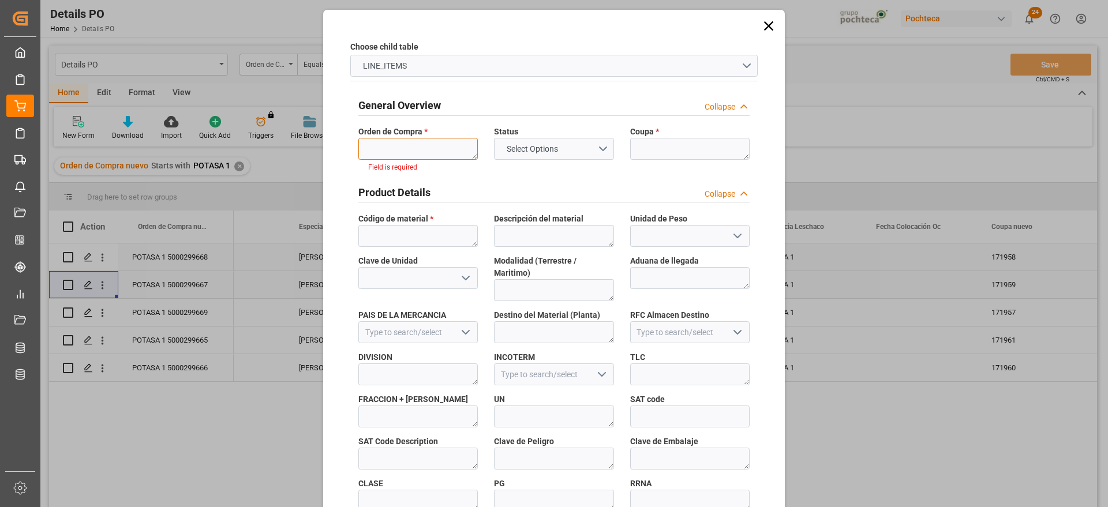
paste textarea "5000299667"
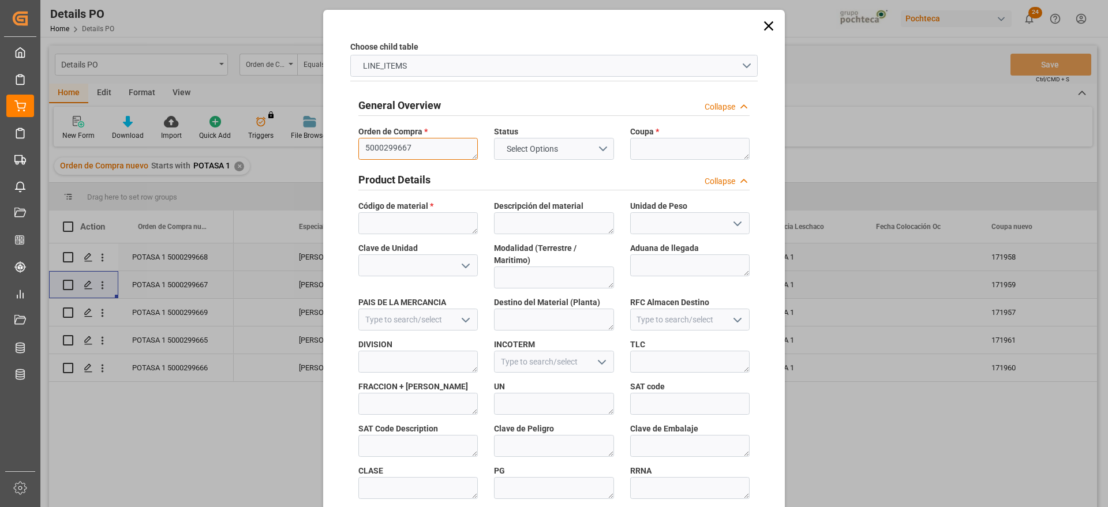
type textarea "5000299667"
click at [648, 152] on textarea at bounding box center [689, 149] width 119 height 22
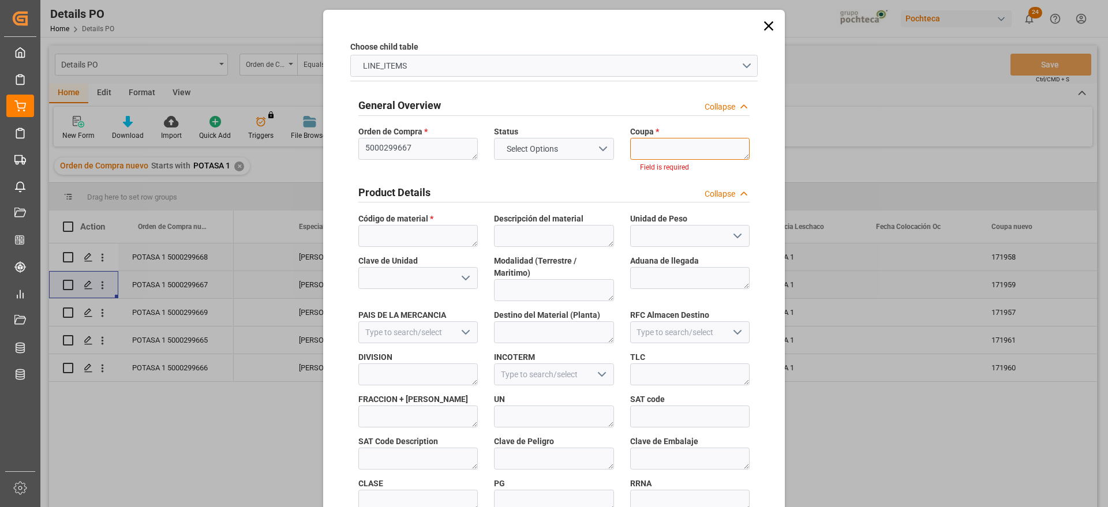
paste textarea "171959"
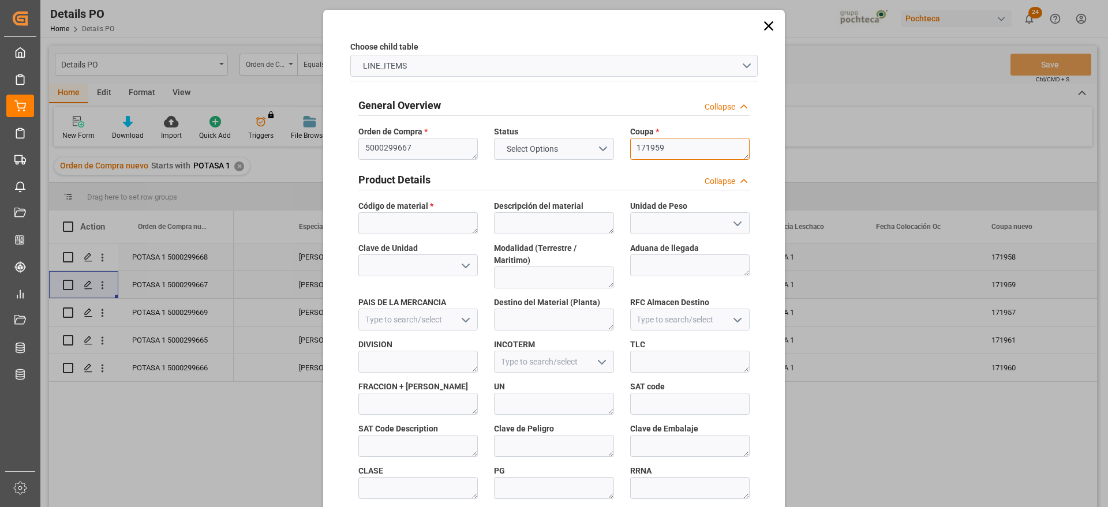
type textarea "171959"
click at [452, 222] on textarea at bounding box center [417, 223] width 119 height 22
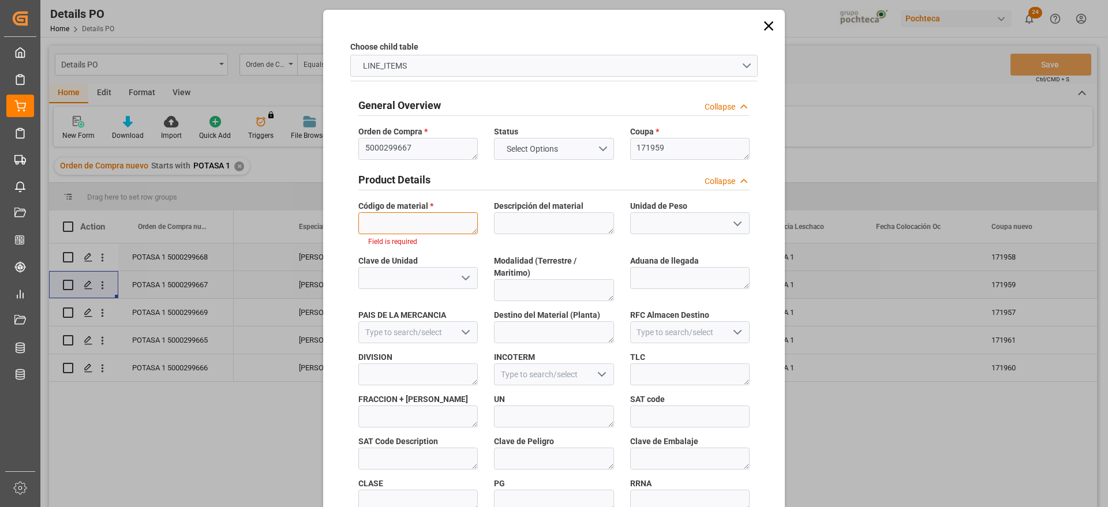
paste textarea "96937"
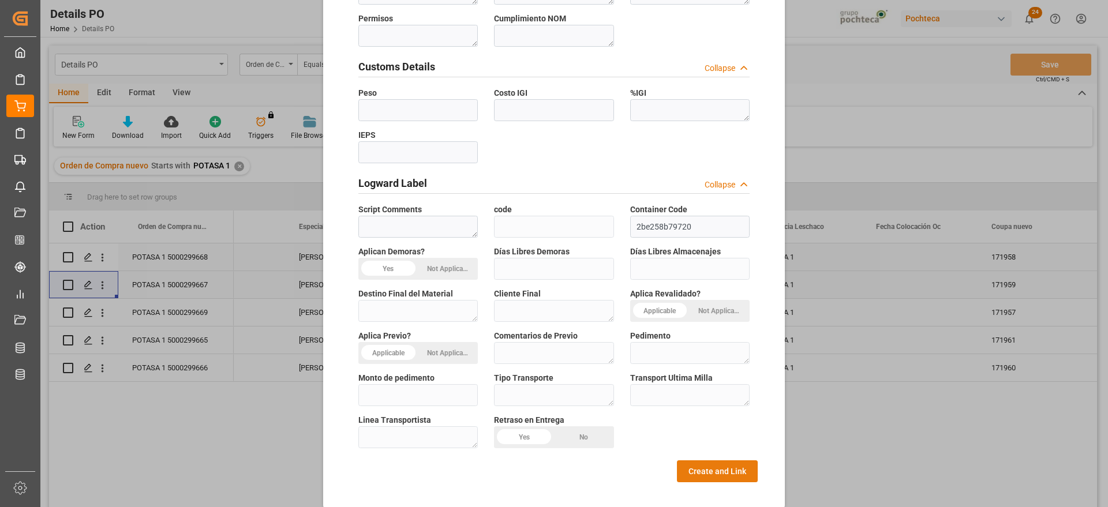
type textarea "96937"
click at [722, 405] on button "Create and Link" at bounding box center [717, 472] width 81 height 22
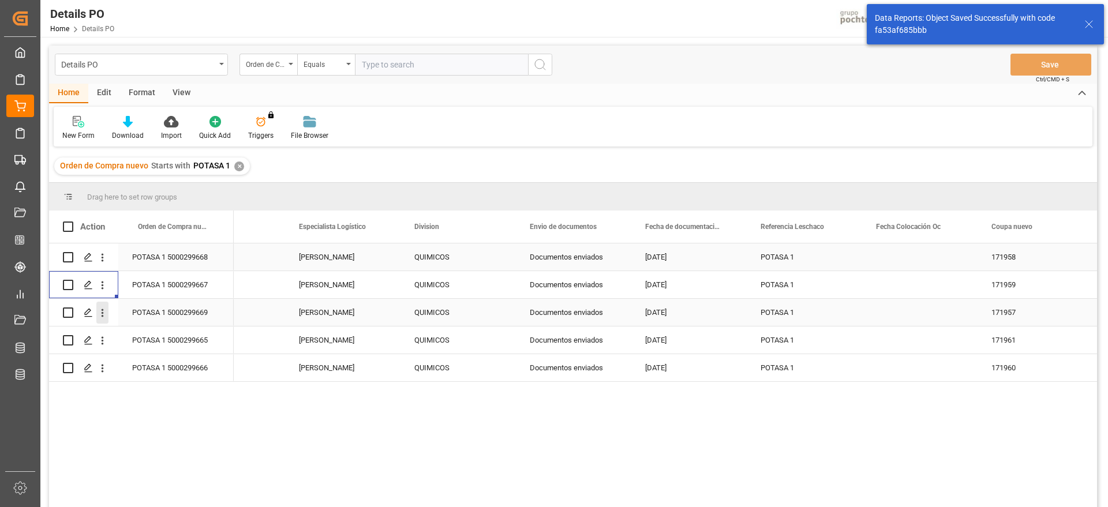
click at [104, 310] on icon "open menu" at bounding box center [102, 313] width 12 height 12
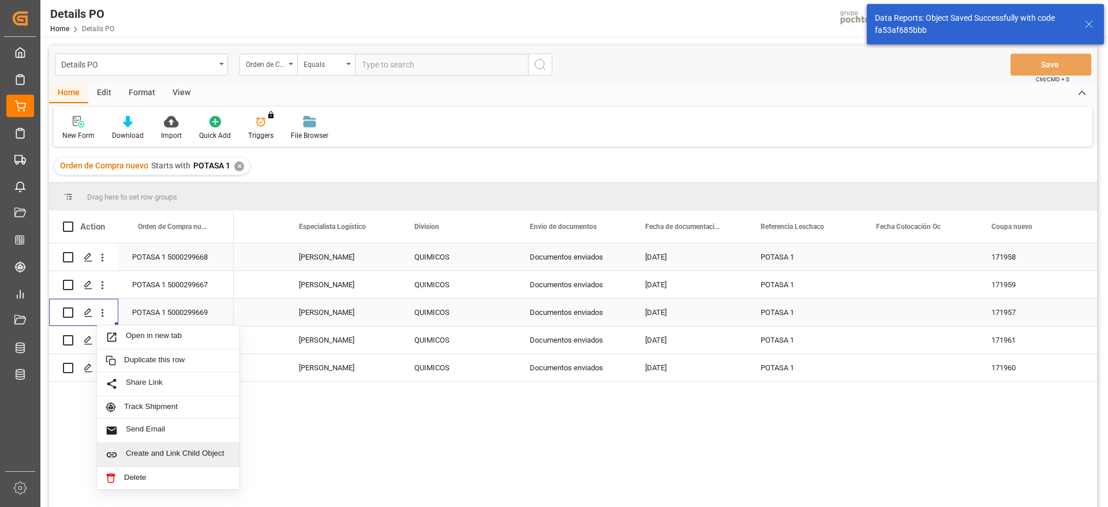
click at [174, 405] on span "Create and Link Child Object" at bounding box center [178, 455] width 105 height 12
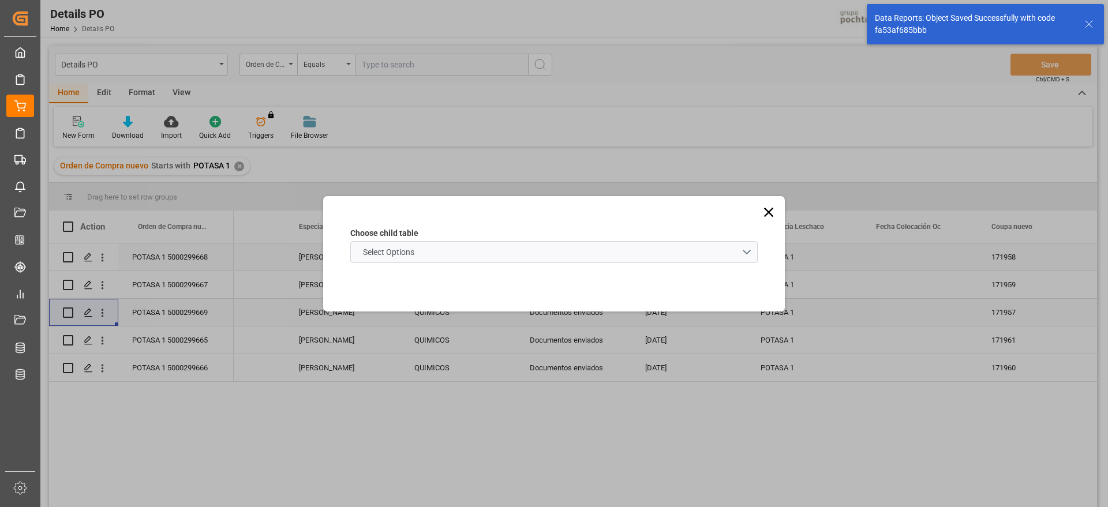
click at [405, 251] on span "Select Options" at bounding box center [388, 252] width 63 height 12
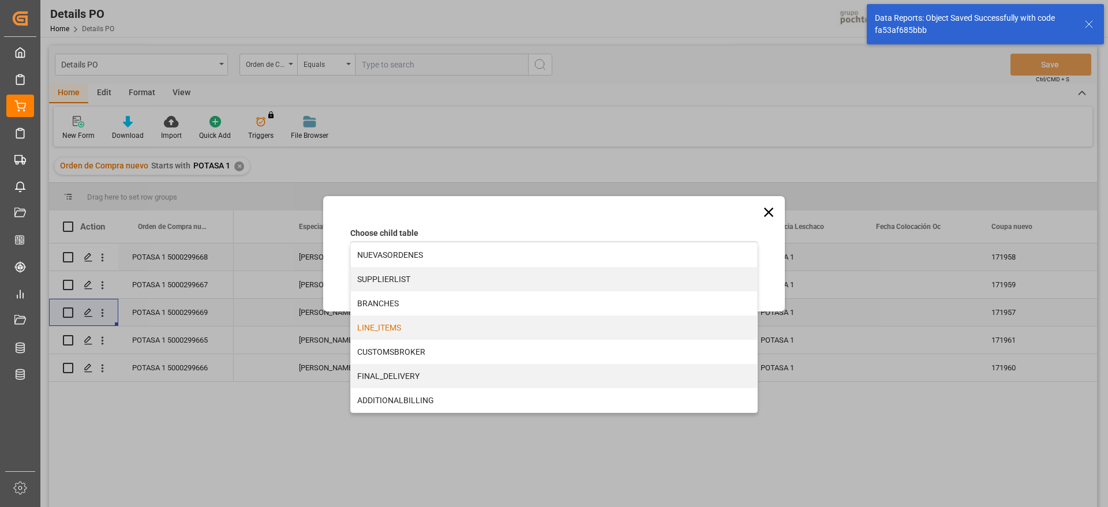
click at [404, 331] on div "LINE_ITEMS" at bounding box center [554, 328] width 406 height 24
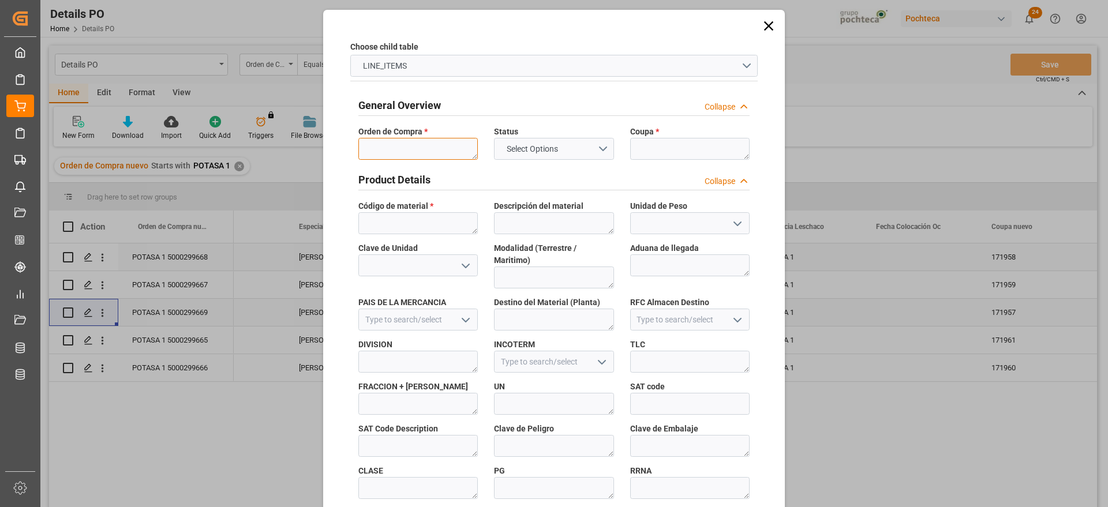
click at [406, 143] on textarea at bounding box center [417, 149] width 119 height 22
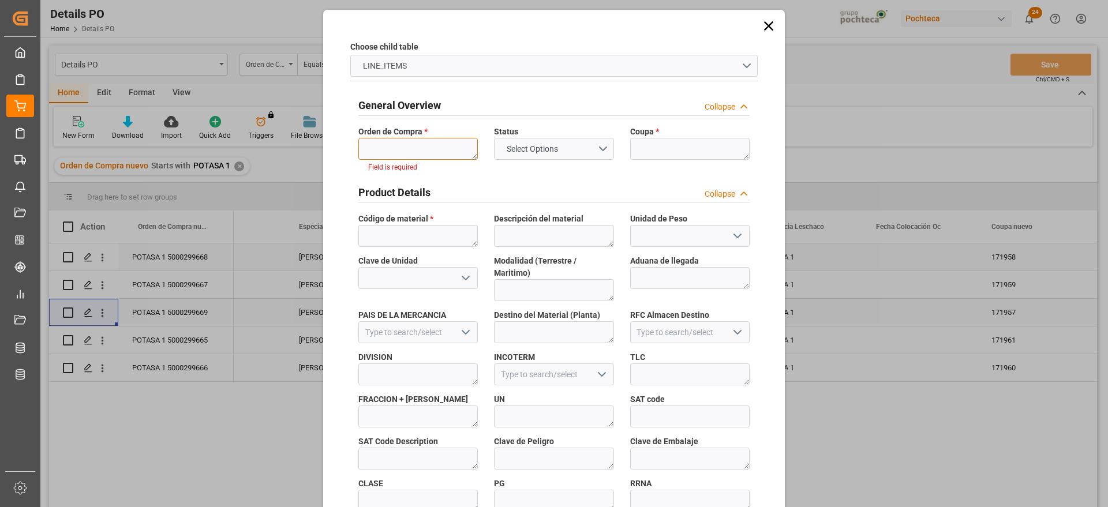
paste textarea "5000299669"
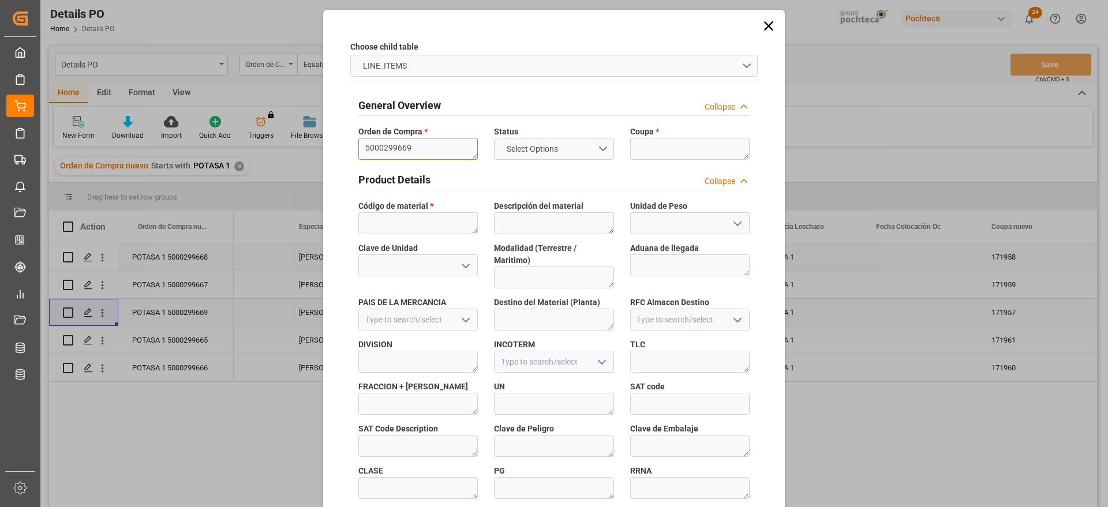
scroll to position [0, 0]
type textarea "5000299669"
click at [702, 151] on textarea at bounding box center [689, 149] width 119 height 22
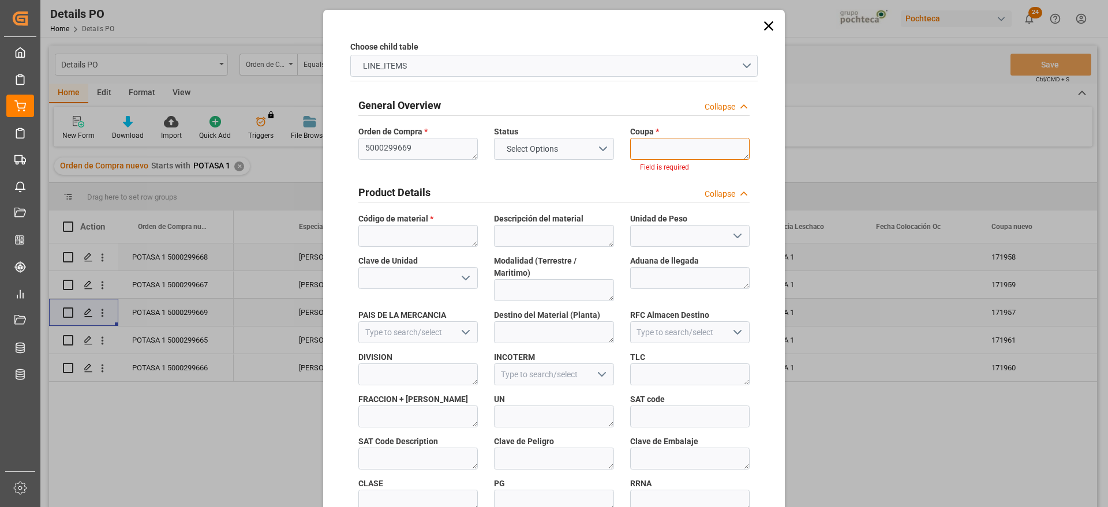
paste textarea "171957"
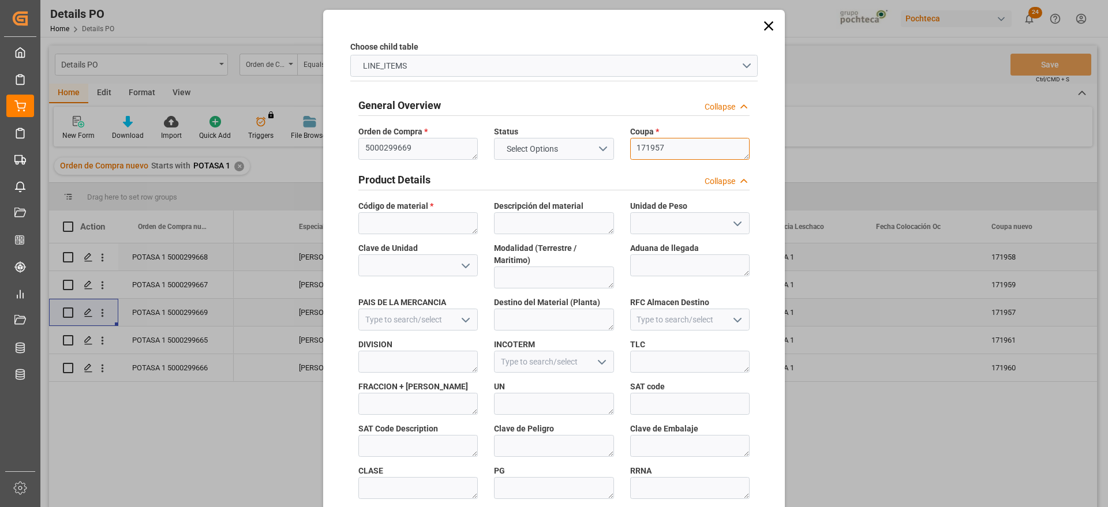
type textarea "171957"
click at [417, 233] on textarea at bounding box center [417, 223] width 119 height 22
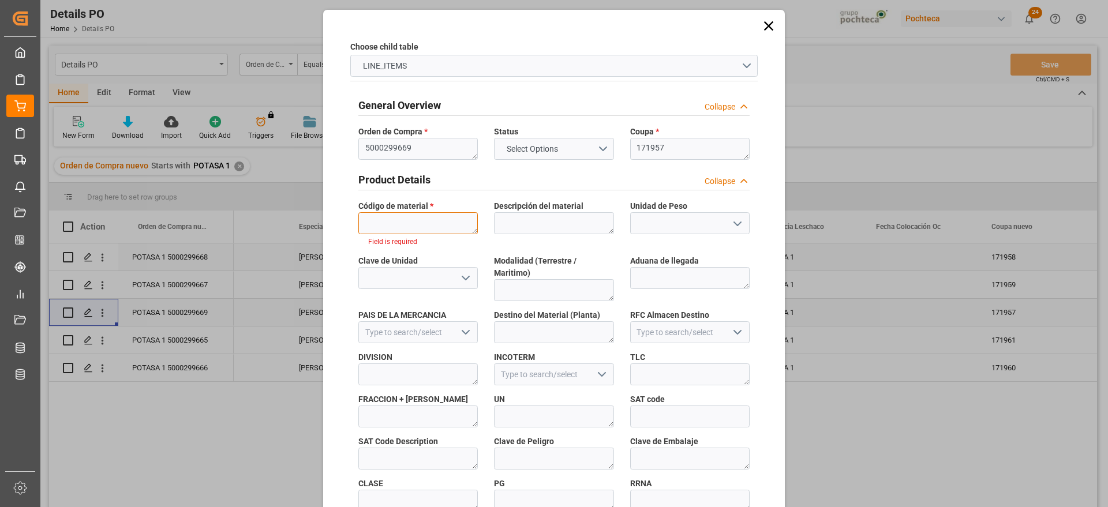
paste textarea "96937"
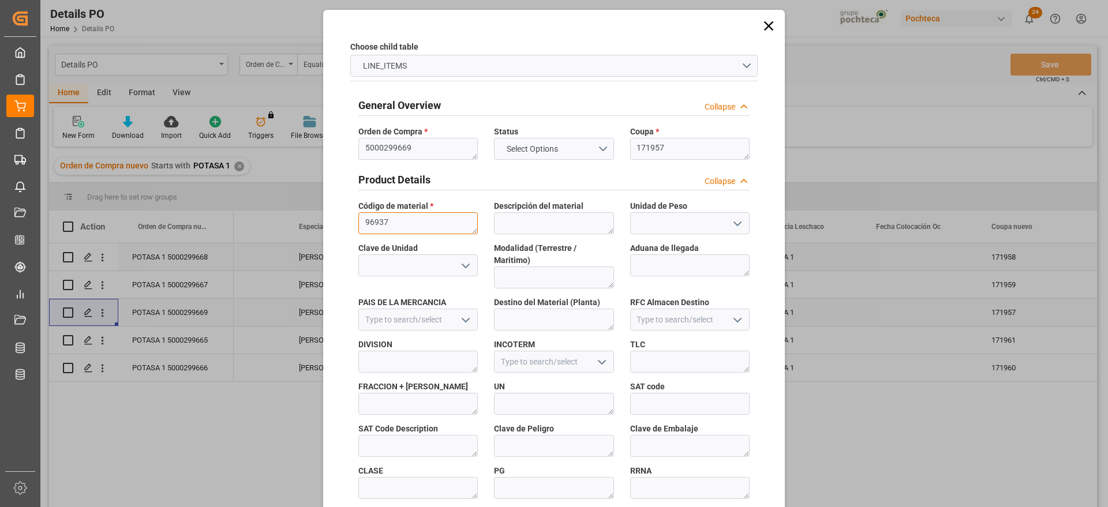
scroll to position [495, 0]
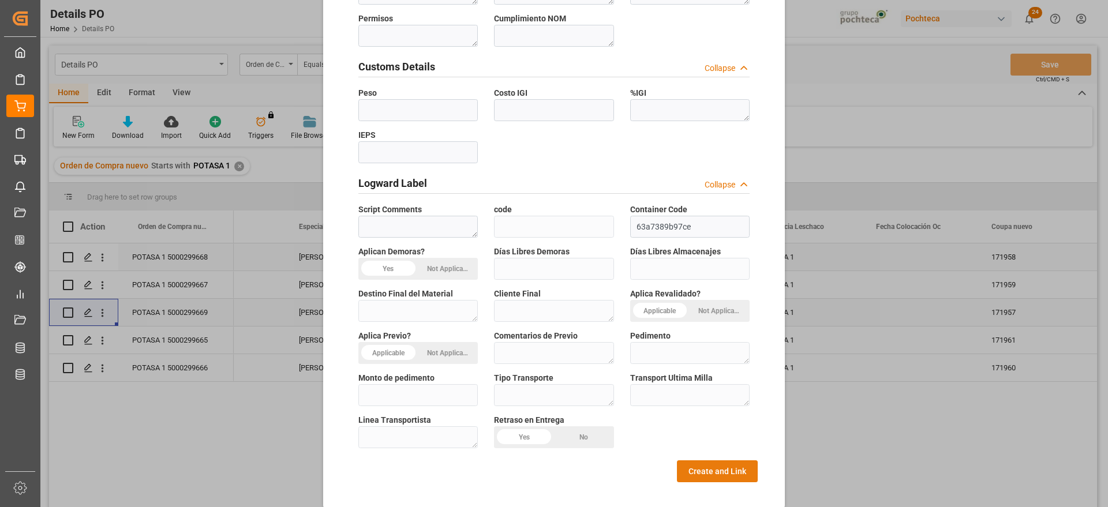
type textarea "96937"
click at [731, 405] on button "Create and Link" at bounding box center [717, 472] width 81 height 22
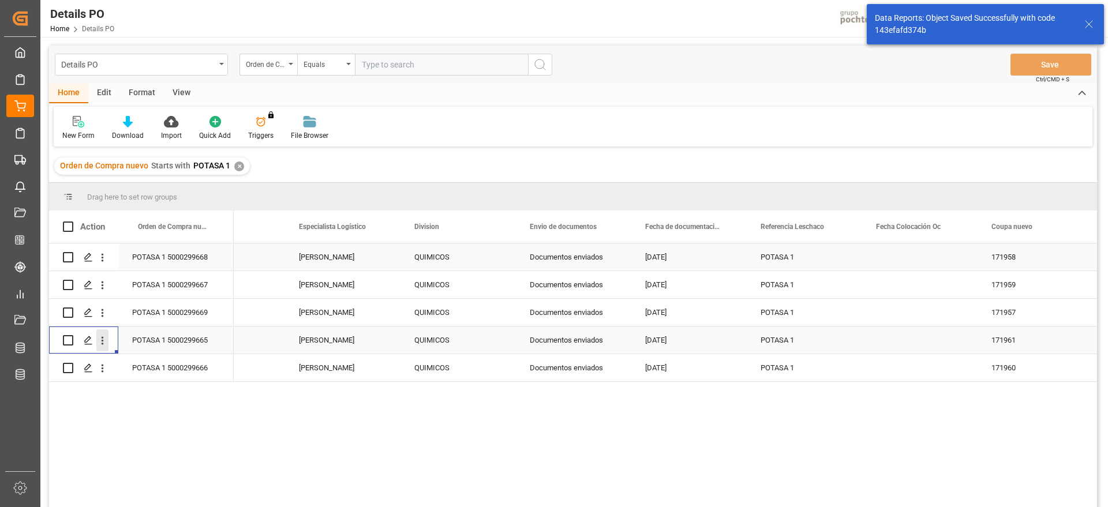
click at [102, 336] on icon "open menu" at bounding box center [102, 341] width 12 height 12
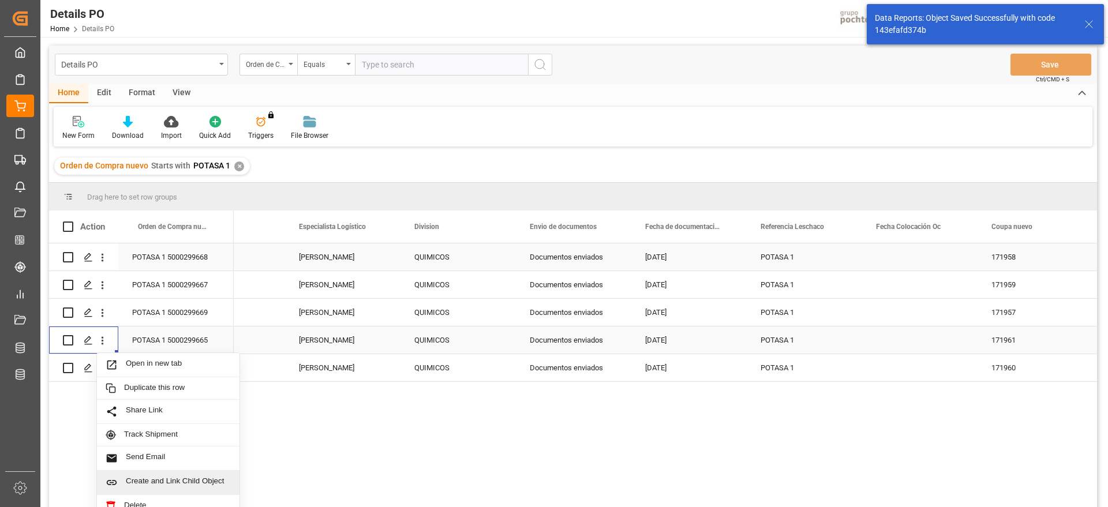
click at [159, 405] on div "Create and Link Child Object" at bounding box center [168, 483] width 143 height 24
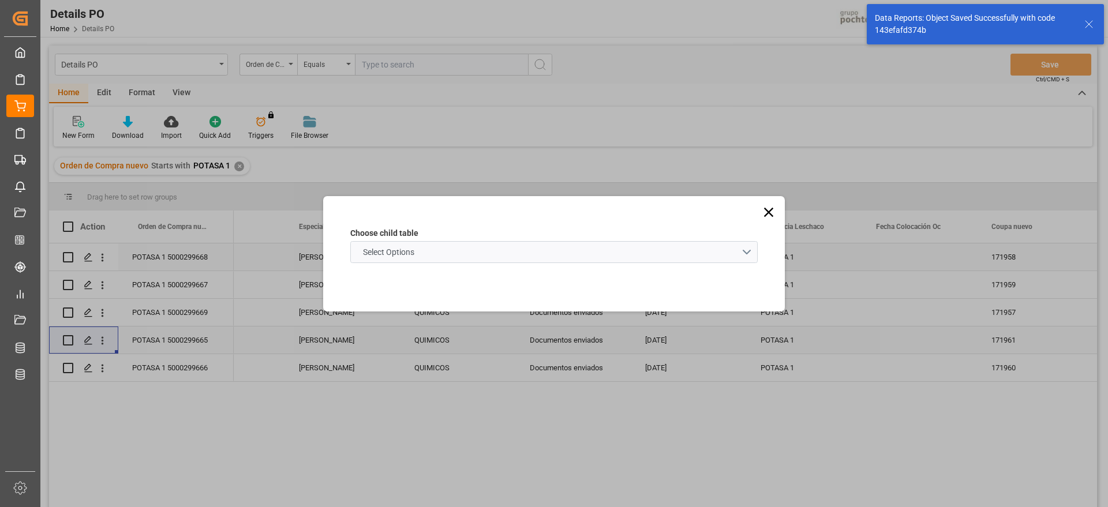
click at [441, 258] on schema "Select Options" at bounding box center [553, 252] width 407 height 22
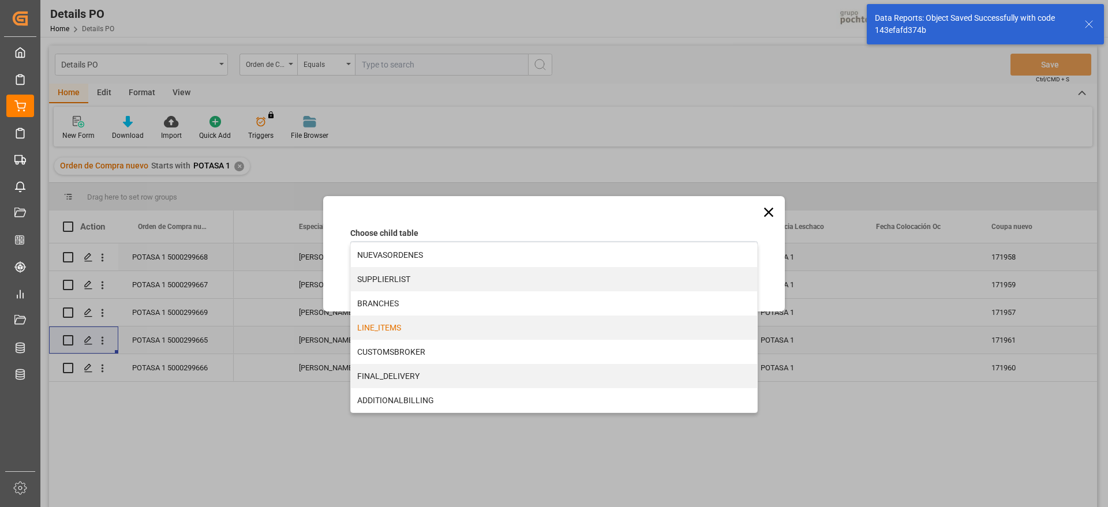
click at [409, 328] on div "LINE_ITEMS" at bounding box center [554, 328] width 406 height 24
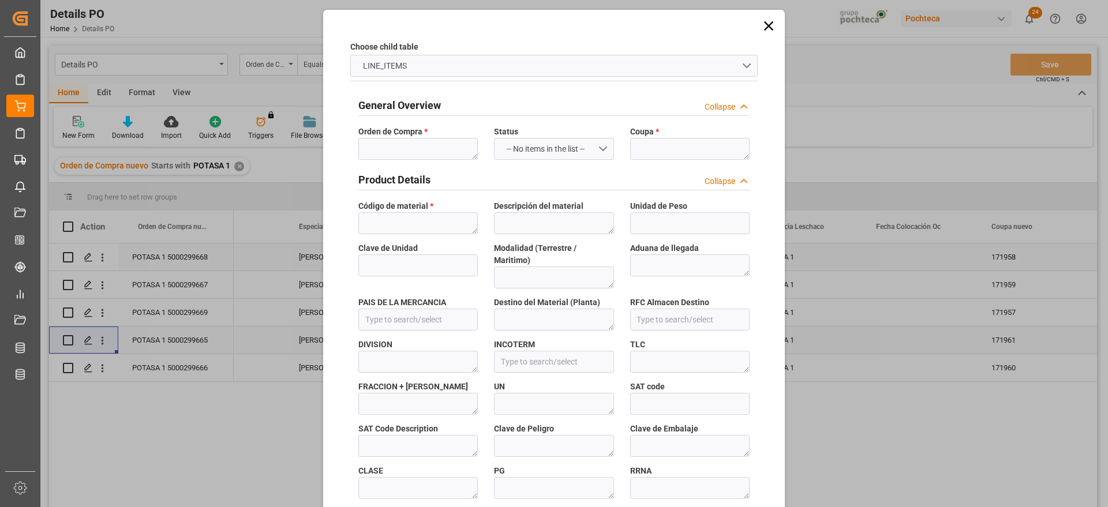
type input "b7443ad21714"
click at [418, 140] on textarea at bounding box center [417, 149] width 119 height 22
paste textarea "5000299665"
type textarea "5000299665"
click at [665, 147] on textarea at bounding box center [689, 149] width 119 height 22
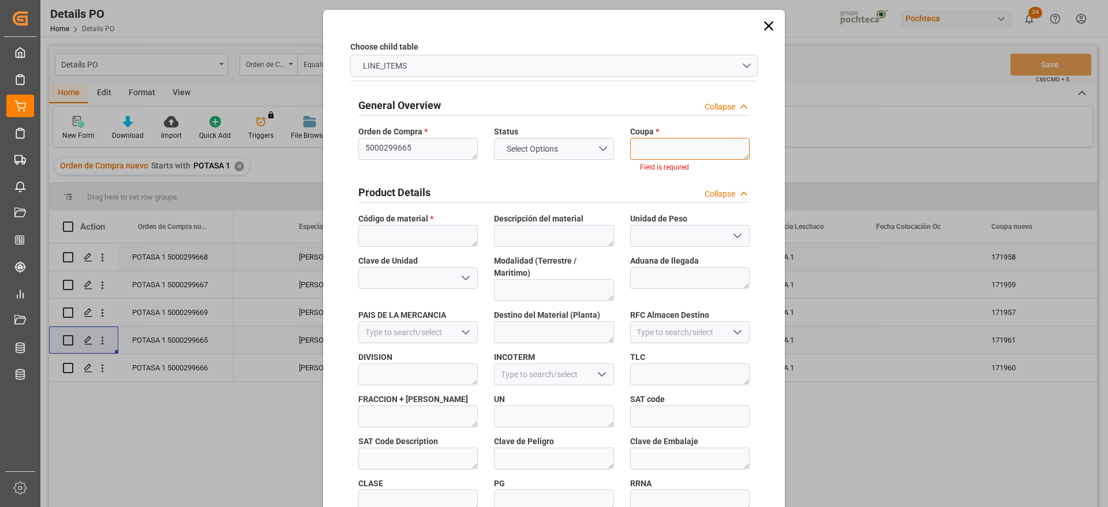
paste textarea "171961"
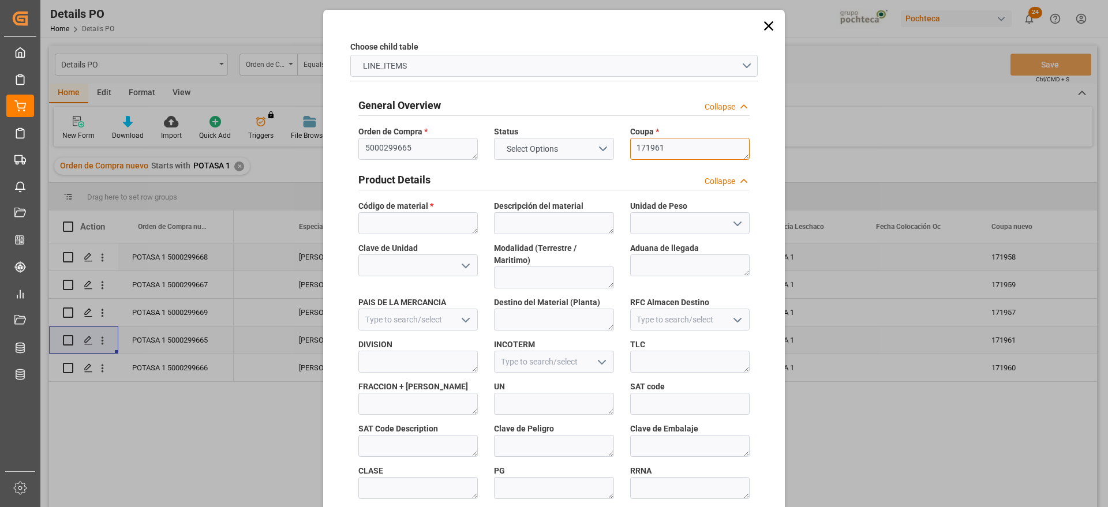
type textarea "171961"
click at [394, 226] on textarea at bounding box center [417, 223] width 119 height 22
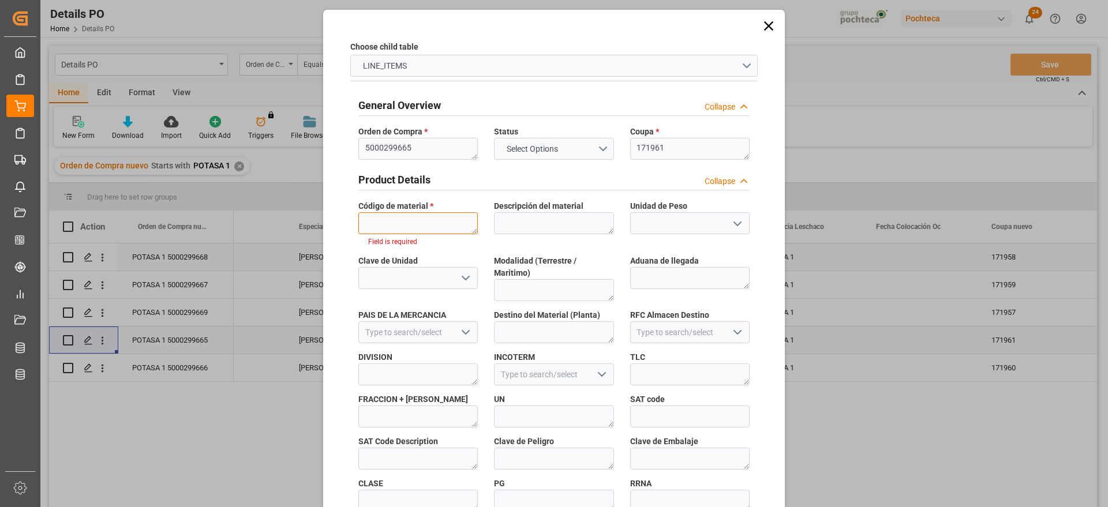
paste textarea "96937"
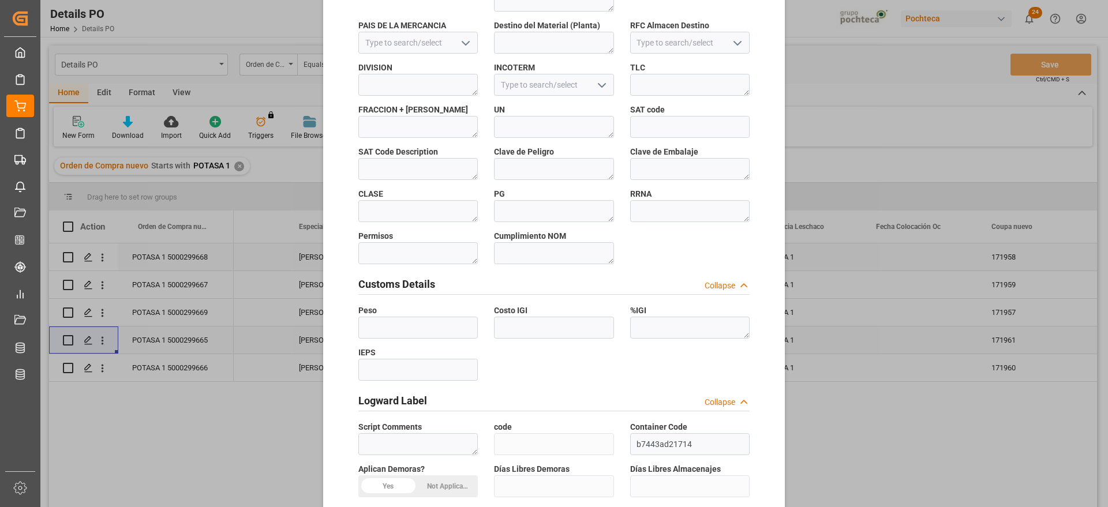
scroll to position [495, 0]
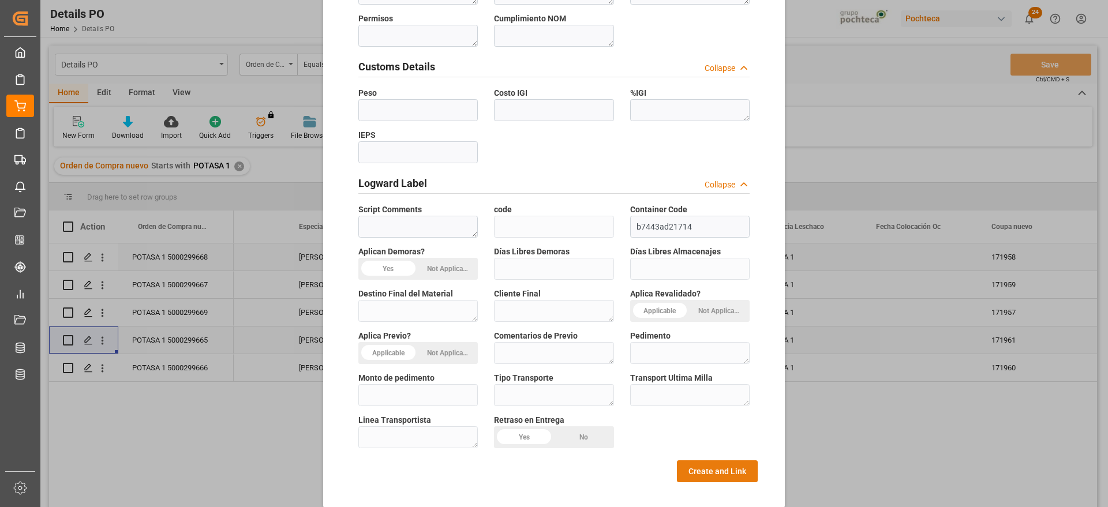
type textarea "96937"
click at [713, 405] on button "Create and Link" at bounding box center [717, 472] width 81 height 22
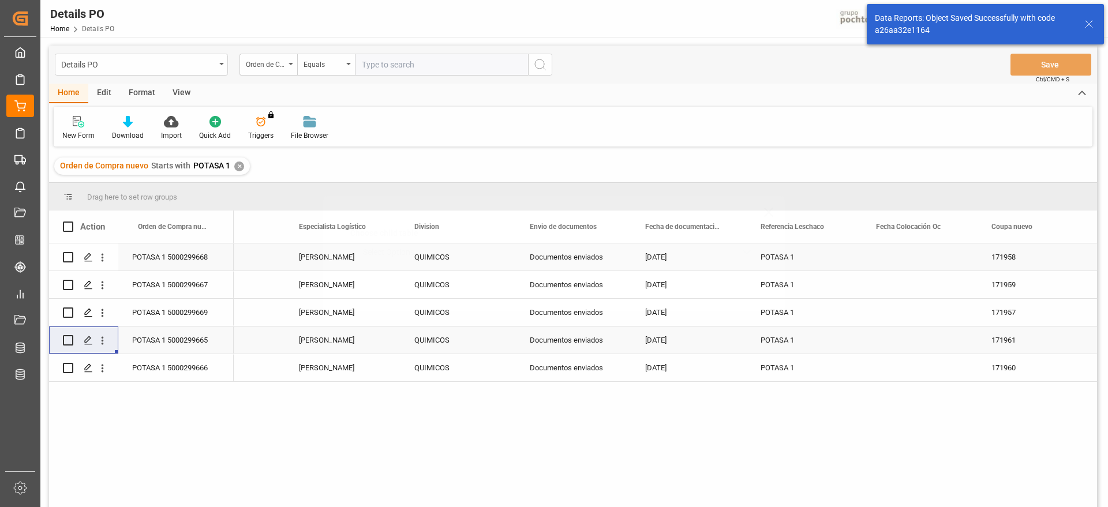
scroll to position [0, 0]
click at [100, 368] on icon "open menu" at bounding box center [102, 368] width 12 height 12
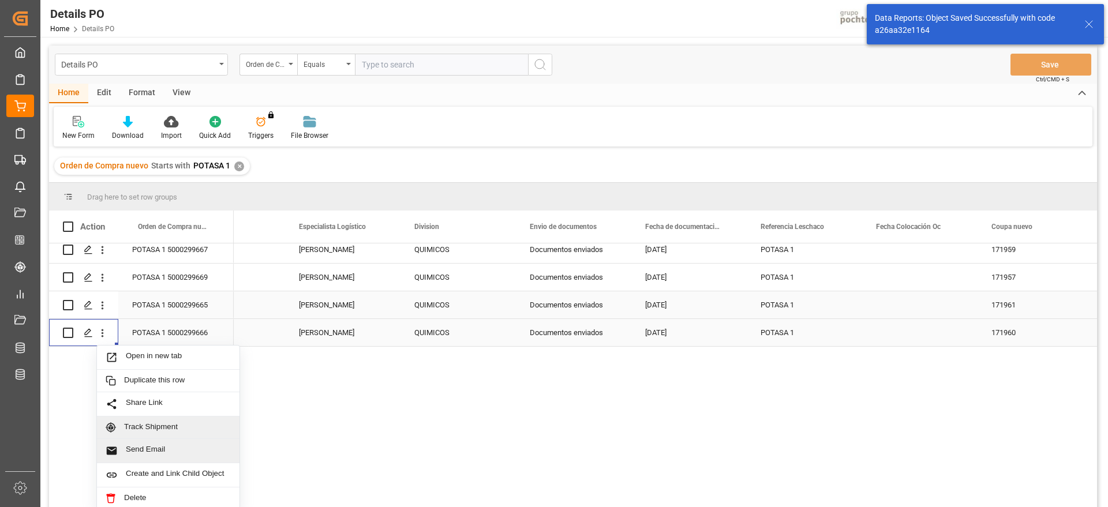
scroll to position [39, 0]
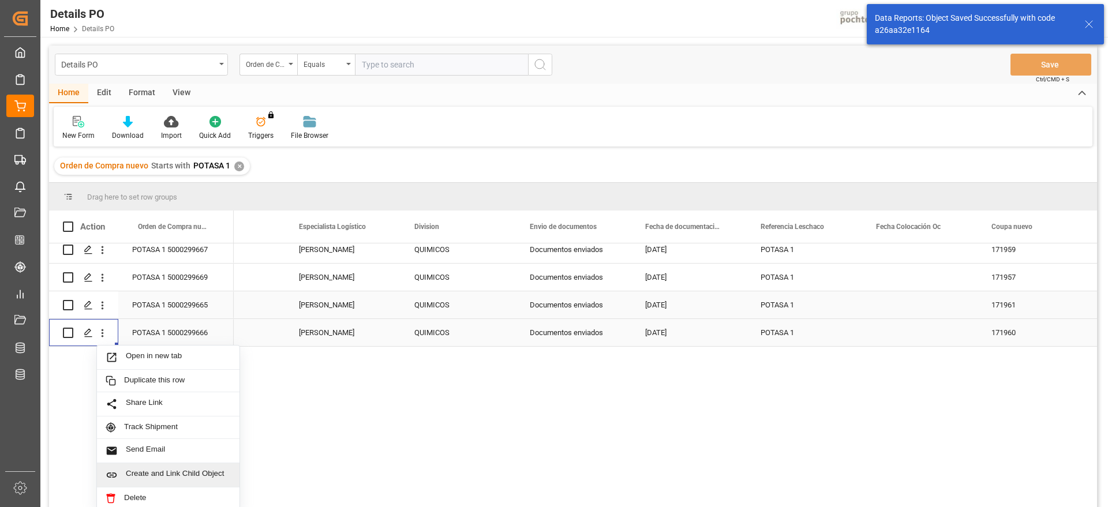
click at [175, 405] on span "Create and Link Child Object" at bounding box center [178, 475] width 105 height 12
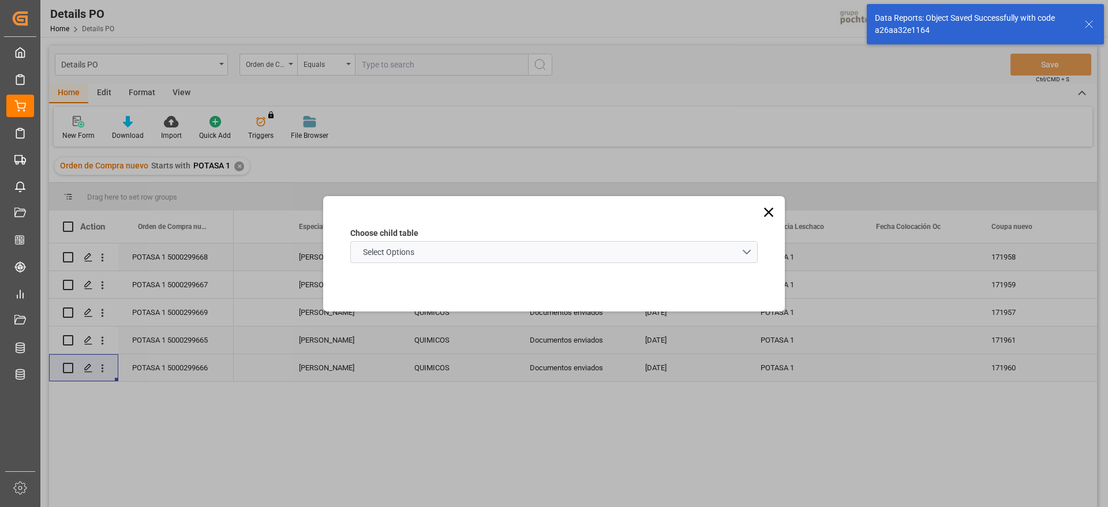
scroll to position [0, 0]
click at [372, 252] on span "Select Options" at bounding box center [388, 252] width 63 height 12
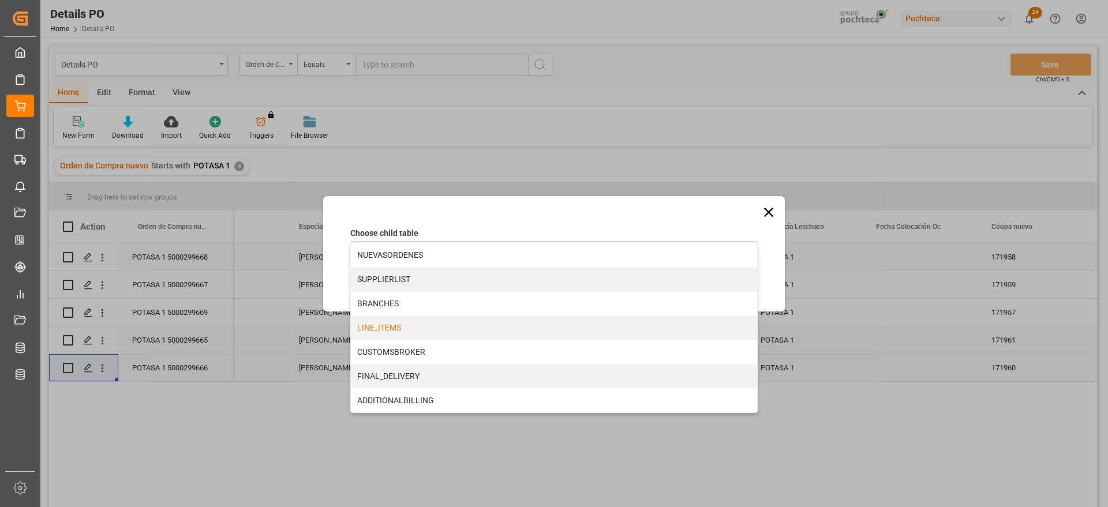
click at [398, 325] on div "LINE_ITEMS" at bounding box center [554, 328] width 406 height 24
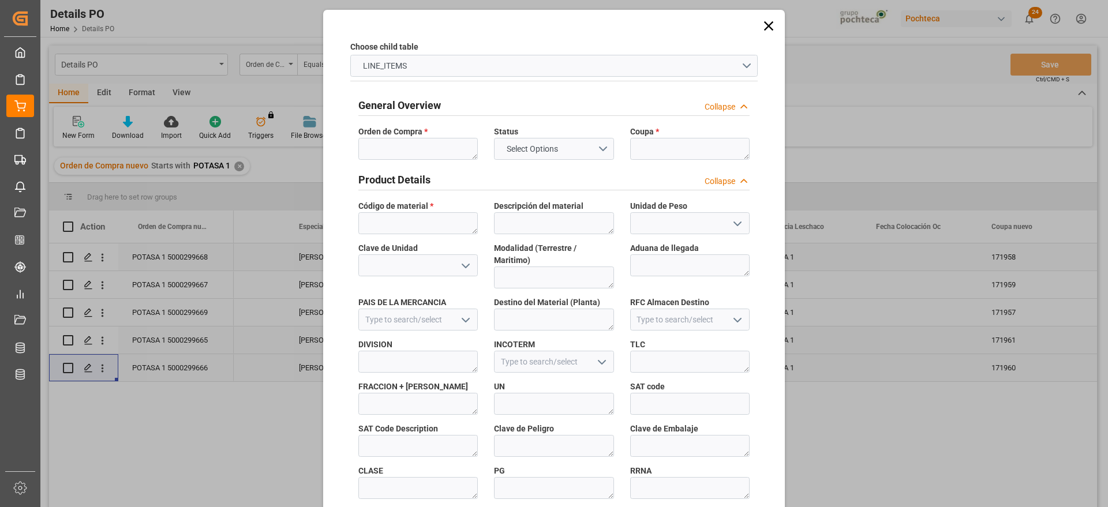
click at [395, 130] on span "Orden de Compra *" at bounding box center [392, 132] width 69 height 12
click at [392, 144] on textarea at bounding box center [417, 149] width 119 height 22
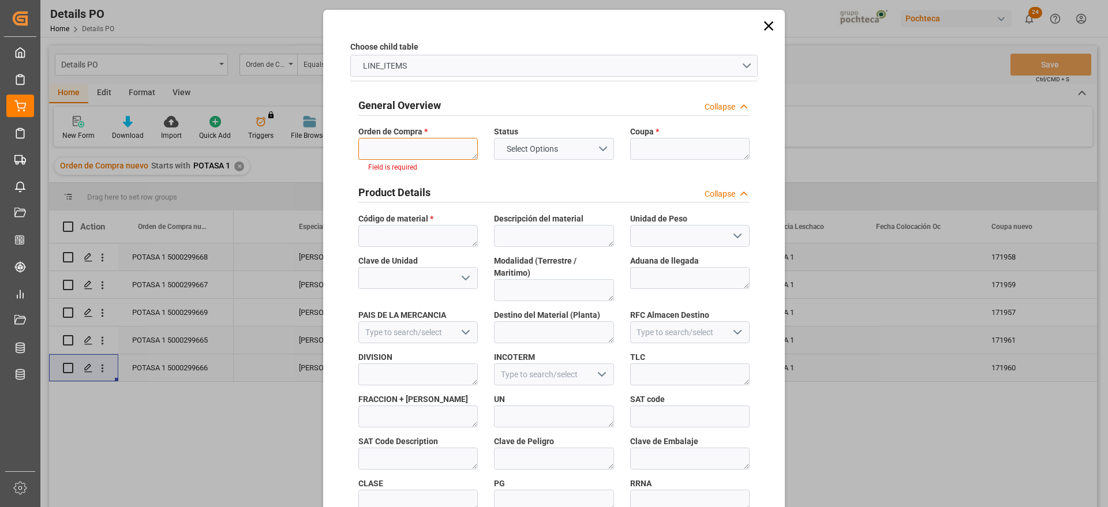
click at [428, 148] on textarea at bounding box center [417, 149] width 119 height 22
paste textarea "5000299666"
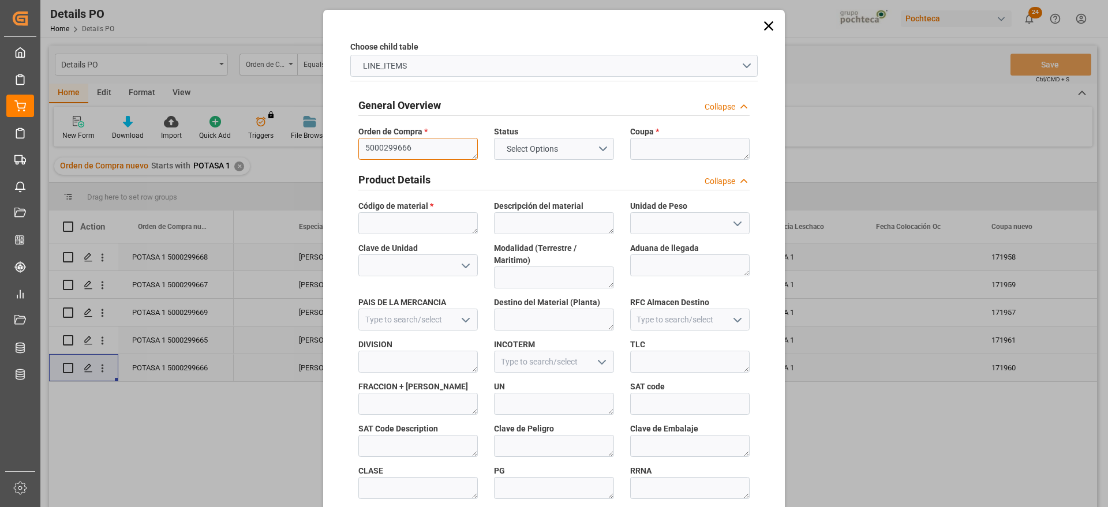
type textarea "5000299666"
click at [667, 140] on textarea at bounding box center [689, 149] width 119 height 22
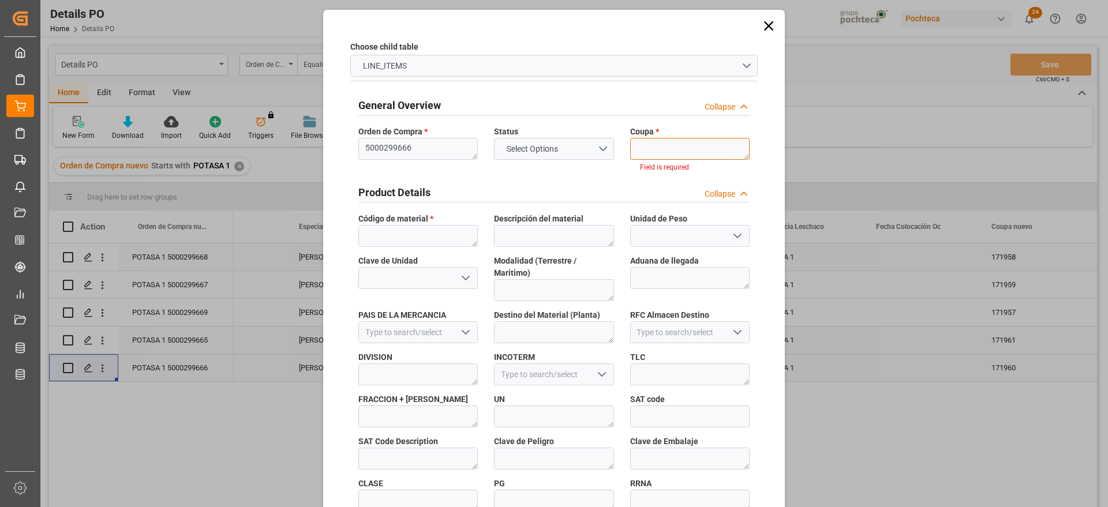
paste textarea "171960"
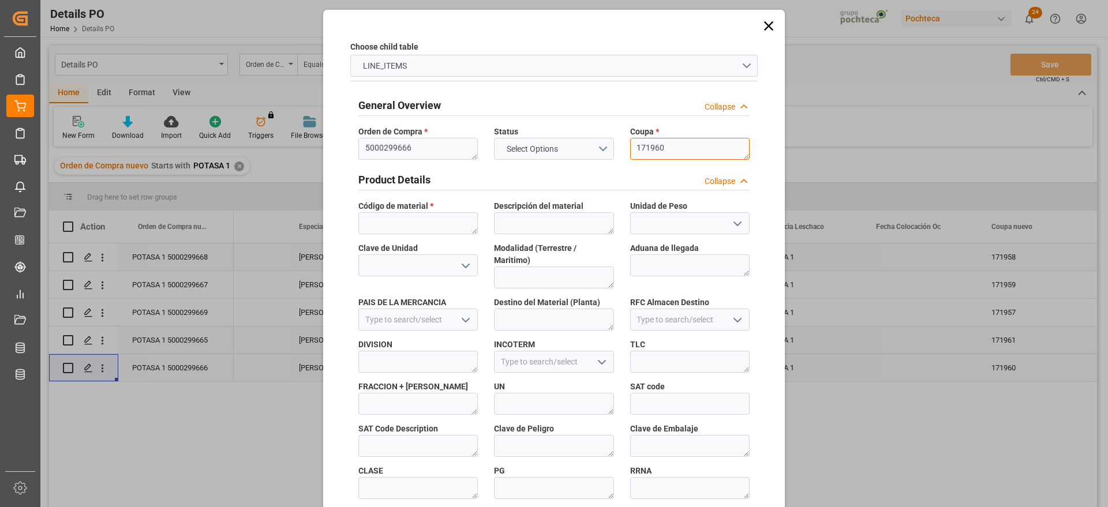
type textarea "171960"
click at [402, 215] on textarea at bounding box center [417, 223] width 119 height 22
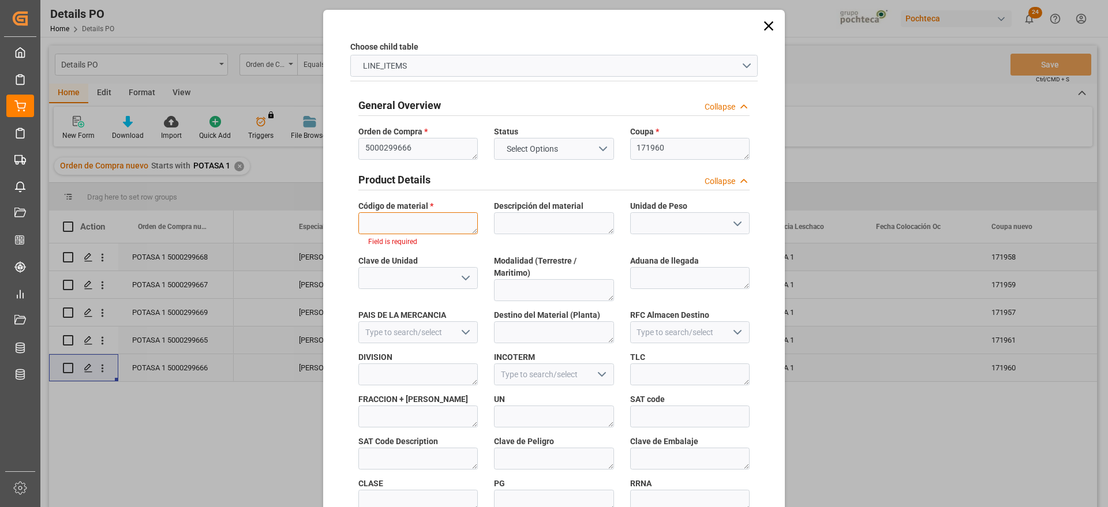
paste textarea "96937"
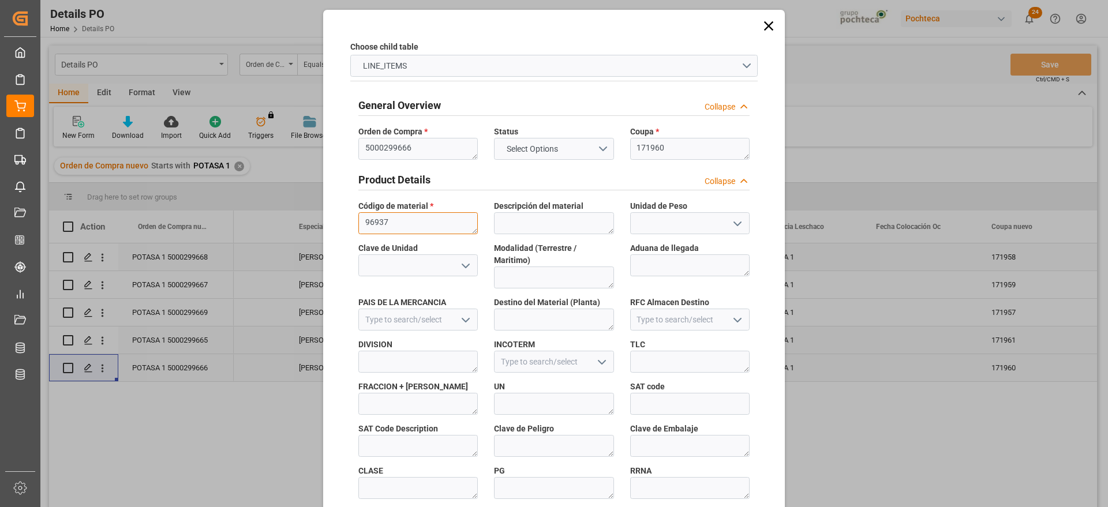
scroll to position [495, 0]
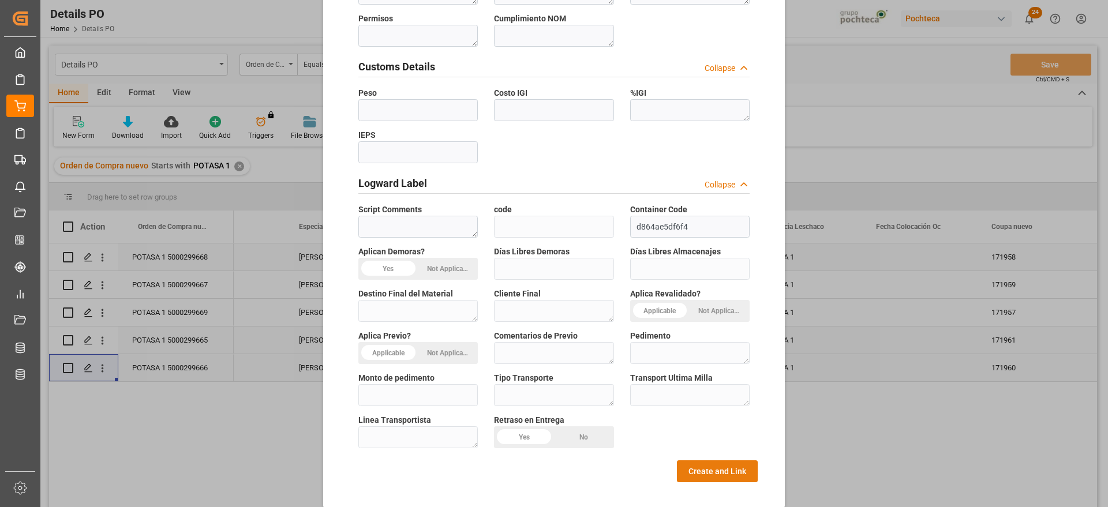
type textarea "96937"
click at [727, 405] on button "Create and Link" at bounding box center [717, 472] width 81 height 22
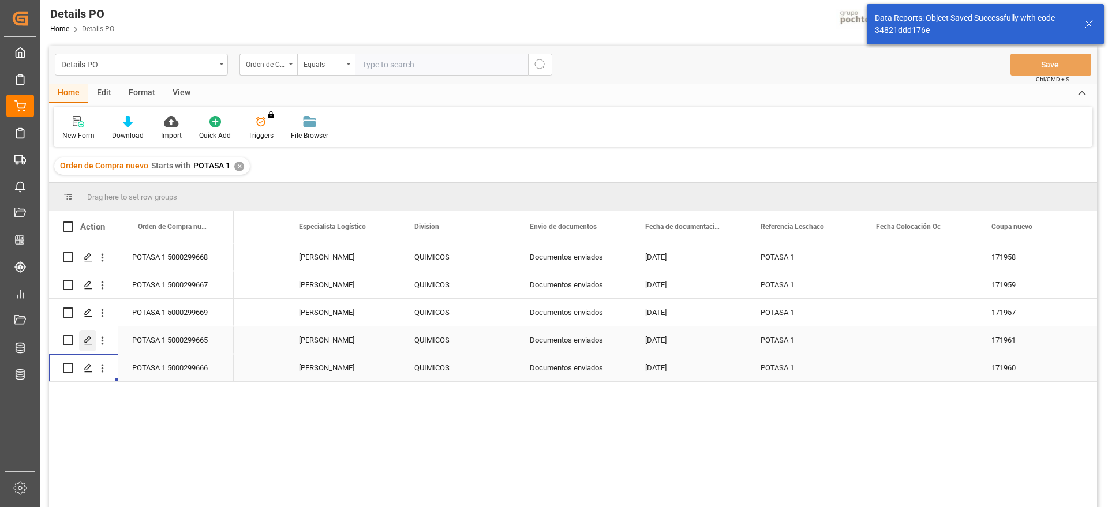
click at [88, 339] on icon "Press SPACE to select this row." at bounding box center [88, 340] width 9 height 9
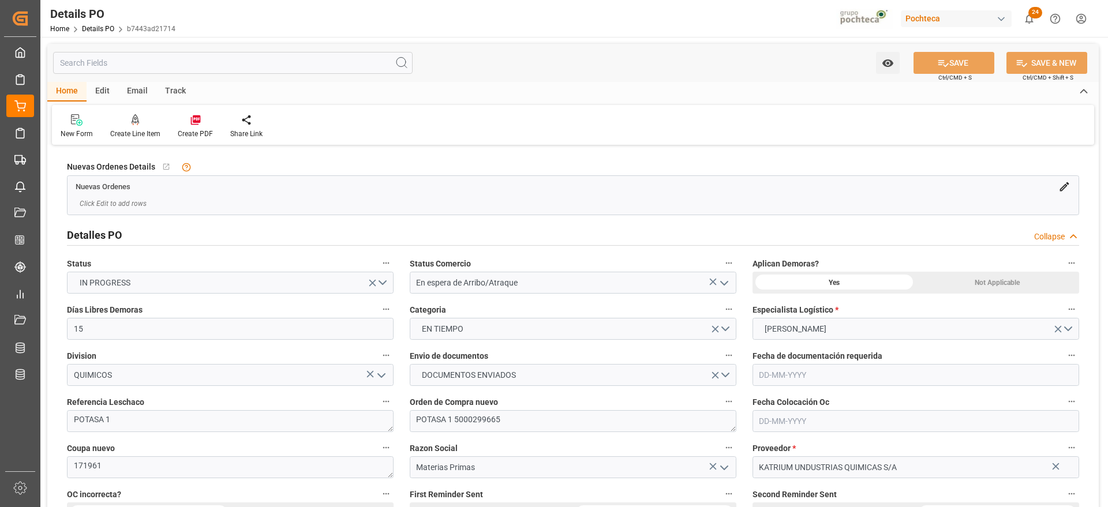
type input "15"
type input "[DATE]"
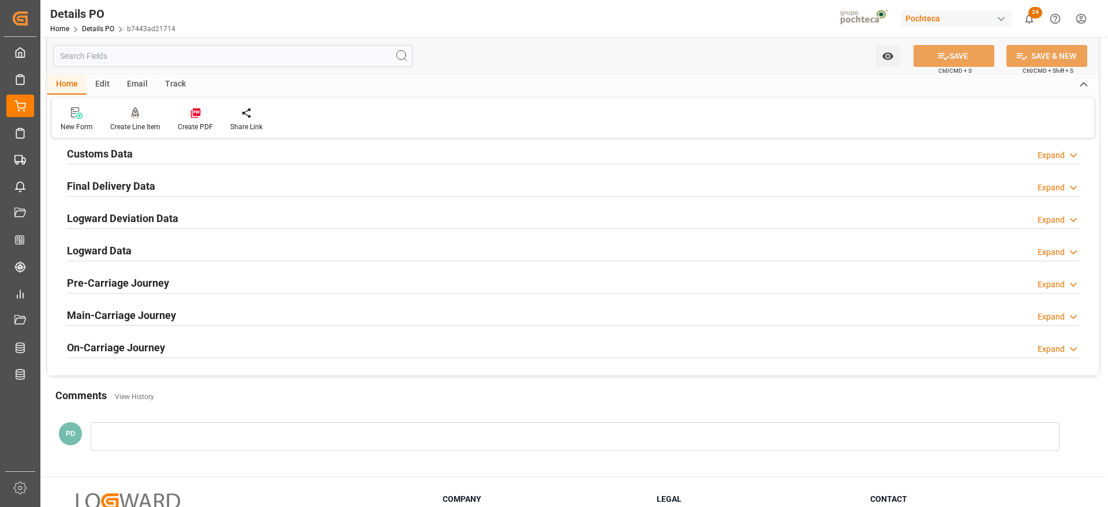
scroll to position [721, 0]
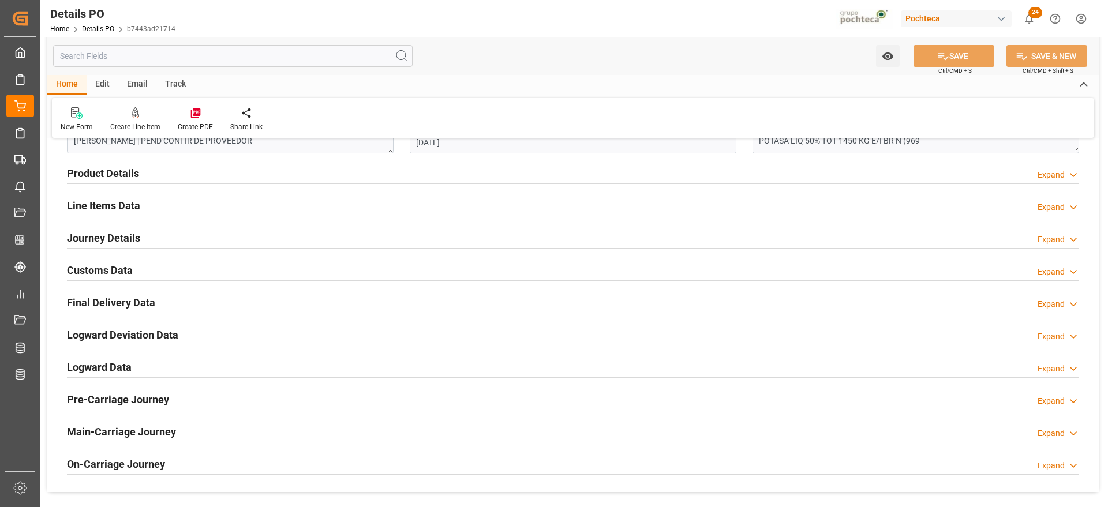
click at [104, 268] on h2 "Customs Data" at bounding box center [100, 271] width 66 height 16
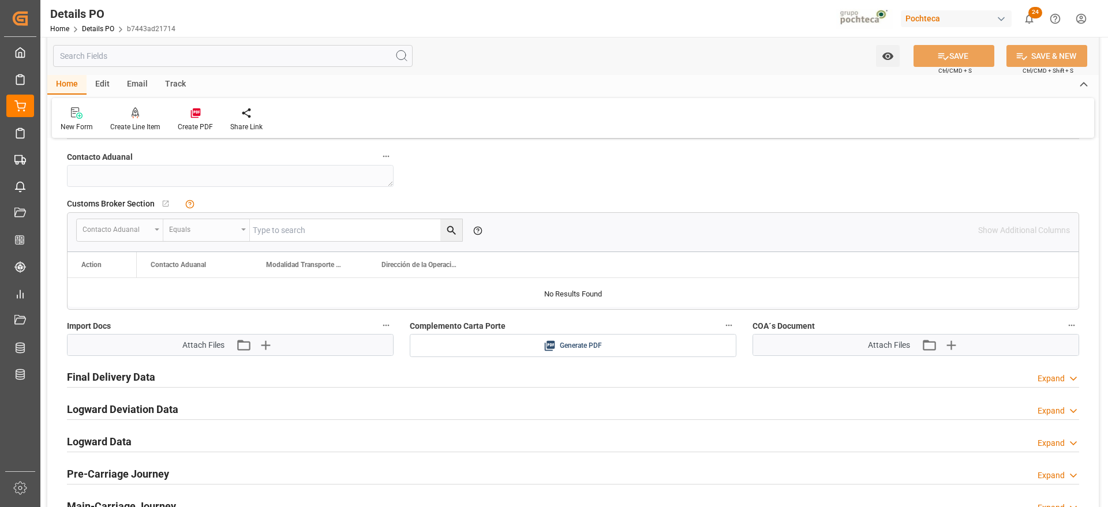
scroll to position [866, 0]
click at [256, 346] on icon "button" at bounding box center [265, 343] width 18 height 18
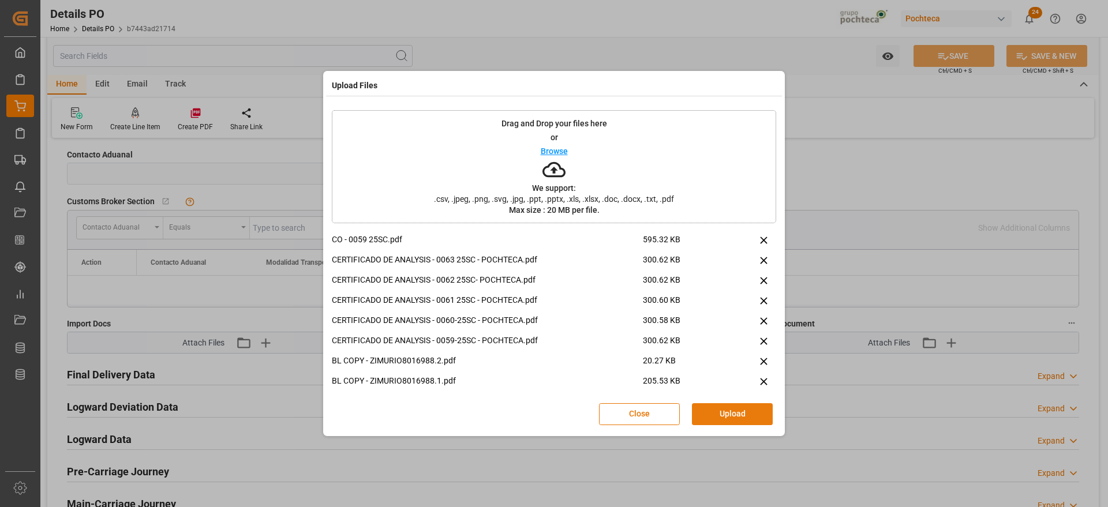
click at [742, 405] on button "Upload" at bounding box center [732, 414] width 81 height 22
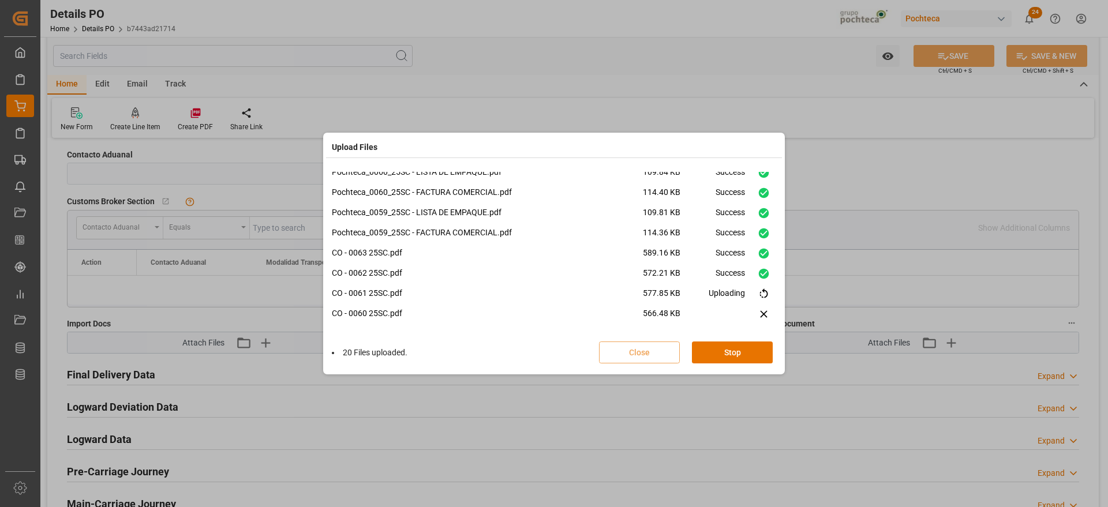
scroll to position [291, 0]
click at [732, 350] on button "Done" at bounding box center [732, 353] width 81 height 22
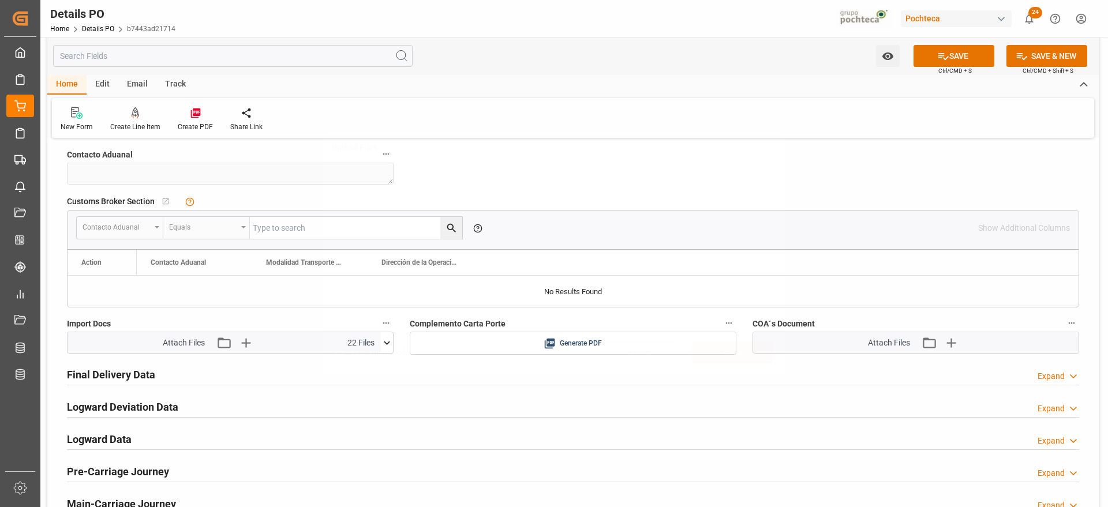
scroll to position [0, 0]
click at [886, 46] on button "SAVE" at bounding box center [954, 56] width 81 height 22
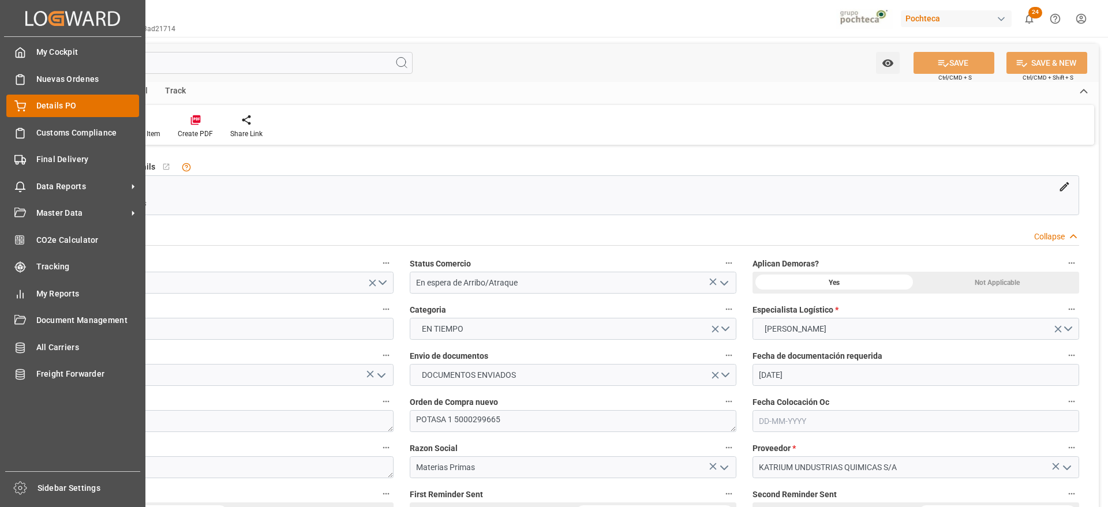
click at [25, 106] on icon at bounding box center [20, 106] width 12 height 12
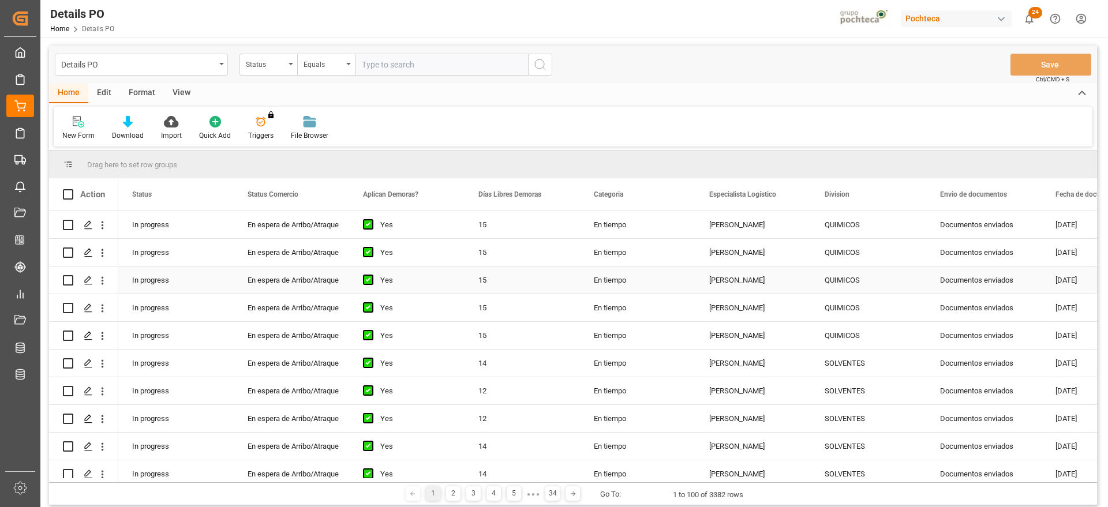
click at [764, 257] on div "[PERSON_NAME]" at bounding box center [752, 252] width 115 height 27
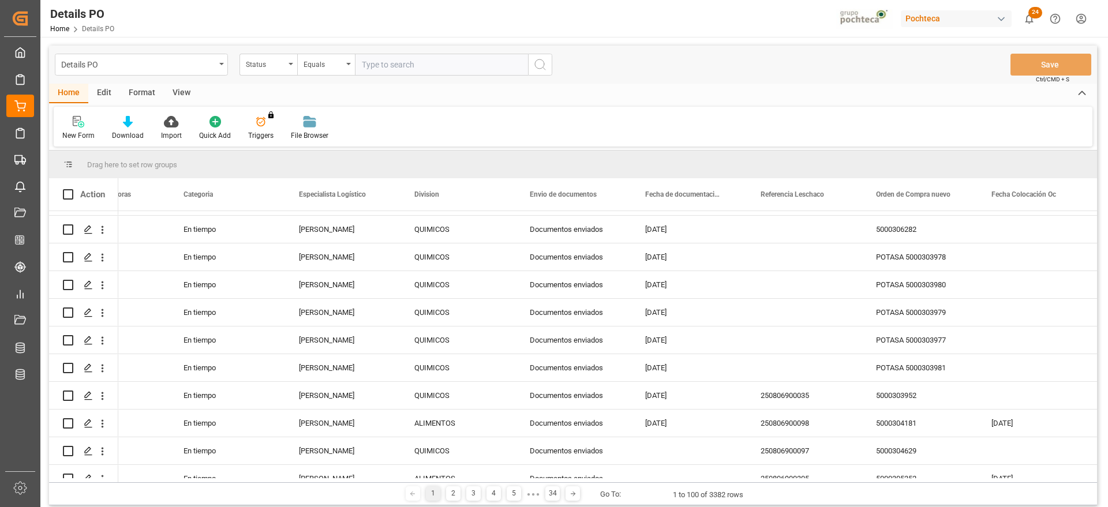
scroll to position [866, 0]
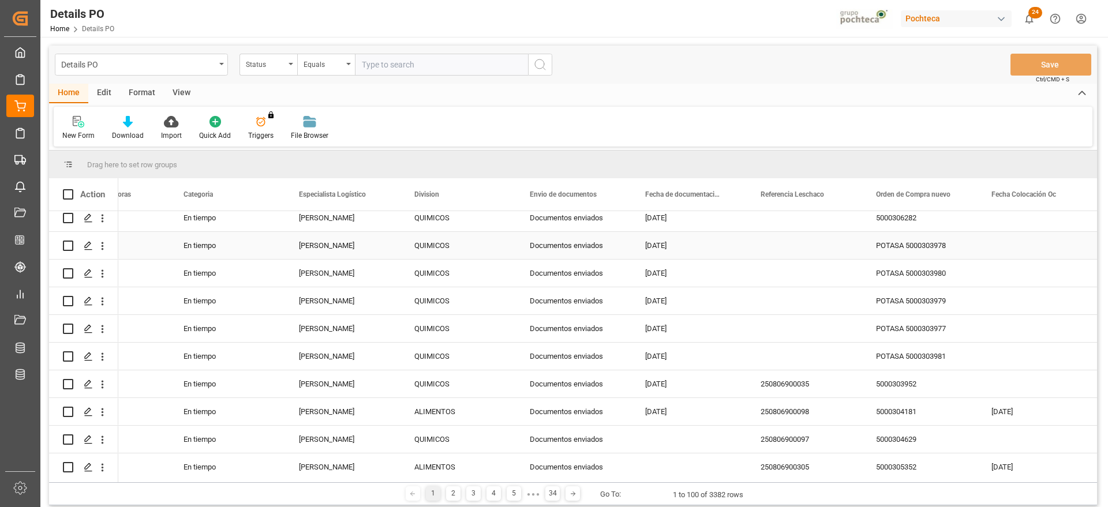
click at [773, 244] on div "Press SPACE to select this row." at bounding box center [804, 245] width 115 height 27
type input "POTASA 2"
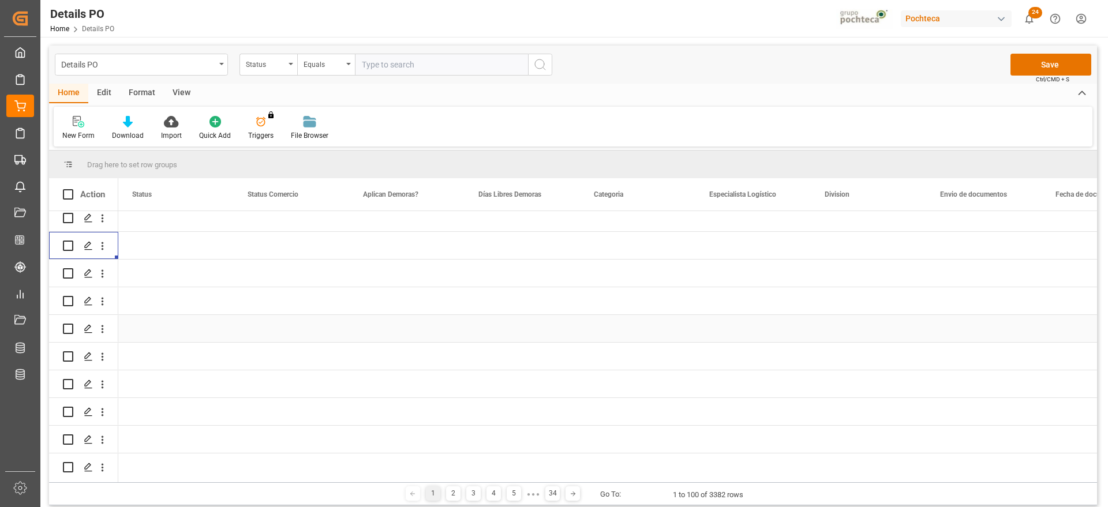
scroll to position [0, 0]
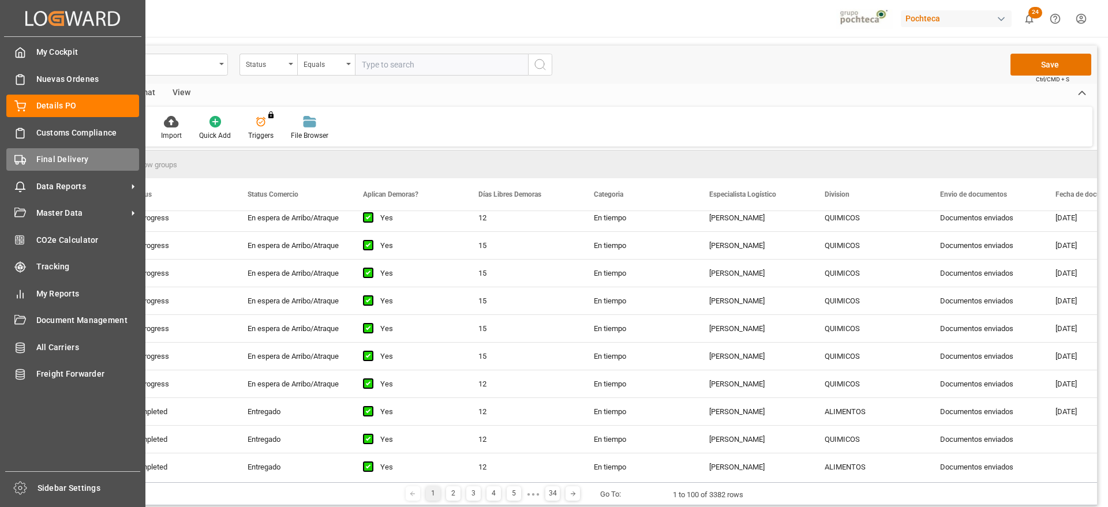
click at [16, 156] on icon at bounding box center [20, 160] width 12 height 12
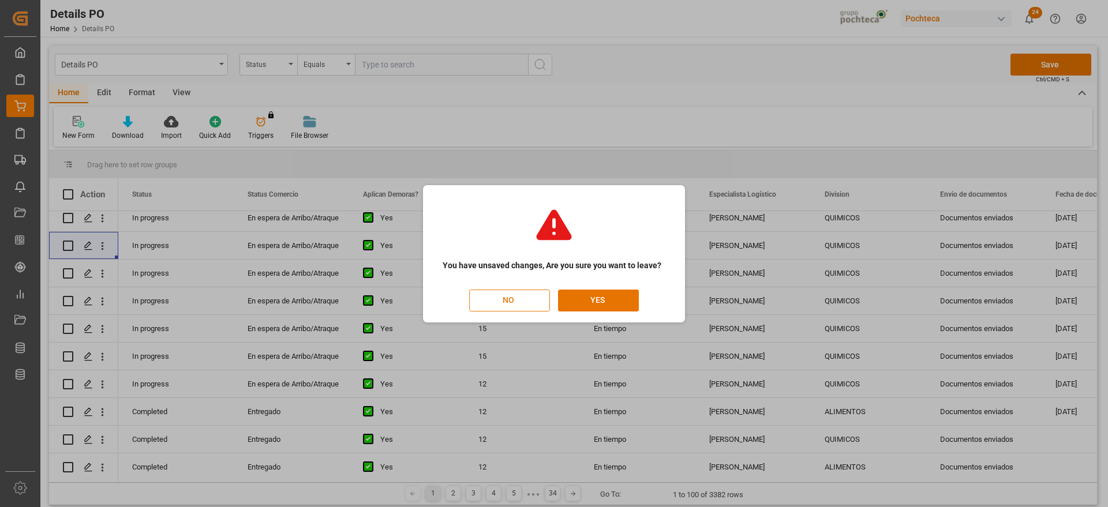
click at [514, 304] on button "NO" at bounding box center [509, 301] width 81 height 22
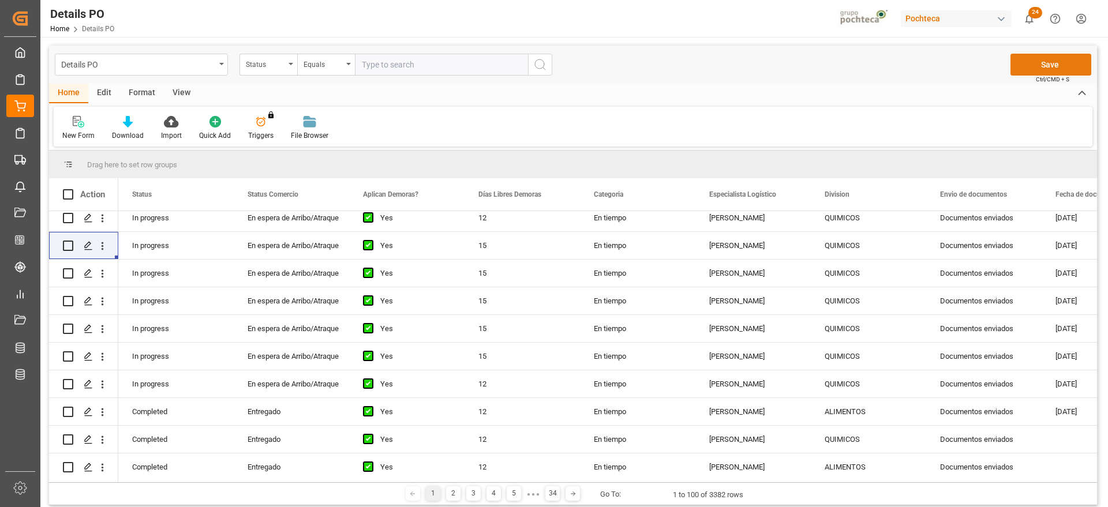
click at [886, 63] on button "Save" at bounding box center [1051, 65] width 81 height 22
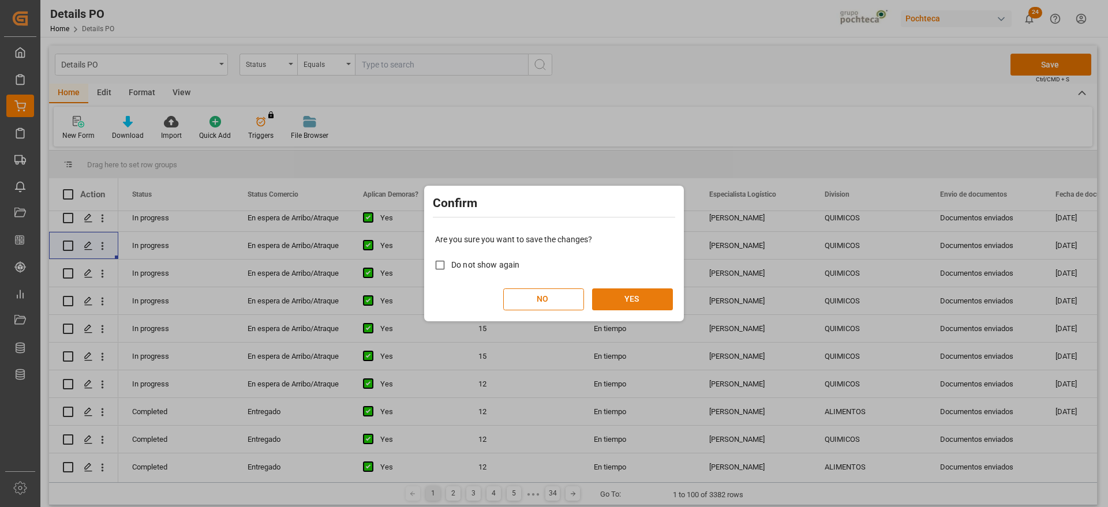
click at [630, 299] on button "YES" at bounding box center [632, 300] width 81 height 22
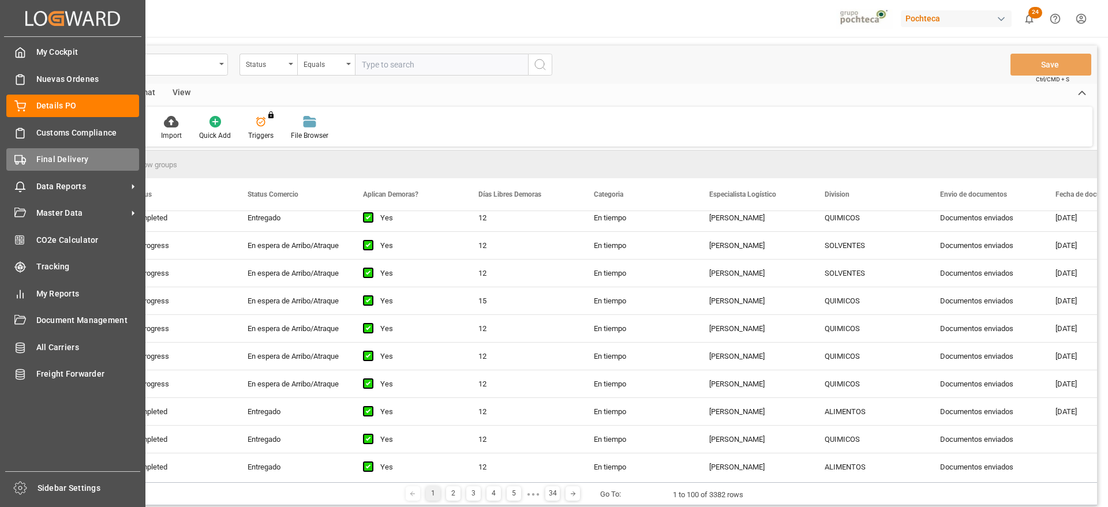
click at [46, 154] on span "Final Delivery" at bounding box center [87, 160] width 103 height 12
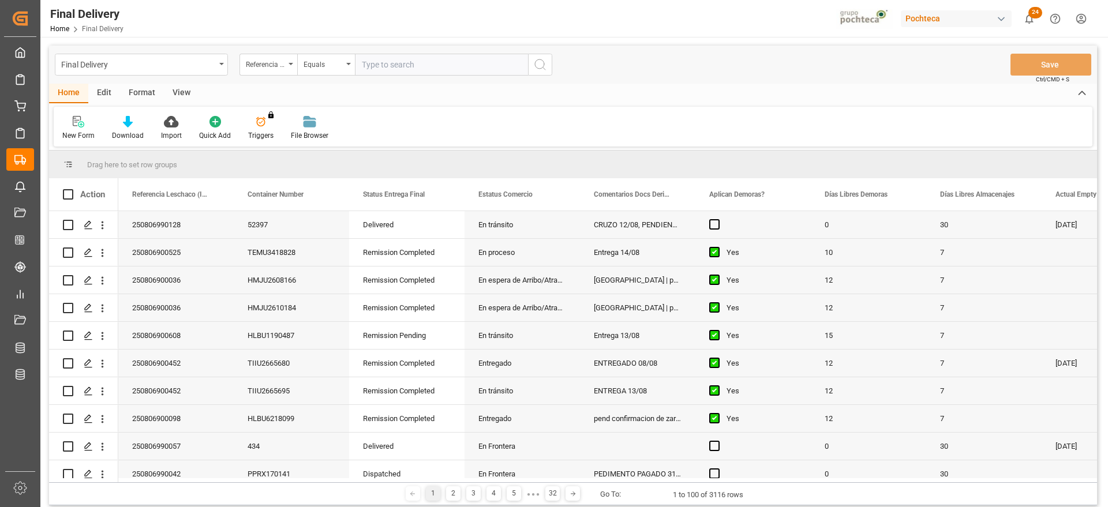
click at [410, 68] on input "text" at bounding box center [441, 65] width 173 height 22
paste input "250806900842"
type input "250806900842"
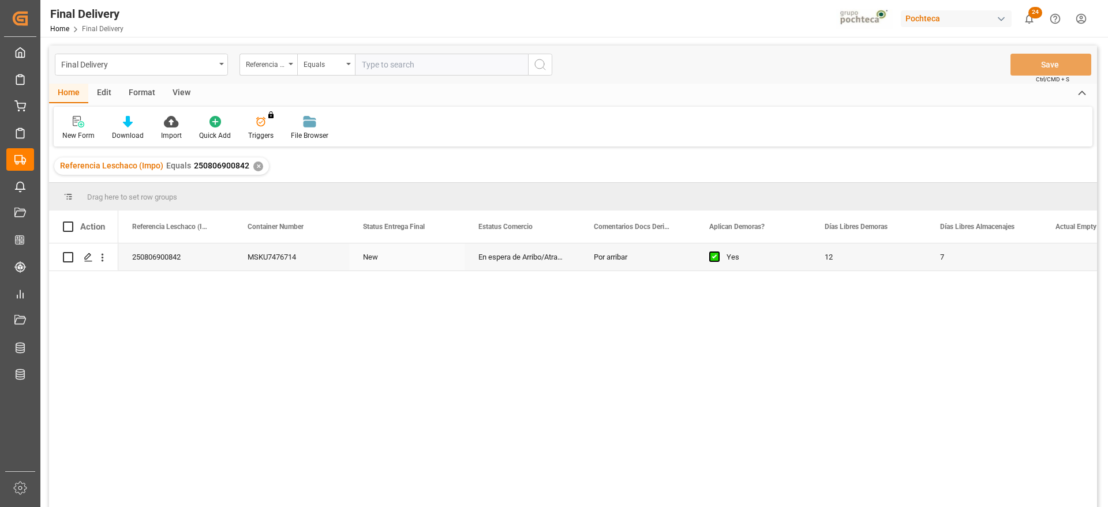
click at [185, 265] on div "250806900842" at bounding box center [175, 257] width 115 height 27
click at [288, 261] on div "MSKU7476714" at bounding box center [291, 257] width 115 height 27
click at [414, 255] on div "Press SPACE to select this row." at bounding box center [406, 257] width 115 height 27
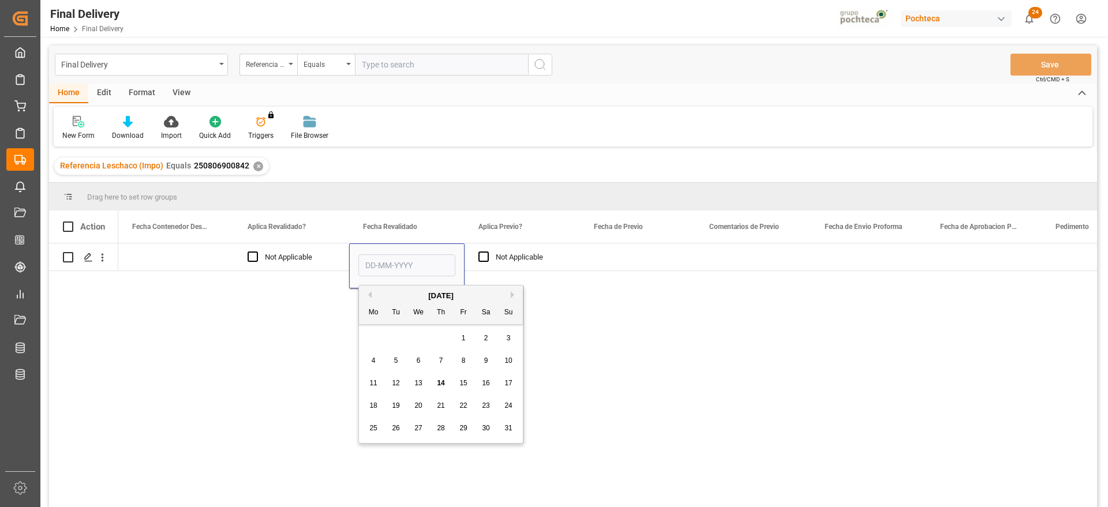
click at [441, 373] on div "11 12 13 14 15 16 17" at bounding box center [441, 383] width 158 height 23
click at [443, 378] on div "14" at bounding box center [441, 384] width 14 height 14
type input "[DATE]"
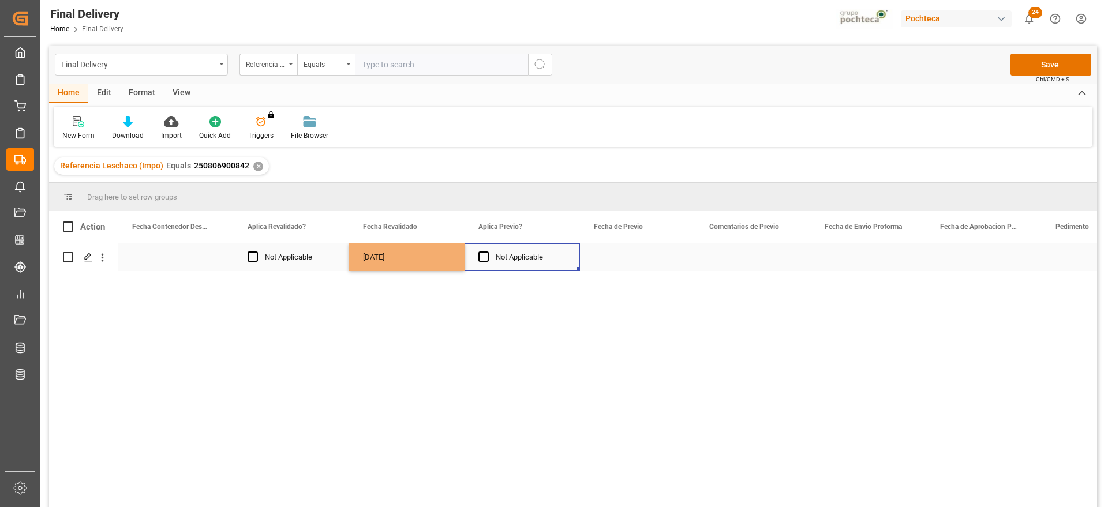
click at [542, 255] on div "Not Applicable" at bounding box center [531, 257] width 70 height 27
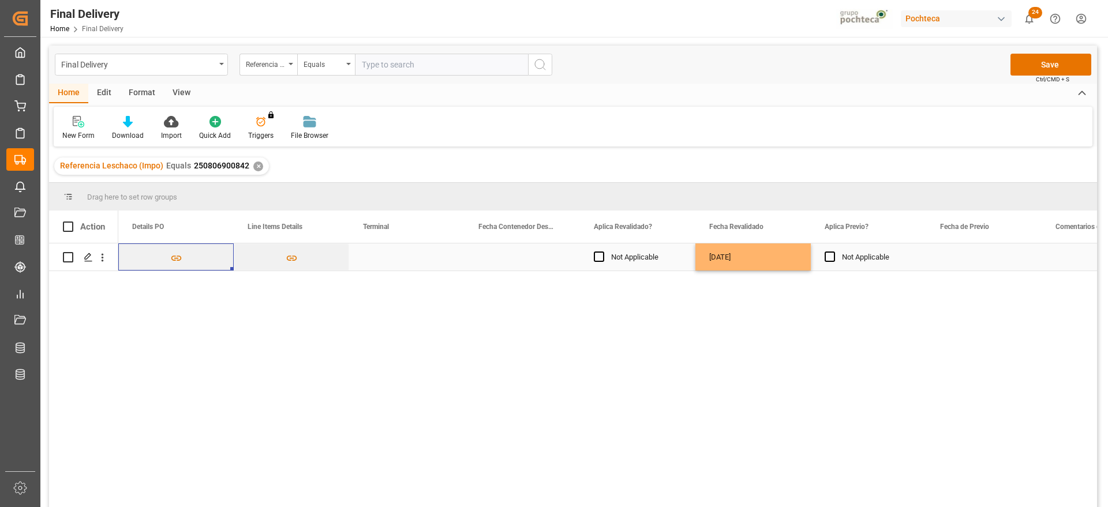
scroll to position [0, 1154]
click at [418, 260] on div "Press SPACE to select this row." at bounding box center [406, 257] width 115 height 27
click at [886, 58] on button "Save" at bounding box center [1051, 65] width 81 height 22
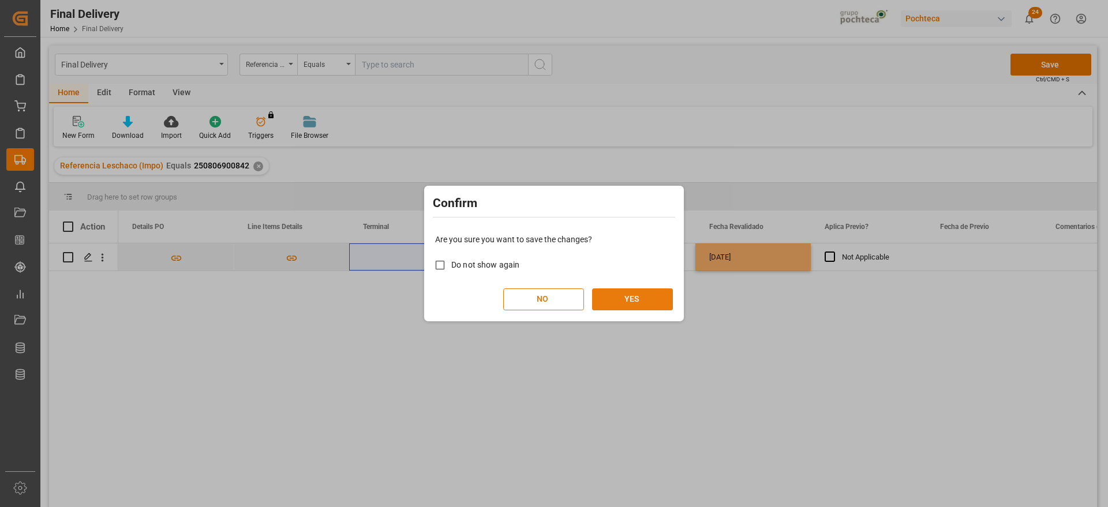
click at [629, 300] on button "YES" at bounding box center [632, 300] width 81 height 22
